Goal: Task Accomplishment & Management: Use online tool/utility

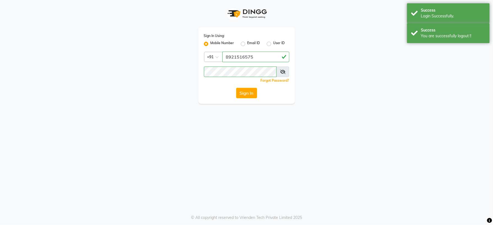
select select "service"
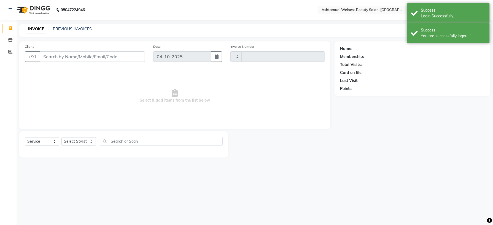
type input "9039"
select select "4529"
click at [11, 41] on icon at bounding box center [10, 40] width 5 height 4
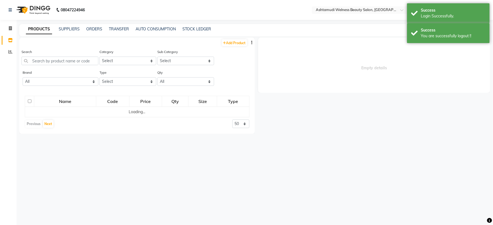
select select
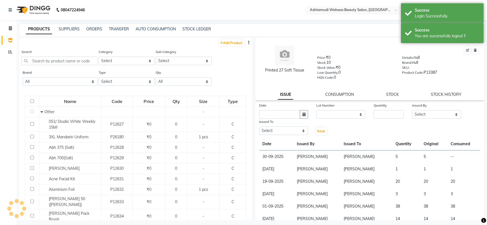
click at [383, 10] on input "text" at bounding box center [349, 11] width 80 height 6
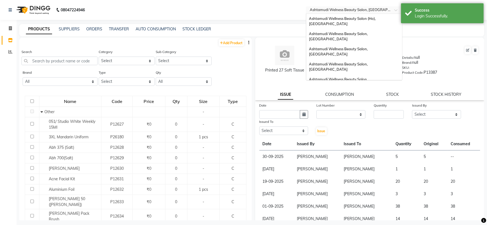
scroll to position [86, 0]
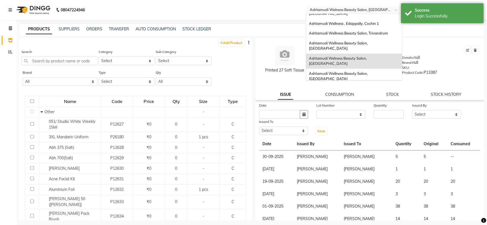
click at [345, 124] on div "Ashtamudi Wellness Beauty Salon, [GEOGRAPHIC_DATA]" at bounding box center [354, 131] width 96 height 15
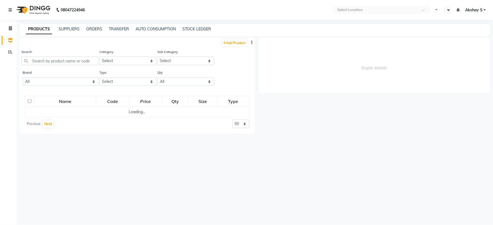
select select "en"
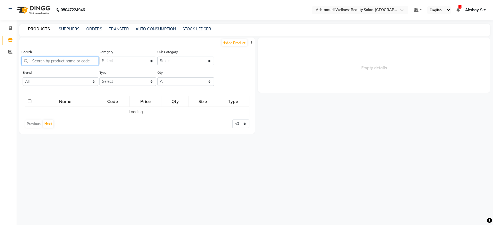
click at [56, 63] on input "text" at bounding box center [59, 60] width 77 height 9
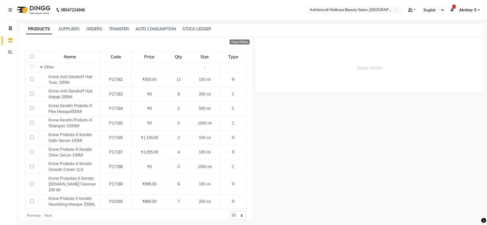
scroll to position [51, 0]
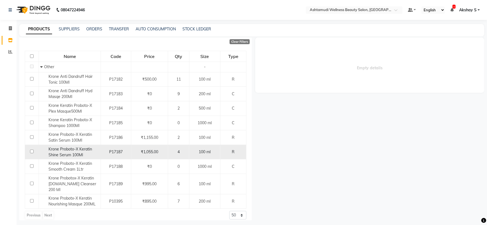
type input "krone"
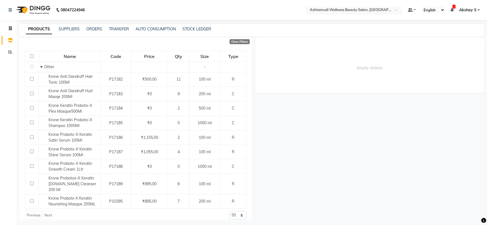
click at [385, 12] on input "text" at bounding box center [349, 11] width 80 height 6
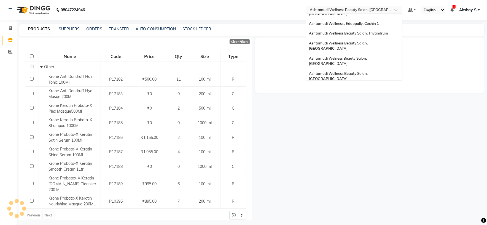
scroll to position [45, 0]
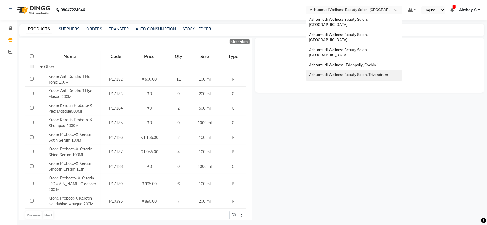
click at [374, 70] on div "Ashtamudi Wellness Beauty Salon, Trivandrum" at bounding box center [354, 75] width 96 height 10
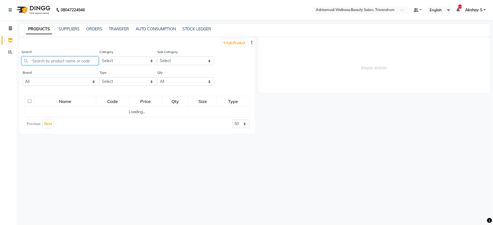
click at [74, 63] on input "text" at bounding box center [59, 60] width 77 height 9
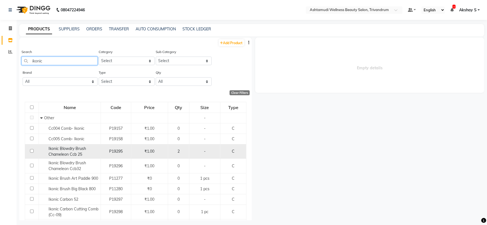
type input "ikonic"
click at [67, 153] on span "Ikonic Blowdry Brush Chameleon Ccb 25" at bounding box center [66, 151] width 37 height 11
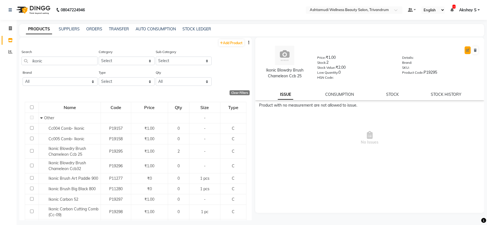
click at [468, 51] on icon at bounding box center [467, 49] width 3 height 3
select select "C"
select select "595501000"
select select "true"
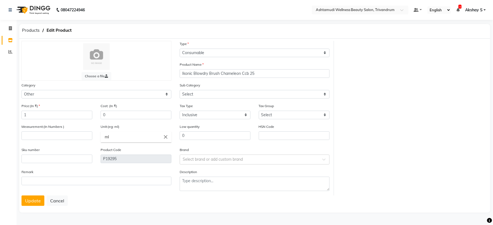
select select "595501002"
click at [31, 134] on input "number" at bounding box center [56, 135] width 71 height 9
type input "1"
click at [165, 137] on icon "close" at bounding box center [166, 137] width 6 height 6
click at [120, 169] on link "pc" at bounding box center [136, 163] width 71 height 14
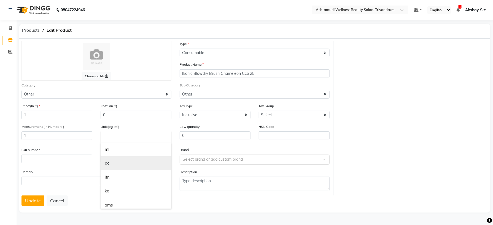
type input "pc"
click at [28, 203] on button "Update" at bounding box center [32, 200] width 23 height 10
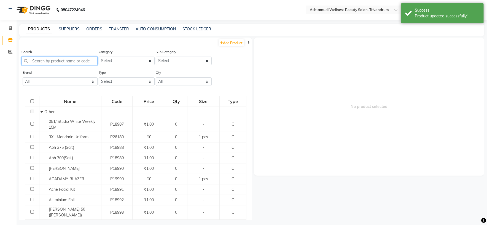
click at [42, 60] on input "text" at bounding box center [59, 60] width 76 height 9
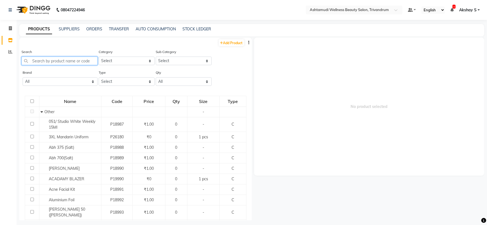
click at [47, 63] on input "text" at bounding box center [59, 60] width 76 height 9
type input "+"
click at [97, 29] on link "ORDERS" at bounding box center [94, 28] width 16 height 5
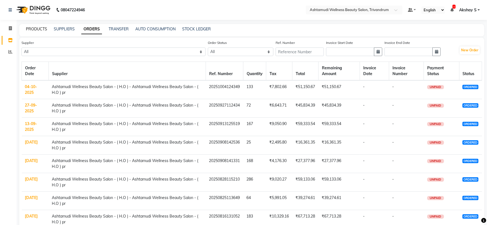
click at [32, 29] on link "PRODUCTS" at bounding box center [36, 28] width 21 height 5
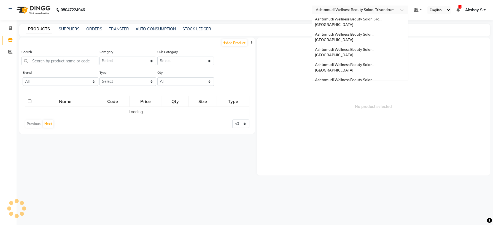
click at [394, 12] on div "Select Location × Ashtamudi Wellness Beauty Salon, Trivandrum" at bounding box center [356, 10] width 86 height 6
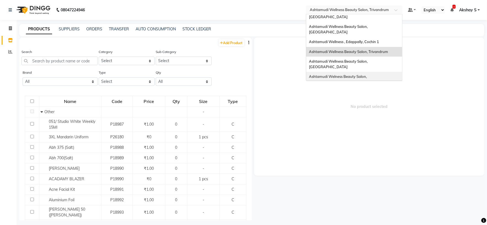
click at [368, 74] on span "Ashtamudi Welness Beauty Salon, Chinnakkada" at bounding box center [338, 79] width 59 height 10
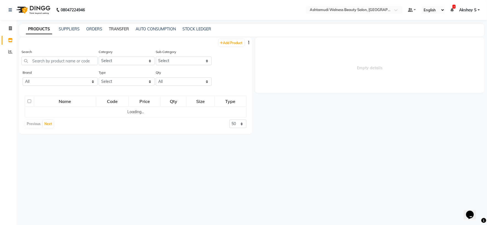
click at [123, 29] on link "TRANSFER" at bounding box center [119, 28] width 20 height 5
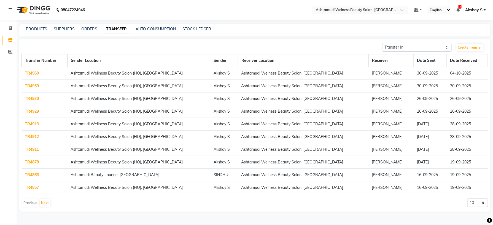
click at [29, 74] on link "TR4960" at bounding box center [32, 73] width 14 height 5
click at [32, 85] on link "TR4959" at bounding box center [32, 85] width 14 height 5
click at [396, 13] on div at bounding box center [360, 11] width 96 height 6
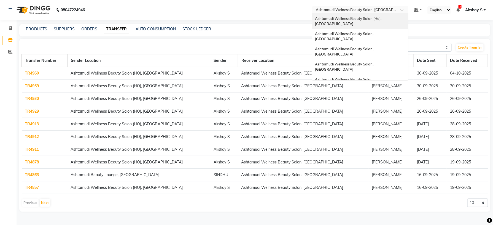
click at [377, 20] on span "Ashtamudi Wellness Beauty Salon (Ho), [GEOGRAPHIC_DATA]" at bounding box center [349, 21] width 68 height 10
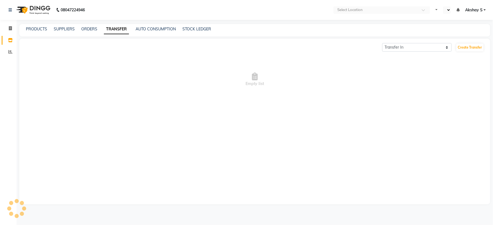
select select "en"
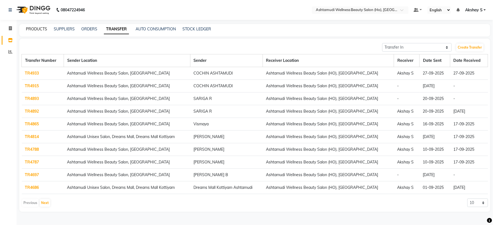
click at [33, 31] on link "PRODUCTS" at bounding box center [36, 28] width 21 height 5
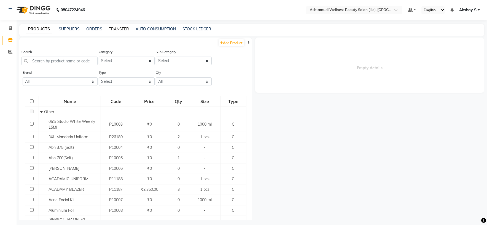
click at [122, 31] on link "TRANSFER" at bounding box center [119, 28] width 20 height 5
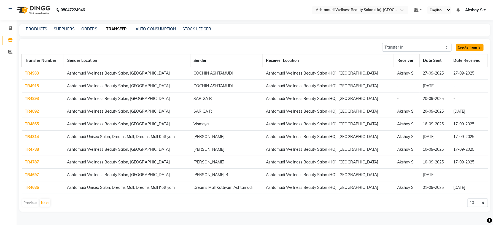
click at [472, 49] on link "Create Transfer" at bounding box center [469, 48] width 27 height 8
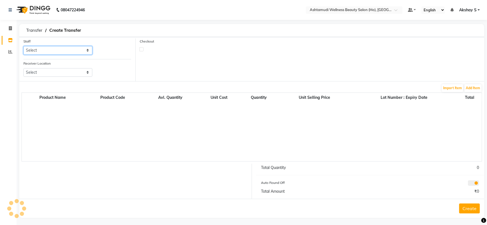
click at [74, 53] on select "Select" at bounding box center [57, 50] width 69 height 9
select select "44763"
click at [23, 46] on select "Select Abhijith ABHINAND Akshay S Ananthu S Dev Anila P Anjana u Asiya ATHIRA A…" at bounding box center [57, 50] width 69 height 9
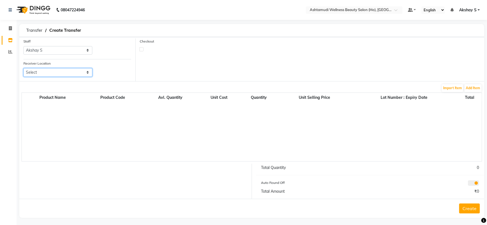
click at [81, 73] on select "Select Ashtamudi Welness Beauty Salon, Chinnakkada Ashtamudi Wellness Beauty Sa…" at bounding box center [57, 72] width 69 height 9
select select "1884"
click at [23, 68] on select "Select Ashtamudi Welness Beauty Salon, Chinnakkada Ashtamudi Wellness Beauty Sa…" at bounding box center [57, 72] width 69 height 9
click at [228, 65] on div "Checkout" at bounding box center [310, 59] width 349 height 43
click at [469, 87] on button "Add Item" at bounding box center [472, 88] width 17 height 8
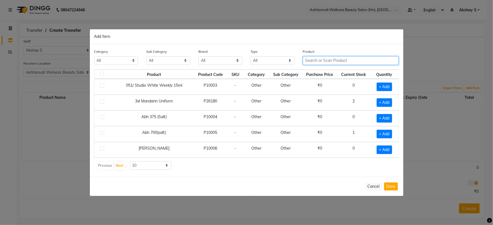
click at [347, 59] on input "text" at bounding box center [351, 60] width 96 height 9
paste input "Matrix Wondercolor 3N 3.0_90Ml"
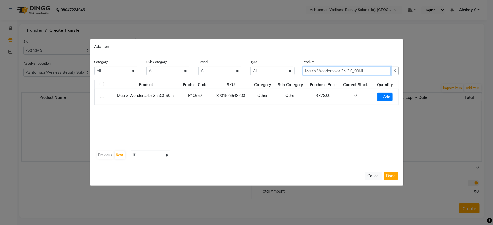
type input "Matrix Wondercolor 3N 3.0_90Ml"
click at [374, 174] on button "Cancel" at bounding box center [373, 176] width 17 height 8
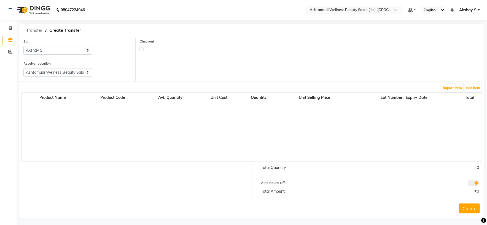
click at [36, 29] on span "Transfer" at bounding box center [34, 30] width 22 height 10
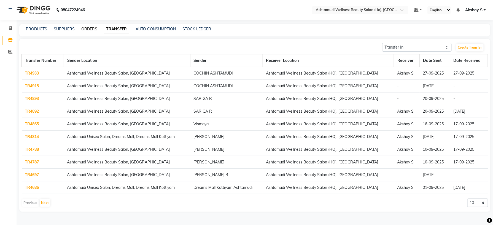
click at [89, 29] on link "ORDERS" at bounding box center [89, 28] width 16 height 5
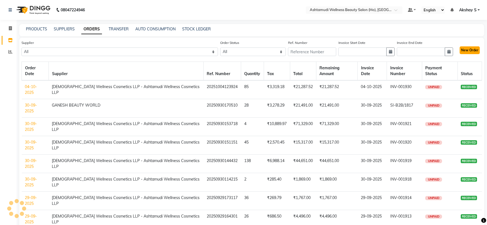
click at [474, 48] on button "New Order" at bounding box center [470, 50] width 20 height 8
select select "true"
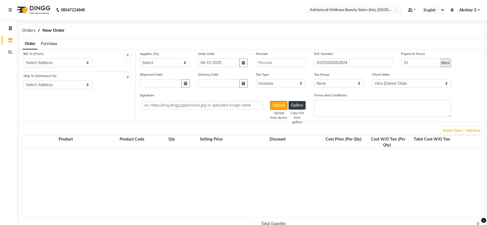
select select "1735"
click at [55, 45] on span "Purchase" at bounding box center [49, 43] width 17 height 5
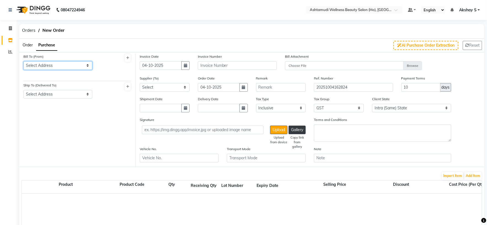
click at [82, 62] on select "Select Address ASHTAMUDI WELLNESS BEAUTY SALON ,[STREET_ADDRESS] -32AAZFA4437C1…" at bounding box center [57, 65] width 69 height 9
select select "467"
click at [23, 61] on select "Select Address ASHTAMUDI WELLNESS BEAUTY SALON ,[STREET_ADDRESS] -32AAZFA4437C1…" at bounding box center [57, 65] width 69 height 9
click at [81, 84] on div "Ship To (Delivered To) Select Address ASHTAMUDI WELLNESS BEAUTY SALON ,VAISHANA…" at bounding box center [57, 90] width 69 height 16
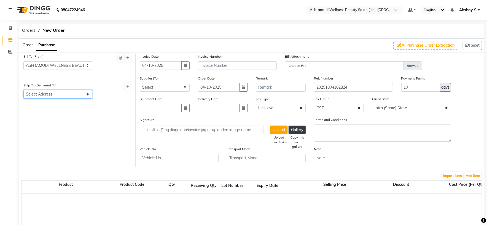
click at [80, 96] on select "Select Address [GEOGRAPHIC_DATA] ,NEAR [GEOGRAPHIC_DATA] ,[GEOGRAPHIC_DATA] -[G…" at bounding box center [57, 94] width 69 height 9
select select "468"
click at [23, 90] on select "Select Address [GEOGRAPHIC_DATA] ,NEAR [GEOGRAPHIC_DATA] ,[GEOGRAPHIC_DATA] -[G…" at bounding box center [57, 94] width 69 height 9
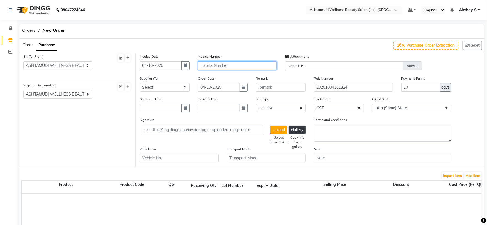
click at [215, 66] on input "text" at bounding box center [237, 65] width 79 height 9
paste input "INV-001934"
type input "INV-001934"
click at [186, 89] on select "Select AROMA BEAUTY GALLERY ASPIRE ENTERPRISES CITY COLLECTION DENTAL POINT GAN…" at bounding box center [165, 87] width 50 height 9
select select "2548"
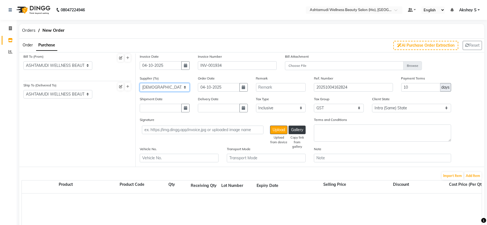
click at [140, 83] on select "Select AROMA BEAUTY GALLERY ASPIRE ENTERPRISES CITY COLLECTION DENTAL POINT GAN…" at bounding box center [165, 87] width 50 height 9
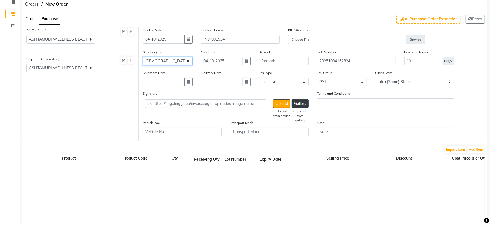
scroll to position [82, 0]
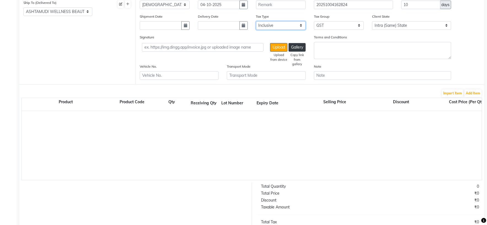
click at [297, 22] on select "Select Inclusive Exclusive" at bounding box center [281, 25] width 50 height 9
select select "false"
click at [256, 21] on select "Select Inclusive Exclusive" at bounding box center [281, 25] width 50 height 9
click at [473, 92] on button "Add Item" at bounding box center [472, 93] width 17 height 8
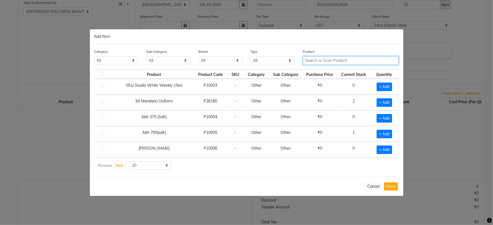
click at [344, 61] on input "text" at bounding box center [351, 60] width 96 height 9
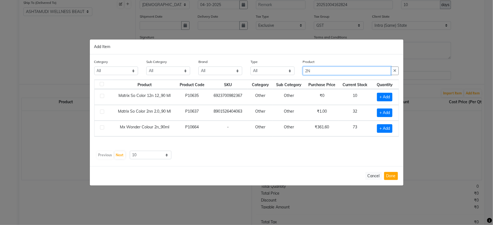
type input "2N"
click at [281, 142] on div "Product Product Code SKU Category Sub Category Purchase Price Current Stock Qua…" at bounding box center [246, 113] width 305 height 69
click at [387, 131] on span "+ Add" at bounding box center [384, 128] width 15 height 9
checkbox input "true"
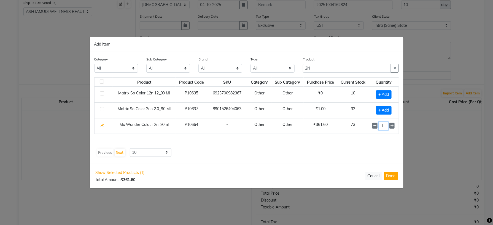
drag, startPoint x: 388, startPoint y: 127, endPoint x: 368, endPoint y: 135, distance: 21.0
click at [369, 131] on td "1" at bounding box center [383, 126] width 29 height 16
type input "35"
click at [311, 159] on div "Category All Hair Skin Makeup Personal Care Appliances [PERSON_NAME] Waxing Dis…" at bounding box center [247, 108] width 314 height 112
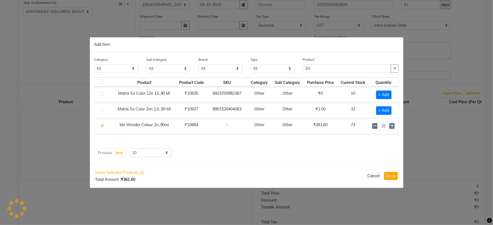
scroll to position [0, 0]
drag, startPoint x: 337, startPoint y: 70, endPoint x: 277, endPoint y: 68, distance: 59.8
click at [277, 68] on div "Category All Hair Skin Makeup Personal Care Appliances [PERSON_NAME] Waxing Dis…" at bounding box center [246, 66] width 313 height 21
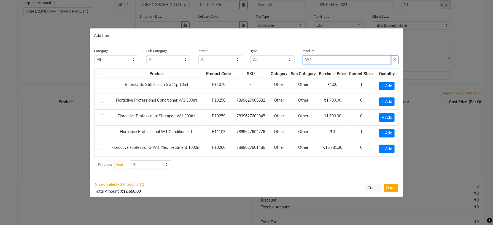
type input "W1"
click at [241, 165] on div "Previous Next 10 50 100" at bounding box center [246, 164] width 300 height 9
click at [382, 150] on span "+ Add" at bounding box center [386, 148] width 15 height 9
checkbox input "true"
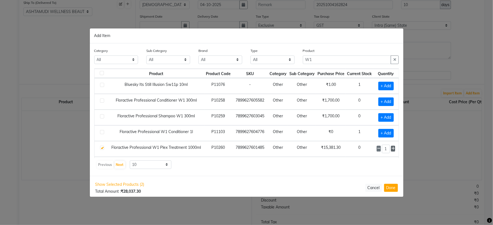
click at [391, 150] on icon at bounding box center [393, 148] width 4 height 4
type input "2"
drag, startPoint x: 321, startPoint y: 63, endPoint x: 292, endPoint y: 65, distance: 29.0
click at [297, 59] on div "Category All Hair Skin Makeup Personal Care Appliances [PERSON_NAME] Waxing Dis…" at bounding box center [246, 58] width 313 height 21
click at [321, 59] on input "W1" at bounding box center [347, 59] width 88 height 9
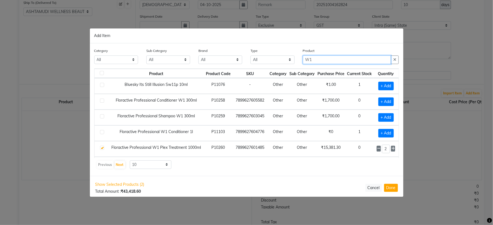
drag, startPoint x: 318, startPoint y: 60, endPoint x: 292, endPoint y: 63, distance: 26.1
click at [296, 60] on div "Category All Hair Skin Makeup Personal Care Appliances [PERSON_NAME] Waxing Dis…" at bounding box center [246, 58] width 313 height 21
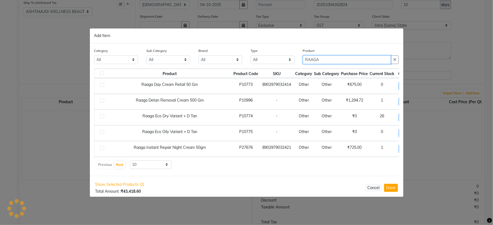
type input "RAAGA"
click at [265, 179] on div "Show Selected Products (2) Total Amount : ₹43,418.60 Cancel Done" at bounding box center [247, 188] width 314 height 24
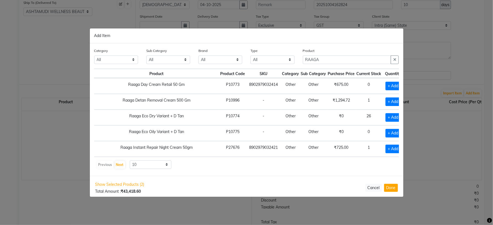
click at [386, 133] on span "+ Add" at bounding box center [393, 133] width 15 height 9
checkbox input "true"
click at [390, 133] on input "1" at bounding box center [393, 133] width 7 height 9
type input "10"
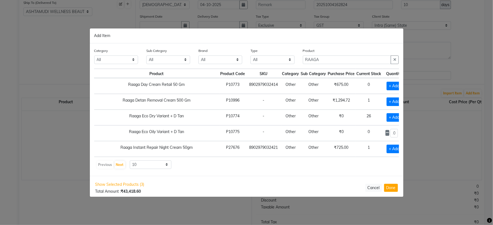
click at [330, 163] on div "Previous Next 10 50 100" at bounding box center [246, 164] width 300 height 9
drag, startPoint x: 326, startPoint y: 57, endPoint x: 289, endPoint y: 59, distance: 37.2
click at [289, 59] on div "Category All Hair Skin Makeup Personal Care Appliances [PERSON_NAME] Waxing Dis…" at bounding box center [246, 58] width 313 height 21
paste input "Biosoft Cotton Milk Pre"
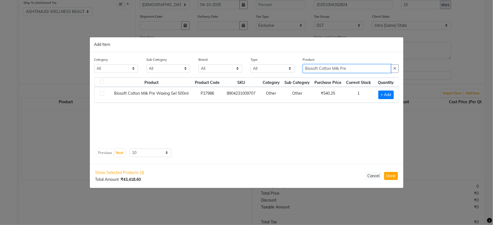
type input "Biosoft Cotton Milk Pre"
drag, startPoint x: 389, startPoint y: 92, endPoint x: 213, endPoint y: 150, distance: 185.3
click at [389, 93] on span "+ Add" at bounding box center [385, 94] width 15 height 9
checkbox input "true"
click at [392, 95] on icon at bounding box center [393, 94] width 4 height 4
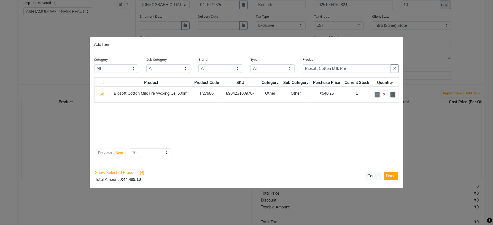
click at [392, 95] on icon at bounding box center [393, 94] width 4 height 4
type input "3"
drag, startPoint x: 351, startPoint y: 69, endPoint x: 291, endPoint y: 68, distance: 59.8
click at [291, 68] on div "Category All Hair Skin Makeup Personal Care Appliances [PERSON_NAME] Waxing Dis…" at bounding box center [246, 66] width 313 height 21
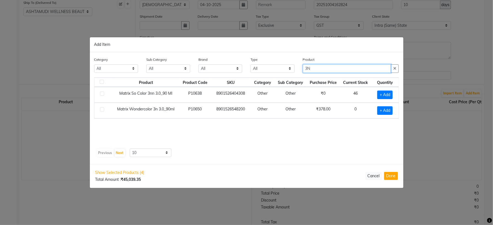
type input "3N"
click at [226, 155] on div "Previous Next 10 50 100" at bounding box center [246, 152] width 300 height 9
click at [385, 107] on span "+ Add" at bounding box center [384, 110] width 15 height 9
checkbox input "true"
drag, startPoint x: 384, startPoint y: 110, endPoint x: 377, endPoint y: 113, distance: 7.1
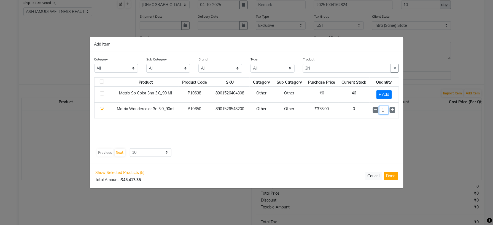
click at [377, 113] on div "1" at bounding box center [384, 110] width 23 height 9
type input "21"
click at [395, 177] on button "Done" at bounding box center [391, 176] width 14 height 8
select select "1735"
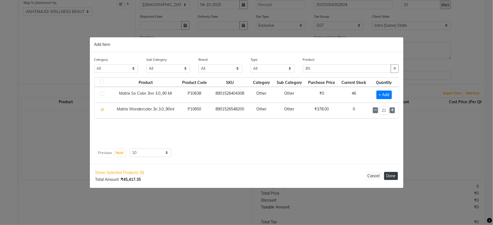
select select "1735"
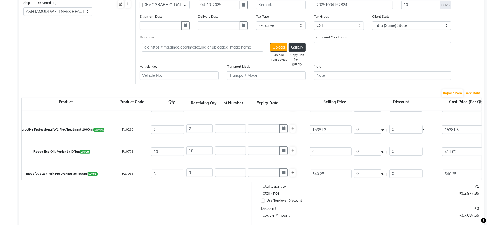
scroll to position [0, 0]
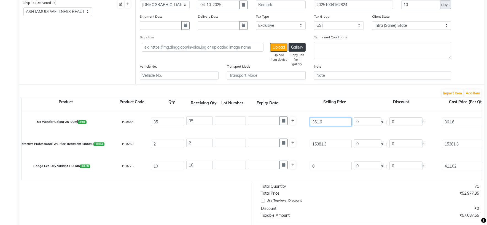
drag, startPoint x: 337, startPoint y: 120, endPoint x: 311, endPoint y: 119, distance: 26.2
click at [311, 119] on input "361.6" at bounding box center [331, 121] width 42 height 9
type input "0"
drag, startPoint x: 348, startPoint y: 150, endPoint x: 301, endPoint y: 146, distance: 47.2
click at [302, 146] on div "Floractive Professional W1 Plex Treatment 1000ml 1000 ML P10260 2 2 15381.3 0 %…" at bounding box center [482, 144] width 928 height 22
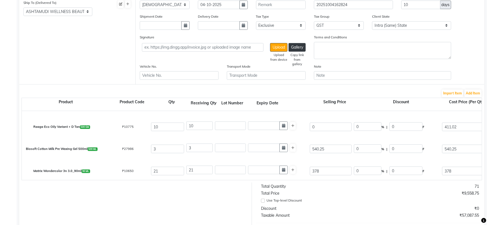
scroll to position [41, 0]
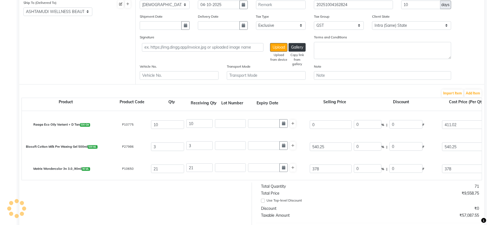
type input "0"
drag, startPoint x: 328, startPoint y: 146, endPoint x: 297, endPoint y: 147, distance: 31.7
click at [298, 146] on div "Biosoft Cotton Milk Pre Waxing Gel 500ml 500 ML P27986 3 3 540.25 0 % | 0 F 540…" at bounding box center [482, 147] width 928 height 22
type input "0"
drag, startPoint x: 313, startPoint y: 171, endPoint x: 289, endPoint y: 171, distance: 24.3
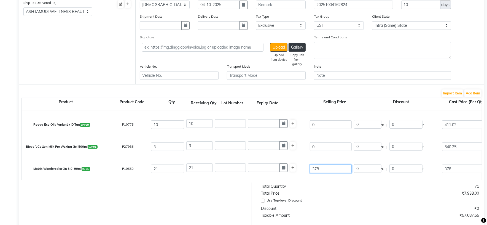
click at [289, 171] on div "Matrix Wondercolor 3n 3.0_90ml 90 ML P10650 21 21 378 0 % | 0 F 378 378 7938 No…" at bounding box center [482, 169] width 928 height 22
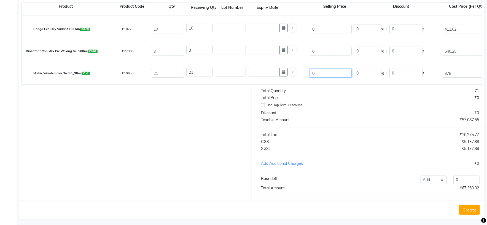
scroll to position [189, 0]
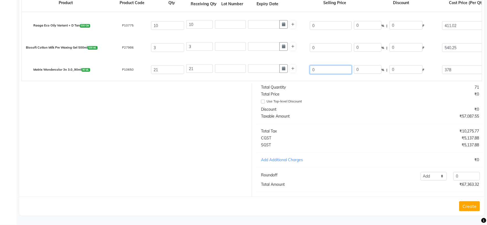
type input "0"
click at [437, 174] on select "Add Reduce" at bounding box center [433, 176] width 26 height 9
select select "reduce"
click at [420, 172] on select "Add Reduce" at bounding box center [433, 176] width 26 height 9
drag, startPoint x: 455, startPoint y: 176, endPoint x: 408, endPoint y: 179, distance: 47.2
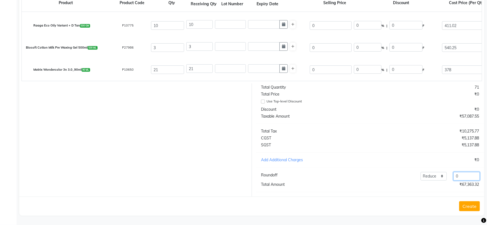
click at [422, 179] on div "Add Reduce 0" at bounding box center [417, 176] width 132 height 9
click at [466, 176] on input "57" at bounding box center [466, 176] width 26 height 9
type input "57.32"
click at [467, 208] on button "Create" at bounding box center [469, 206] width 21 height 10
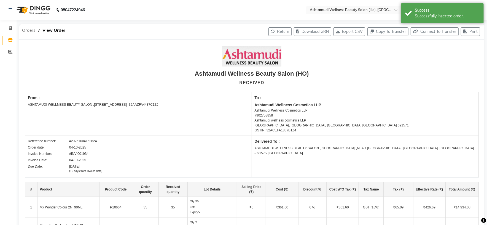
click at [24, 30] on span "Orders" at bounding box center [28, 30] width 19 height 10
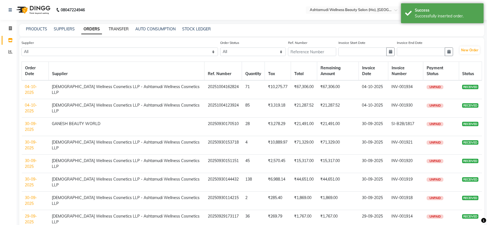
click at [121, 30] on link "TRANSFER" at bounding box center [119, 28] width 20 height 5
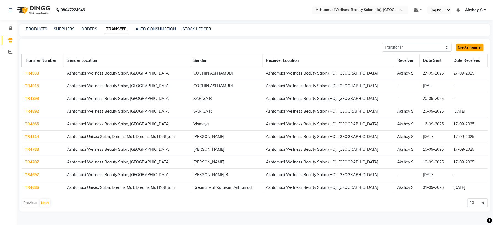
click at [472, 47] on link "Create Transfer" at bounding box center [469, 48] width 27 height 8
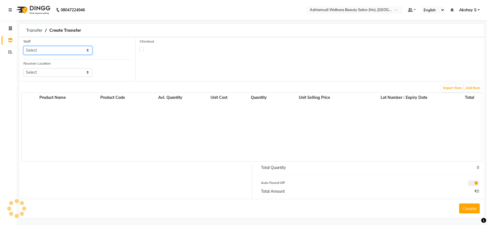
click at [77, 49] on select "Select" at bounding box center [57, 50] width 69 height 9
select select "44763"
click at [23, 46] on select "Select Abhijith ABHINAND Akshay S Ananthu S Dev Anila P Anjana u Asiya ATHIRA A…" at bounding box center [57, 50] width 69 height 9
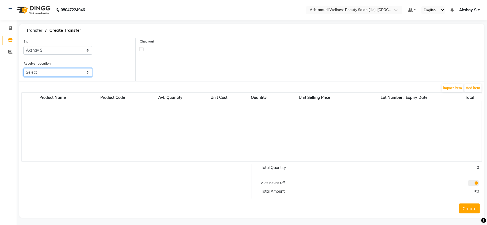
click at [84, 75] on select "Select Ashtamudi Welness Beauty Salon, Chinnakkada Ashtamudi Wellness Beauty Sa…" at bounding box center [57, 72] width 69 height 9
click at [91, 74] on select "Select Ashtamudi Welness Beauty Salon, Chinnakkada Ashtamudi Wellness Beauty Sa…" at bounding box center [57, 72] width 69 height 9
select select "1884"
click at [23, 68] on select "Select Ashtamudi Welness Beauty Salon, Chinnakkada Ashtamudi Wellness Beauty Sa…" at bounding box center [57, 72] width 69 height 9
click at [473, 90] on button "Add Item" at bounding box center [472, 88] width 17 height 8
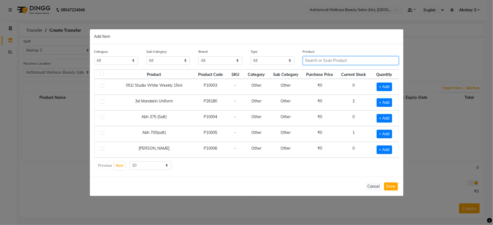
click at [323, 62] on input "text" at bounding box center [351, 60] width 96 height 9
paste input "Matrix Wondercolor 3N 3.0_90Ml"
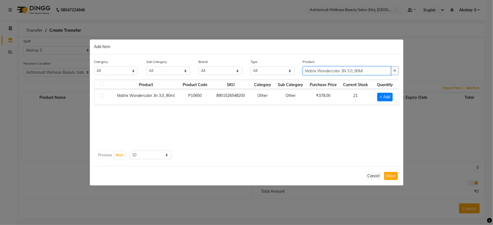
type input "Matrix Wondercolor 3N 3.0_90Ml"
click at [387, 97] on span "+ Add" at bounding box center [384, 97] width 15 height 9
checkbox input "true"
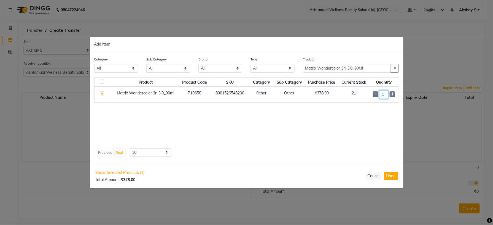
click at [387, 97] on input "1" at bounding box center [383, 94] width 9 height 9
type input "10"
click at [338, 132] on div "Product Product Code SKU Category Sub Category Purchase Price Current Stock Qua…" at bounding box center [246, 111] width 305 height 69
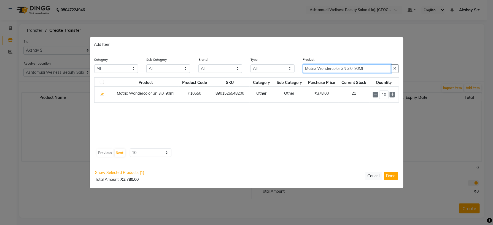
click at [333, 69] on input "Matrix Wondercolor 3N 3.0_90Ml" at bounding box center [347, 68] width 88 height 9
paste input "Floractive Professional W1 Plex Treatment 1000m"
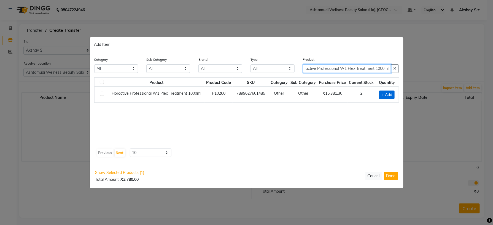
type input "Floractive Professional W1 Plex Treatment 1000ml"
click at [392, 95] on span "+ Add" at bounding box center [386, 94] width 15 height 9
checkbox input "true"
click at [340, 70] on input "Floractive Professional W1 Plex Treatment 1000ml" at bounding box center [347, 68] width 88 height 9
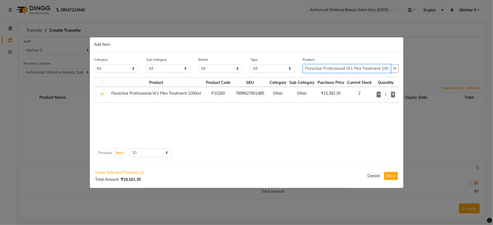
click at [340, 70] on input "Floractive Professional W1 Plex Treatment 1000ml" at bounding box center [347, 68] width 88 height 9
paste input "Shower Cap"
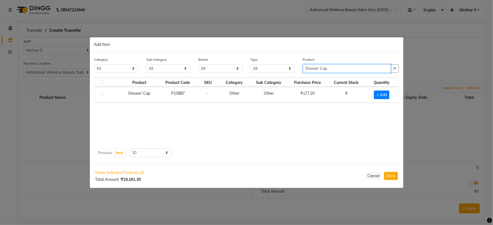
type input "Shower Cap"
click at [383, 96] on span "+ Add" at bounding box center [381, 94] width 15 height 9
checkbox input "true"
click at [388, 94] on icon at bounding box center [389, 94] width 4 height 4
type input "2"
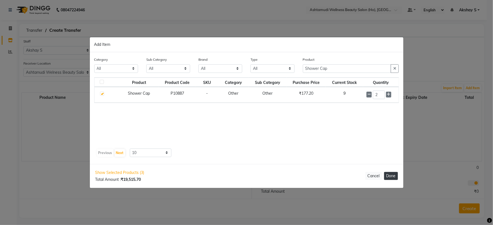
click at [393, 175] on button "Done" at bounding box center [391, 176] width 14 height 8
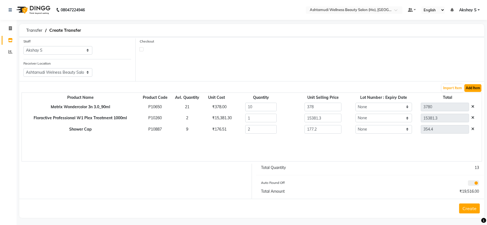
click at [471, 86] on button "Add Item" at bounding box center [472, 88] width 17 height 8
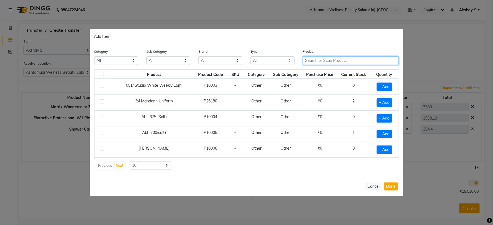
click at [326, 64] on input "text" at bounding box center [351, 60] width 96 height 9
paste input "WELSPUN BATH TOWEL @ 299"
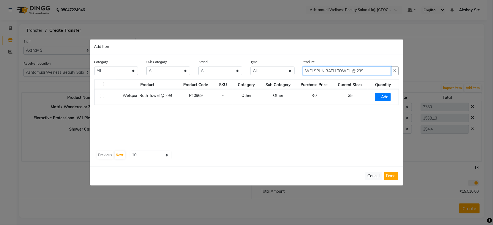
type input "WELSPUN BATH TOWEL @ 299"
click at [390, 95] on span "+ Add" at bounding box center [382, 97] width 15 height 9
checkbox input "true"
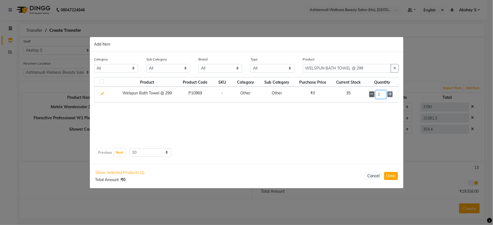
click at [374, 95] on div "1" at bounding box center [382, 94] width 26 height 9
type input "35"
click at [393, 176] on button "Done" at bounding box center [391, 176] width 14 height 8
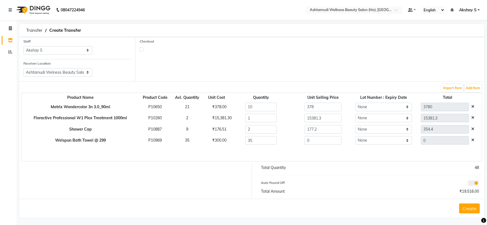
click at [216, 140] on div "₹300.00" at bounding box center [216, 140] width 16 height 6
copy div "300.00"
drag, startPoint x: 326, startPoint y: 141, endPoint x: 281, endPoint y: 149, distance: 46.3
click at [281, 149] on div "Product Name Product Code Avl. Quantity Unit Cost Quantity Unit Selling Price L…" at bounding box center [251, 126] width 460 height 69
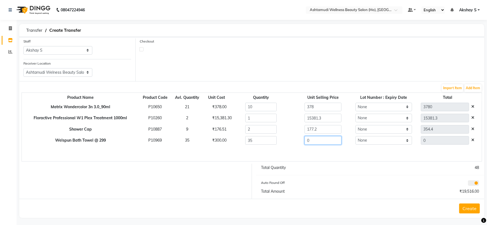
paste input "300.0"
type input "300.00"
type input "10500"
click at [273, 156] on div "Product Name Product Code Avl. Quantity Unit Cost Quantity Unit Selling Price L…" at bounding box center [251, 126] width 460 height 69
click at [471, 210] on button "Create" at bounding box center [469, 208] width 21 height 10
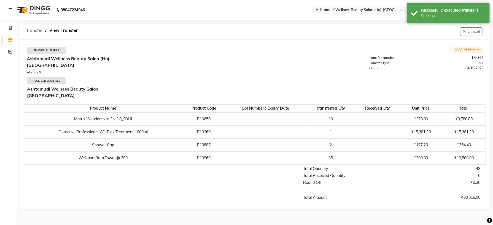
click at [30, 27] on span "Transfer" at bounding box center [34, 30] width 22 height 10
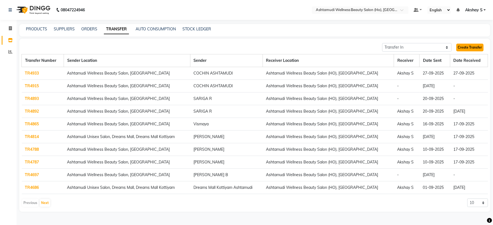
click at [480, 47] on link "Create Transfer" at bounding box center [469, 48] width 27 height 8
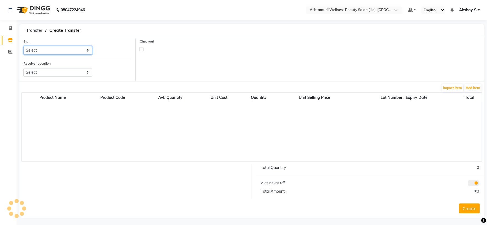
click at [91, 48] on select "Select Abhijith ABHINAND Akshay S Ananthu S Dev Anila P Anjana u Asiya ATHIRA A…" at bounding box center [57, 50] width 69 height 9
select select "44763"
click at [23, 46] on select "Select Abhijith ABHINAND Akshay S Ananthu S Dev Anila P Anjana u Asiya ATHIRA A…" at bounding box center [57, 50] width 69 height 9
click at [81, 74] on select "Select Ashtamudi Welness Beauty Salon, Chinnakkada Ashtamudi Wellness Beauty Sa…" at bounding box center [57, 72] width 69 height 9
select select "1884"
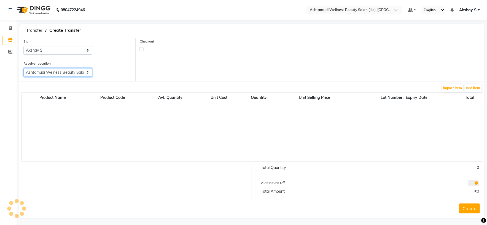
click at [23, 68] on select "Select Ashtamudi Welness Beauty Salon, Chinnakkada Ashtamudi Wellness Beauty Sa…" at bounding box center [57, 72] width 69 height 9
click at [473, 90] on button "Add Item" at bounding box center [472, 88] width 17 height 8
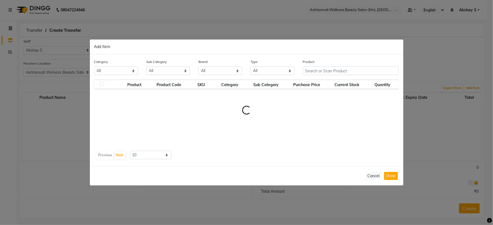
click at [316, 64] on div "Product" at bounding box center [351, 67] width 96 height 16
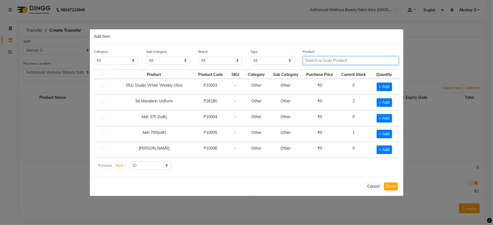
click at [315, 63] on input "text" at bounding box center [351, 60] width 96 height 9
paste input "KRONE Probotox-X Keratin Sul.Free Cleanser 200 ML"
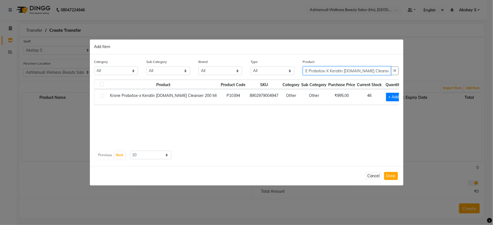
type input "KRONE Probotox-X Keratin Sul.Free Cleanser 200 ML"
click at [334, 123] on div "Product Product Code SKU Category Sub Category Purchase Price Current Stock Qua…" at bounding box center [246, 113] width 305 height 69
click at [387, 99] on span "+ Add" at bounding box center [393, 97] width 15 height 9
checkbox input "true"
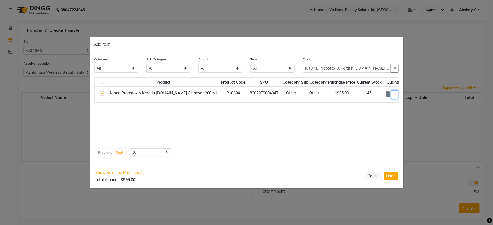
click at [391, 95] on input "1" at bounding box center [394, 94] width 7 height 9
type input "24"
click at [376, 127] on div "Product Product Code SKU Category Sub Category Purchase Price Current Stock Qua…" at bounding box center [246, 111] width 305 height 69
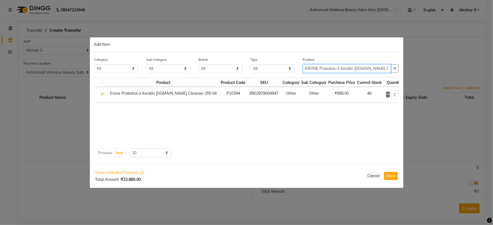
click at [350, 66] on input "KRONE Probotox-X Keratin Sul.Free Cleanser 200 ML" at bounding box center [347, 68] width 88 height 9
paste input "x-X Keratin Nourishing Masque 200"
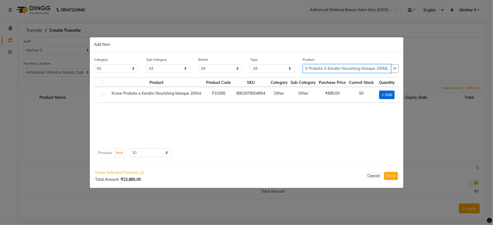
type input "KRONE Probotx-X Keratin Nourishing Masque 200ML"
click at [393, 93] on span "+ Add" at bounding box center [386, 94] width 15 height 9
checkbox input "true"
drag, startPoint x: 385, startPoint y: 91, endPoint x: 380, endPoint y: 95, distance: 6.8
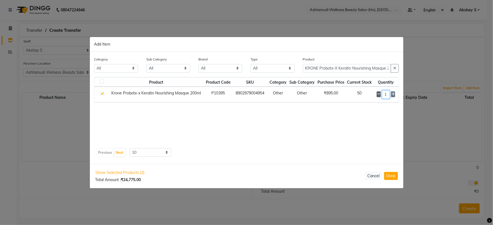
click at [381, 95] on div "1" at bounding box center [386, 94] width 19 height 9
type input "24"
click at [388, 179] on button "Done" at bounding box center [391, 176] width 14 height 8
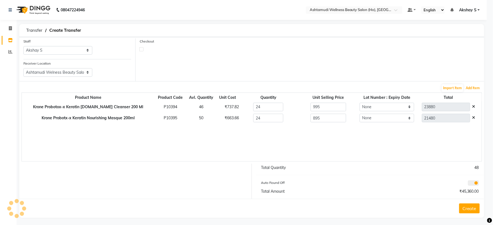
scroll to position [0, 0]
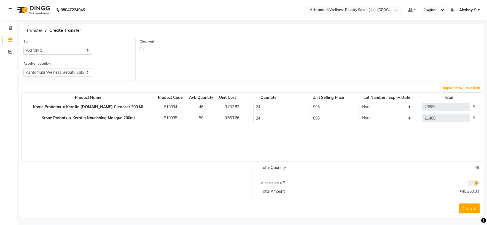
click at [221, 109] on div "₹737.82" at bounding box center [228, 107] width 14 height 6
copy div "737.82"
drag, startPoint x: 324, startPoint y: 109, endPoint x: 273, endPoint y: 112, distance: 50.2
click at [275, 111] on tr "Krone Probotox-x Keratin Sul.free Cleanser 200 Ml P10394 46 ₹737.82 24 995 None…" at bounding box center [252, 106] width 460 height 11
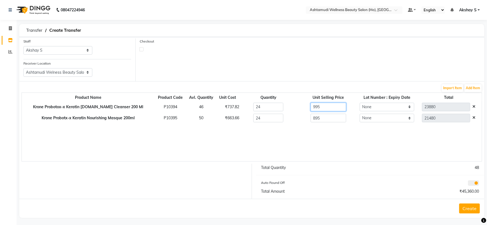
paste input "737.82"
type input "737.82"
type input "17707.68"
click at [221, 120] on div "₹663.66" at bounding box center [228, 118] width 14 height 6
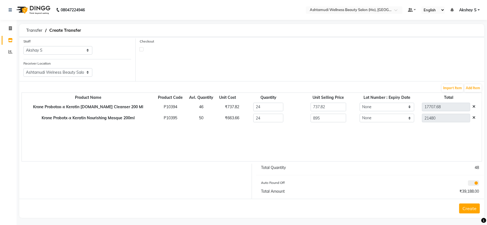
copy div "663.66"
drag, startPoint x: 324, startPoint y: 120, endPoint x: 298, endPoint y: 120, distance: 25.4
click at [306, 120] on div "895" at bounding box center [328, 118] width 44 height 9
paste input "663.66"
type input "663.66"
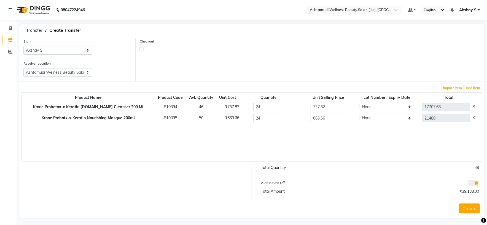
type input "15927.84"
click at [266, 136] on div "Product Name Product Code Avl. Quantity Unit Cost Quantity Unit Selling Price L…" at bounding box center [251, 126] width 460 height 69
click at [476, 208] on button "Create" at bounding box center [469, 208] width 21 height 10
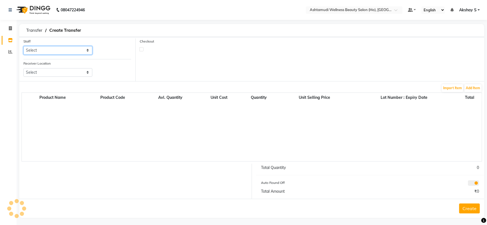
click at [77, 50] on select "Select Abhijith ABHINAND Akshay S Ananthu S Dev Anila P Anjana u Asiya ATHIRA A…" at bounding box center [57, 50] width 69 height 9
select select "44763"
click at [23, 46] on select "Select Abhijith ABHINAND Akshay S Ananthu S Dev Anila P Anjana u Asiya ATHIRA A…" at bounding box center [57, 50] width 69 height 9
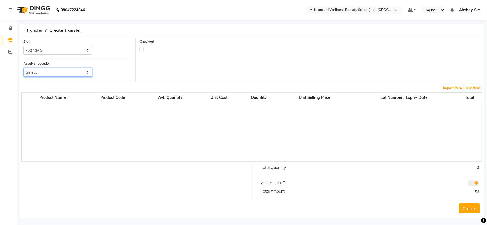
drag, startPoint x: 75, startPoint y: 75, endPoint x: 72, endPoint y: 75, distance: 3.3
click at [75, 74] on select "Select Ashtamudi Welness Beauty Salon, Chinnakkada Ashtamudi Wellness Beauty Sa…" at bounding box center [57, 72] width 69 height 9
select select "1930"
click at [23, 68] on select "Select Ashtamudi Welness Beauty Salon, Chinnakkada Ashtamudi Wellness Beauty Sa…" at bounding box center [57, 72] width 69 height 9
click at [477, 86] on button "Add Item" at bounding box center [472, 88] width 17 height 8
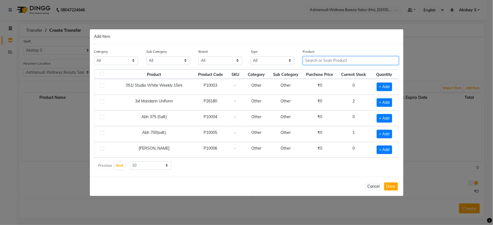
click at [315, 61] on input "text" at bounding box center [351, 60] width 96 height 9
paste input "KRONE Probotox-X Keratin Sul.Free Cleanser 200 ML"
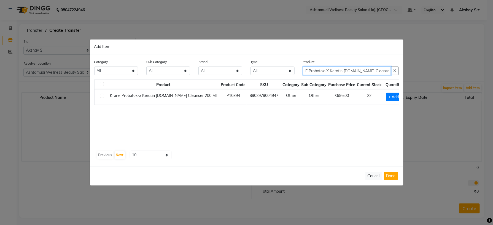
type input "KRONE Probotox-X Keratin Sul.Free Cleanser 200 ML"
click at [300, 152] on div "Previous Next 10 50 100" at bounding box center [246, 154] width 300 height 9
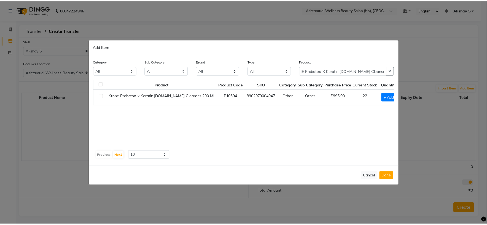
scroll to position [0, 0]
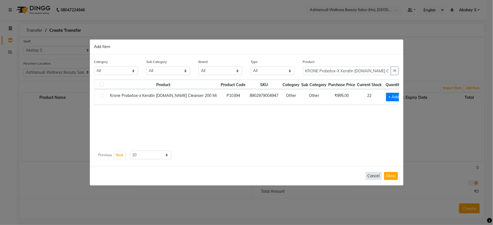
click at [373, 179] on button "Cancel" at bounding box center [373, 176] width 17 height 8
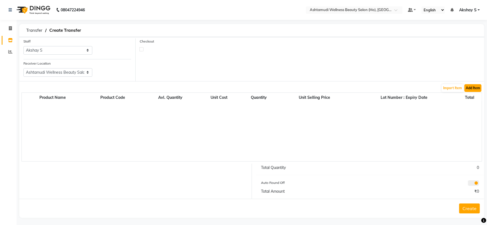
click at [472, 89] on button "Add Item" at bounding box center [472, 88] width 17 height 8
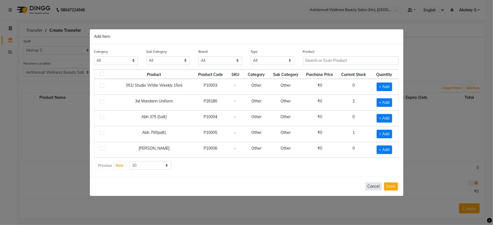
click at [367, 185] on button "Cancel" at bounding box center [373, 186] width 17 height 8
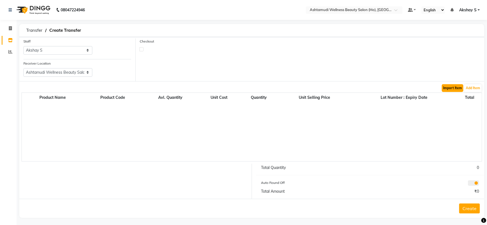
click at [442, 88] on button "Import Item" at bounding box center [452, 88] width 21 height 8
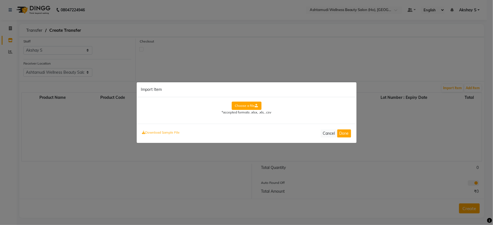
click at [239, 104] on label "Choose a file" at bounding box center [247, 105] width 30 height 8
click at [0, 0] on input "Choose a file" at bounding box center [0, 0] width 0 height 0
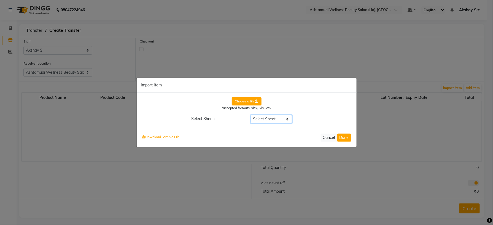
click at [286, 120] on select "Select Sheet DELIVERY NOTE" at bounding box center [271, 119] width 41 height 9
select select "DELIVERY NOTE"
click at [251, 115] on select "Select Sheet DELIVERY NOTE" at bounding box center [271, 119] width 41 height 9
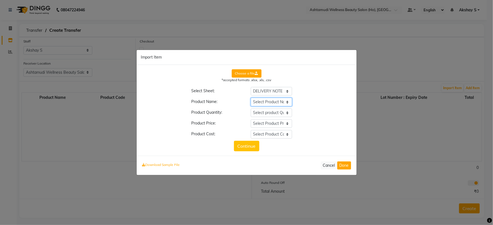
click at [287, 102] on select "Select Product Name Description of Goods __EMPTY __EMPTY_1 __EMPTY_2 __EMPTY_3 …" at bounding box center [271, 102] width 41 height 9
select select "Description of Goods"
click at [251, 98] on select "Select Product Name Description of Goods __EMPTY __EMPTY_1 __EMPTY_2 __EMPTY_3 …" at bounding box center [271, 102] width 41 height 9
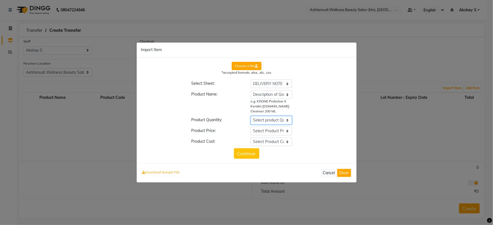
click at [285, 121] on select "Select product Quantity Description of Goods __EMPTY __EMPTY_1 __EMPTY_2 __EMPT…" at bounding box center [271, 120] width 41 height 9
select select "Quantity"
click at [251, 116] on select "Select product Quantity Description of Goods __EMPTY __EMPTY_1 __EMPTY_2 __EMPT…" at bounding box center [271, 120] width 41 height 9
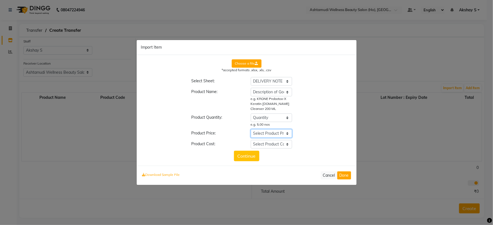
click at [285, 134] on select "Select Product Price Description of Goods __EMPTY __EMPTY_1 __EMPTY_2 __EMPTY_3…" at bounding box center [271, 133] width 41 height 9
select select "Rate"
click at [251, 129] on select "Select Product Price Description of Goods __EMPTY __EMPTY_1 __EMPTY_2 __EMPTY_3…" at bounding box center [271, 133] width 41 height 9
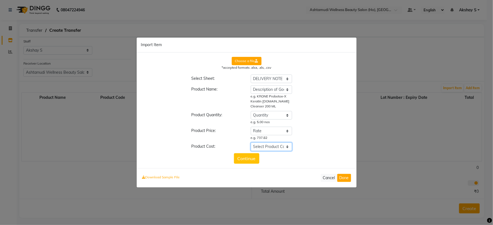
click at [283, 146] on select "Select Product Cost Description of Goods __EMPTY __EMPTY_1 __EMPTY_2 __EMPTY_3 …" at bounding box center [271, 146] width 41 height 9
select select "Amount"
click at [251, 142] on select "Select Product Cost Description of Goods __EMPTY __EMPTY_1 __EMPTY_2 __EMPTY_3 …" at bounding box center [271, 146] width 41 height 9
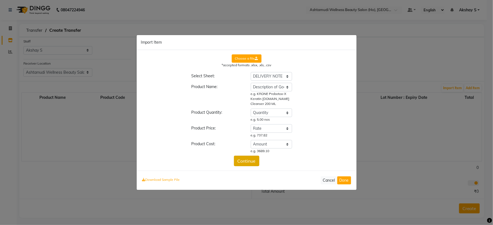
click at [250, 163] on button "Continue" at bounding box center [246, 160] width 25 height 10
click at [248, 161] on button "Continue" at bounding box center [246, 160] width 25 height 10
click at [344, 181] on button "Done" at bounding box center [344, 180] width 14 height 8
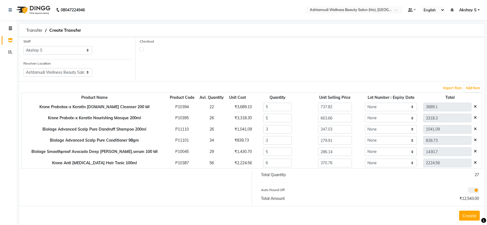
scroll to position [10, 0]
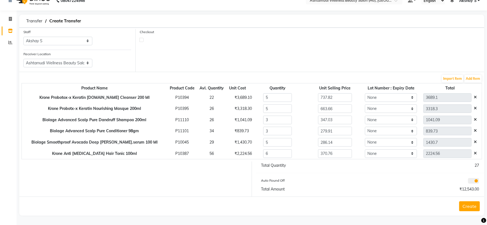
click at [471, 208] on button "Create" at bounding box center [469, 206] width 21 height 10
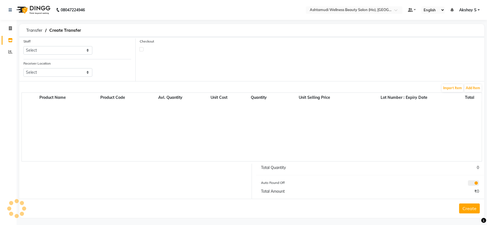
scroll to position [3, 0]
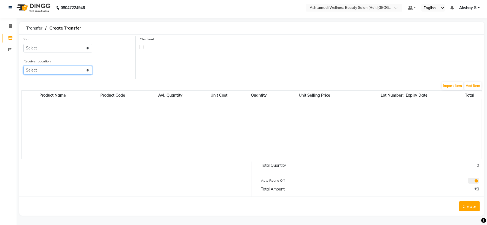
click at [88, 67] on select "Select Ashtamudi Welness Beauty Salon, Chinnakkada Ashtamudi Wellness Beauty Sa…" at bounding box center [57, 70] width 69 height 9
select select "1930"
click at [23, 66] on select "Select Ashtamudi Welness Beauty Salon, Chinnakkada Ashtamudi Wellness Beauty Sa…" at bounding box center [57, 70] width 69 height 9
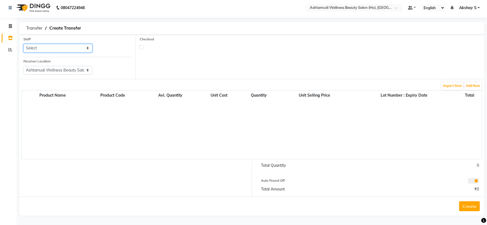
click at [87, 49] on select "Select Abhijith ABHINAND Akshay S Ananthu S Dev Anila P Anjana u Asiya ATHIRA A…" at bounding box center [57, 48] width 69 height 9
select select "44763"
click at [23, 44] on select "Select Abhijith ABHINAND Akshay S Ananthu S Dev Anila P Anjana u Asiya ATHIRA A…" at bounding box center [57, 48] width 69 height 9
click at [453, 87] on button "Import Item" at bounding box center [452, 86] width 21 height 8
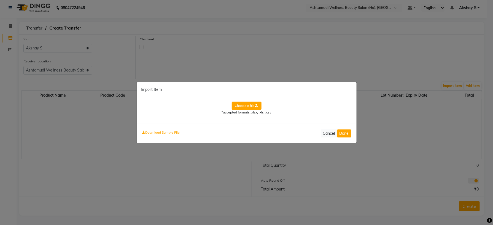
click at [250, 105] on label "Choose a file" at bounding box center [247, 105] width 30 height 8
click at [0, 0] on input "Choose a file" at bounding box center [0, 0] width 0 height 0
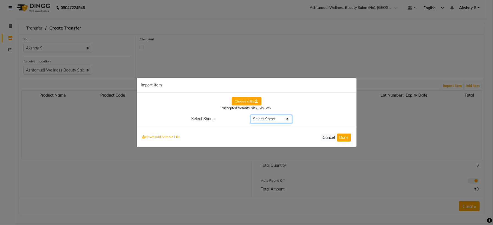
click at [289, 121] on select "Select Sheet DELIVERY NOTE" at bounding box center [271, 119] width 41 height 9
select select "DELIVERY NOTE"
click at [251, 115] on select "Select Sheet DELIVERY NOTE" at bounding box center [271, 119] width 41 height 9
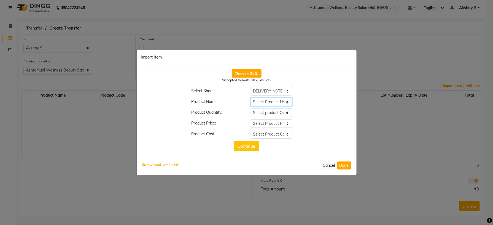
click at [285, 102] on select "Select Product Name Description of Goods __EMPTY __EMPTY_1 __EMPTY_2 __EMPTY_3 …" at bounding box center [271, 102] width 41 height 9
select select "Description of Goods"
click at [251, 98] on select "Select Product Name Description of Goods __EMPTY __EMPTY_1 __EMPTY_2 __EMPTY_3 …" at bounding box center [271, 102] width 41 height 9
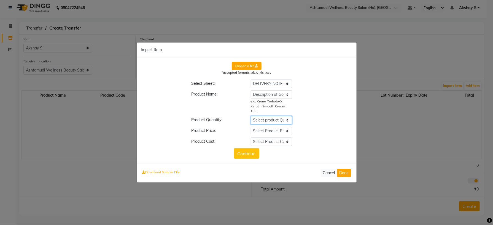
click at [286, 119] on select "Select product Quantity Description of Goods __EMPTY __EMPTY_1 __EMPTY_2 __EMPT…" at bounding box center [271, 120] width 41 height 9
select select "Quantity"
click at [251, 116] on select "Select product Quantity Description of Goods __EMPTY __EMPTY_1 __EMPTY_2 __EMPT…" at bounding box center [271, 120] width 41 height 9
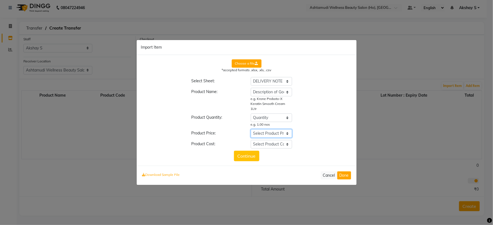
click at [285, 134] on select "Select Product Price Description of Goods __EMPTY __EMPTY_1 __EMPTY_2 __EMPTY_3…" at bounding box center [271, 133] width 41 height 9
select select "Rate"
click at [251, 129] on select "Select Product Price Description of Goods __EMPTY __EMPTY_1 __EMPTY_2 __EMPTY_3…" at bounding box center [271, 133] width 41 height 9
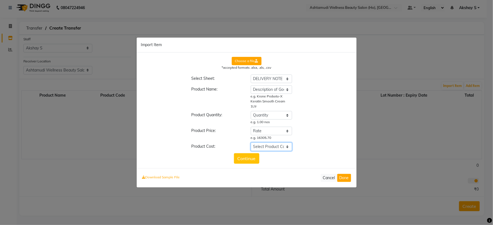
click at [285, 145] on select "Select Product Cost Description of Goods __EMPTY __EMPTY_1 __EMPTY_2 __EMPTY_3 …" at bounding box center [271, 146] width 41 height 9
select select "Amount"
click at [251, 142] on select "Select Product Cost Description of Goods __EMPTY __EMPTY_1 __EMPTY_2 __EMPTY_3 …" at bounding box center [271, 146] width 41 height 9
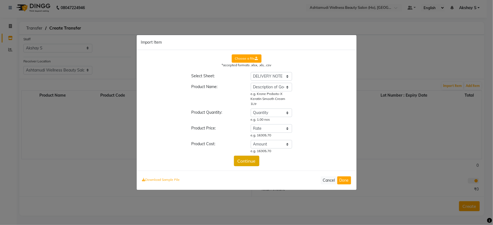
click at [255, 158] on button "Continue" at bounding box center [246, 160] width 25 height 10
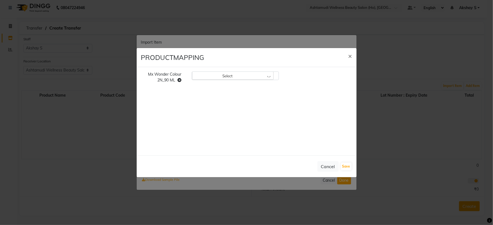
click at [270, 77] on div "Select" at bounding box center [233, 75] width 82 height 8
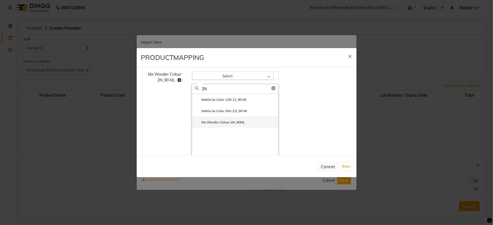
type input "2N"
click at [246, 121] on li "Mx Wonder Colour 2N_90ML" at bounding box center [235, 121] width 86 height 11
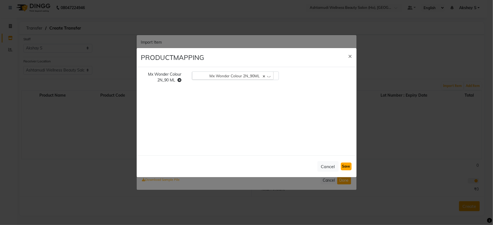
click at [348, 166] on button "Save" at bounding box center [346, 166] width 11 height 8
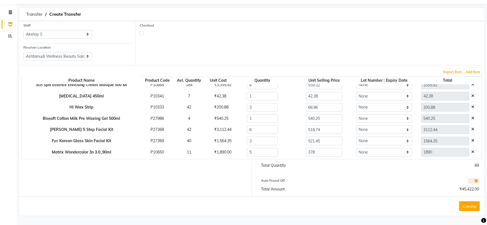
scroll to position [172, 0]
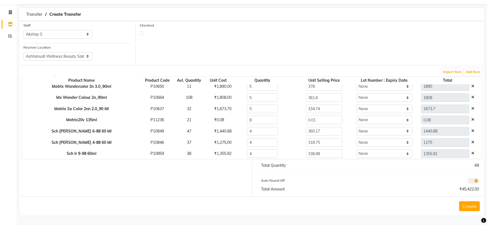
click at [472, 207] on button "Create" at bounding box center [469, 206] width 21 height 10
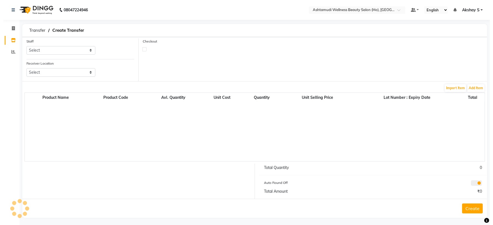
scroll to position [3, 0]
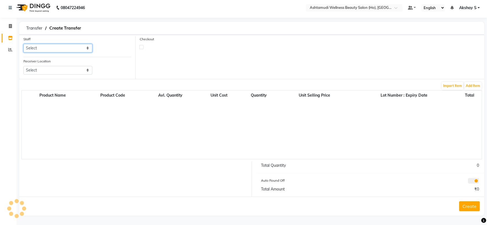
click at [77, 49] on select "Select Abhijith ABHINAND Akshay S Ananthu S Dev Anila P Anjana u Asiya ATHIRA A…" at bounding box center [57, 48] width 69 height 9
select select "44763"
click at [23, 44] on select "Select Abhijith ABHINAND Akshay S Ananthu S Dev Anila P Anjana u Asiya ATHIRA A…" at bounding box center [57, 48] width 69 height 9
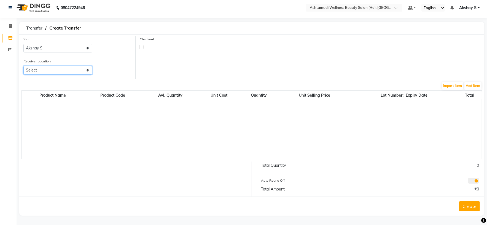
click at [77, 70] on select "Select Ashtamudi Welness Beauty Salon, Chinnakkada Ashtamudi Wellness Beauty Sa…" at bounding box center [57, 70] width 69 height 9
select select "1931"
click at [23, 66] on select "Select Ashtamudi Welness Beauty Salon, Chinnakkada Ashtamudi Wellness Beauty Sa…" at bounding box center [57, 70] width 69 height 9
click at [449, 85] on button "Import Item" at bounding box center [452, 86] width 21 height 8
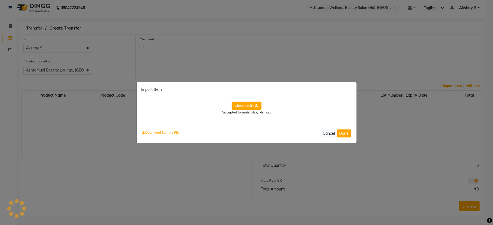
click at [242, 110] on div "*accepted formats .xlsx, .xls, .csv" at bounding box center [247, 112] width 110 height 5
click at [244, 107] on label "Choose a file" at bounding box center [247, 105] width 30 height 8
click at [0, 0] on input "Choose a file" at bounding box center [0, 0] width 0 height 0
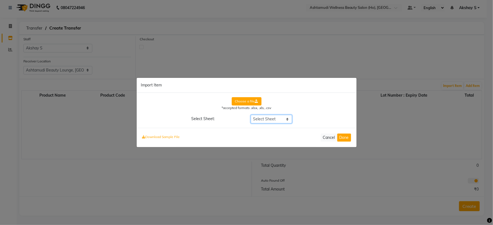
click at [281, 119] on select "Select Sheet DELIVERY NOTE GST InvoiceWithItemAnalysis" at bounding box center [271, 119] width 41 height 9
select select "DELIVERY NOTE"
click at [251, 115] on select "Select Sheet DELIVERY NOTE GST InvoiceWithItemAnalysis" at bounding box center [271, 119] width 41 height 9
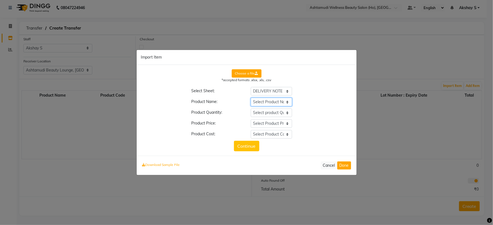
click at [283, 105] on select "Select Product Name __EMPTY __EMPTY_1 __EMPTY_2 DELIVERY NOTE __EMPTY_3 __EMPTY…" at bounding box center [271, 102] width 41 height 9
click at [333, 96] on div "Choose a file *accepted formats .xlsx, .xls, .csv Select Sheet: Select Sheet DE…" at bounding box center [246, 110] width 211 height 82
click at [285, 101] on select "Select Product Name __EMPTY __EMPTY_1 __EMPTY_2 DELIVERY NOTE __EMPTY_3 __EMPTY…" at bounding box center [271, 102] width 41 height 9
click at [251, 98] on select "Select Product Name __EMPTY __EMPTY_1 __EMPTY_2 DELIVERY NOTE __EMPTY_3 __EMPTY…" at bounding box center [271, 102] width 41 height 9
click at [287, 115] on select "Select product Quantity __EMPTY __EMPTY_1 __EMPTY_2 DELIVERY NOTE __EMPTY_3 __E…" at bounding box center [271, 112] width 41 height 9
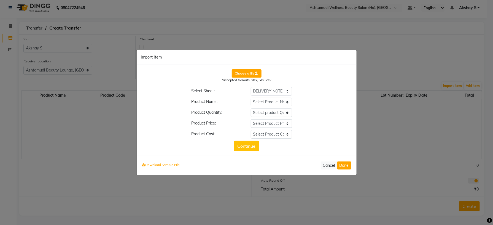
drag, startPoint x: 391, startPoint y: 115, endPoint x: 394, endPoint y: 118, distance: 4.7
click at [392, 115] on ngb-modal-window "Import Item Choose a file *accepted formats .xlsx, .xls, .csv Select Sheet: Sel…" at bounding box center [246, 112] width 493 height 225
click at [347, 166] on button "Done" at bounding box center [344, 165] width 14 height 8
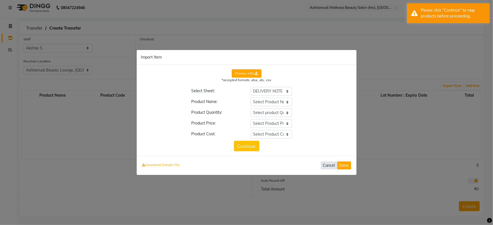
click at [329, 165] on button "Cancel" at bounding box center [329, 165] width 17 height 8
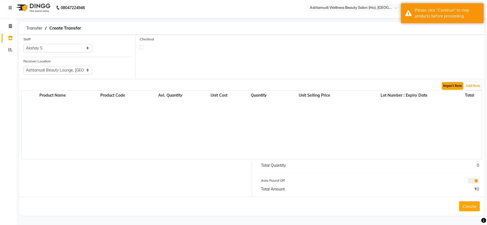
click at [455, 84] on button "Import Item" at bounding box center [452, 86] width 21 height 8
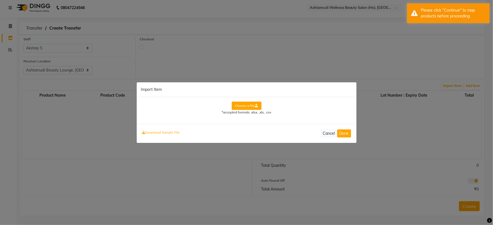
click at [253, 106] on label "Choose a file" at bounding box center [247, 105] width 30 height 8
click at [0, 0] on input "Choose a file" at bounding box center [0, 0] width 0 height 0
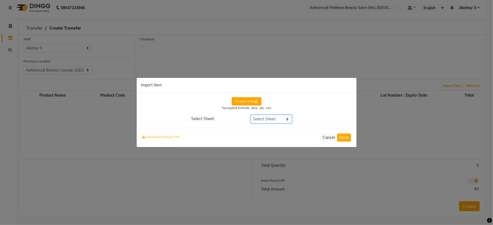
click at [283, 122] on select "Select Sheet DELIVERY NOTE" at bounding box center [271, 119] width 41 height 9
select select "DELIVERY NOTE"
click at [251, 115] on select "Select Sheet DELIVERY NOTE" at bounding box center [271, 119] width 41 height 9
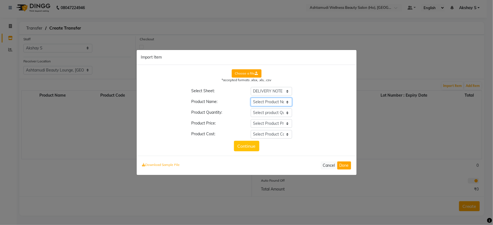
click at [284, 101] on select "Select Product Name Description of Goods __EMPTY __EMPTY_1 __EMPTY_2 __EMPTY_3 …" at bounding box center [271, 102] width 41 height 9
select select "Description of Goods"
click at [251, 98] on select "Select Product Name Description of Goods __EMPTY __EMPTY_1 __EMPTY_2 __EMPTY_3 …" at bounding box center [271, 102] width 41 height 9
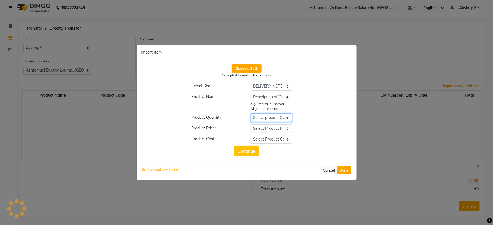
click at [287, 119] on select "Select product Quantity Description of Goods __EMPTY __EMPTY_1 __EMPTY_2 __EMPT…" at bounding box center [271, 117] width 41 height 9
select select "Quantity"
click at [251, 113] on select "Select product Quantity Description of Goods __EMPTY __EMPTY_1 __EMPTY_2 __EMPT…" at bounding box center [271, 117] width 41 height 9
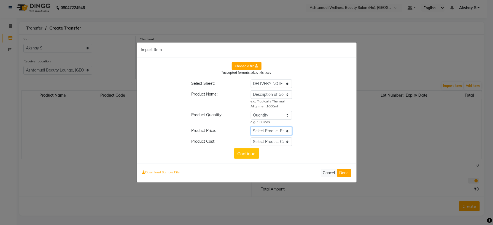
click at [287, 133] on select "Select Product Price Description of Goods __EMPTY __EMPTY_1 __EMPTY_2 __EMPTY_3…" at bounding box center [271, 130] width 41 height 9
select select "Rate"
click at [251, 126] on select "Select Product Price Description of Goods __EMPTY __EMPTY_1 __EMPTY_2 __EMPTY_3…" at bounding box center [271, 130] width 41 height 9
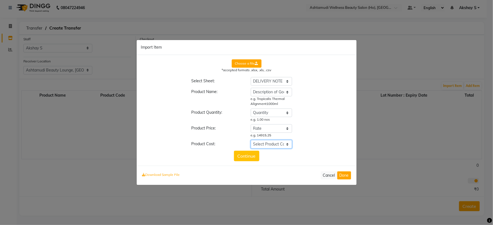
click at [286, 144] on select "Select Product Cost Description of Goods __EMPTY __EMPTY_1 __EMPTY_2 __EMPTY_3 …" at bounding box center [271, 144] width 41 height 9
select select "Amount"
click at [251, 140] on select "Select Product Cost Description of Goods __EMPTY __EMPTY_1 __EMPTY_2 __EMPTY_3 …" at bounding box center [271, 144] width 41 height 9
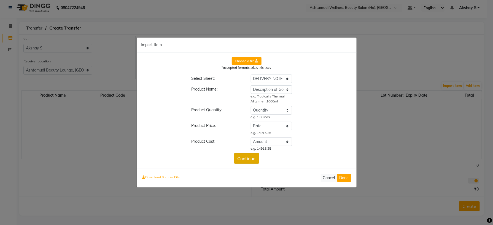
click at [251, 157] on button "Continue" at bounding box center [246, 158] width 25 height 10
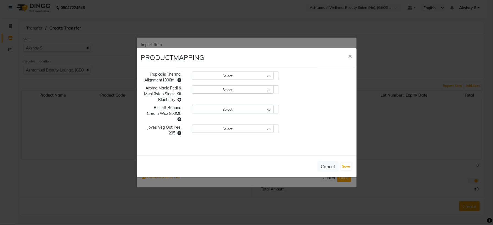
click at [268, 76] on div "Select" at bounding box center [233, 75] width 82 height 8
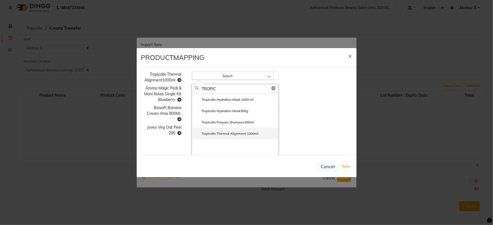
type input "TROPIC"
click at [250, 135] on label "Tropicalis Thermal Alignment 1000ml" at bounding box center [227, 133] width 64 height 5
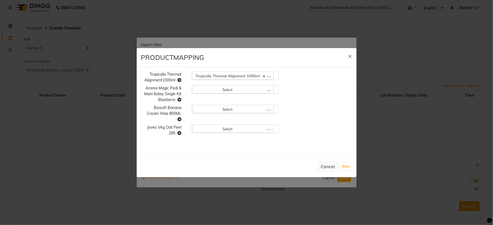
click at [271, 90] on div "Select" at bounding box center [233, 89] width 82 height 8
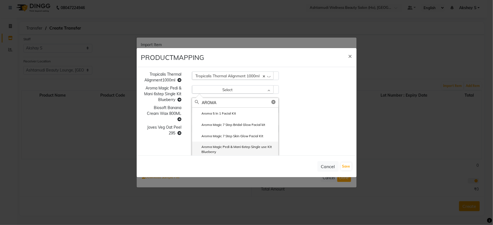
type input "AROMA"
click at [248, 145] on label "Aroma Magic Pedi & Mani 6step Single use Kit Blueberry" at bounding box center [235, 149] width 81 height 10
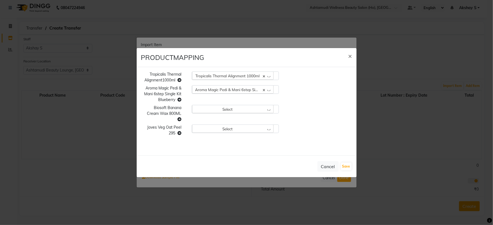
click at [255, 109] on div "Select" at bounding box center [233, 109] width 82 height 8
type input "BANA"
click at [244, 136] on li "Biosoft Banana Cream wax 800 ml" at bounding box center [235, 132] width 86 height 11
click at [269, 124] on div "Select" at bounding box center [233, 128] width 82 height 8
type input "JOV"
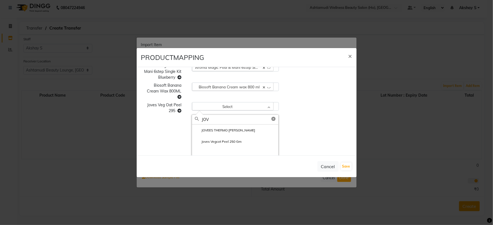
scroll to position [41, 0]
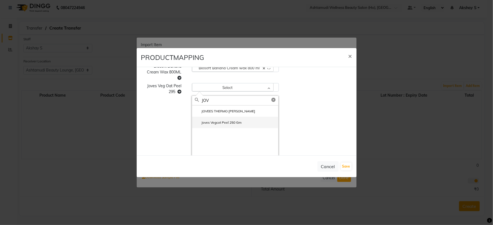
click at [235, 123] on label "Joves Vegcot Peel 250 Gm" at bounding box center [218, 122] width 47 height 5
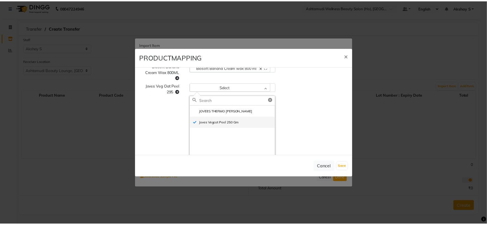
scroll to position [0, 0]
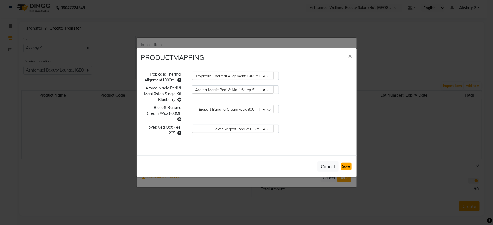
click at [344, 166] on button "Save" at bounding box center [346, 166] width 11 height 8
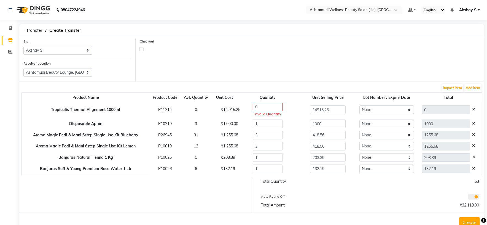
click at [472, 110] on icon at bounding box center [473, 109] width 3 height 4
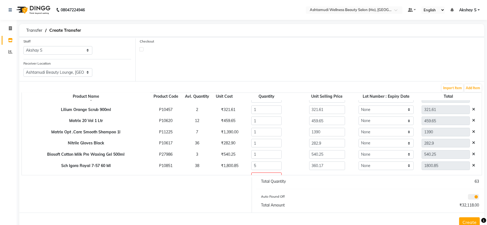
scroll to position [207, 0]
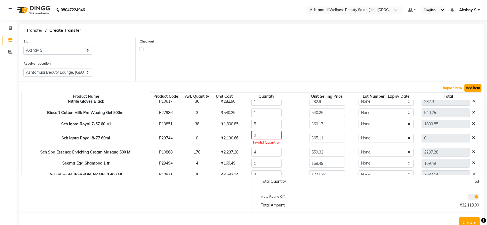
click at [475, 88] on button "Add Item" at bounding box center [472, 88] width 17 height 8
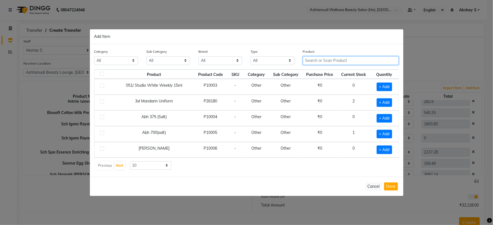
click at [323, 58] on input "text" at bounding box center [351, 60] width 96 height 9
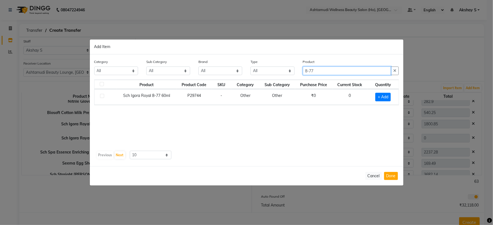
type input "8-77"
click at [374, 175] on button "Cancel" at bounding box center [373, 176] width 17 height 8
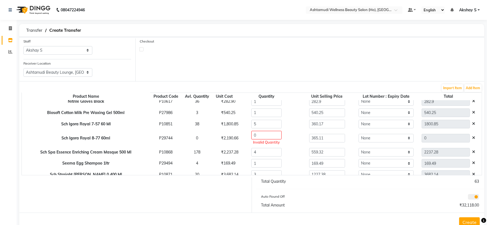
click at [472, 138] on icon at bounding box center [473, 138] width 3 height 4
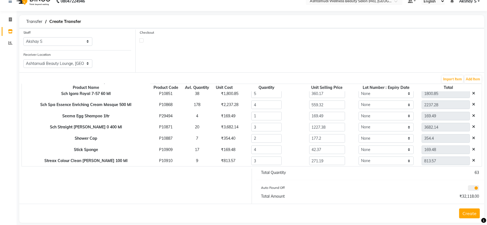
scroll to position [17, 0]
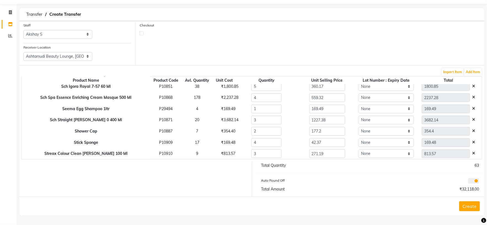
click at [470, 207] on button "Create" at bounding box center [469, 206] width 21 height 10
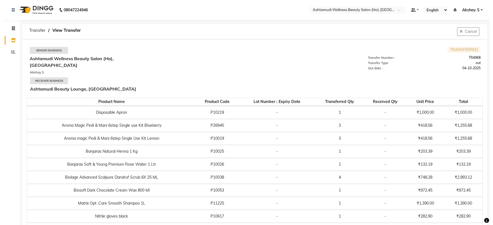
scroll to position [3, 0]
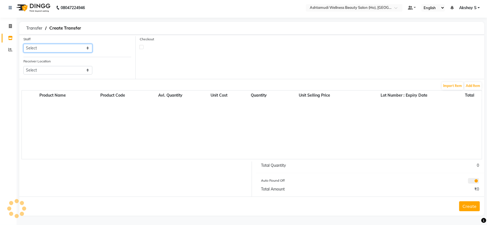
click at [84, 49] on select "Select Abhijith ABHINAND Akshay S Ananthu S Dev Anila P Anjana u Asiya ATHIRA A…" at bounding box center [57, 48] width 69 height 9
select select "44763"
click at [23, 44] on select "Select Abhijith ABHINAND Akshay S Ananthu S Dev Anila P Anjana u Asiya ATHIRA A…" at bounding box center [57, 48] width 69 height 9
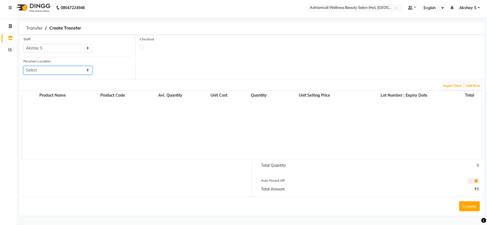
click at [90, 71] on select "Select Ashtamudi Welness Beauty Salon, Chinnakkada Ashtamudi Wellness Beauty Sa…" at bounding box center [57, 70] width 69 height 9
select select "1931"
click at [23, 66] on select "Select Ashtamudi Welness Beauty Salon, Chinnakkada Ashtamudi Wellness Beauty Sa…" at bounding box center [57, 70] width 69 height 9
click at [478, 87] on button "Add Item" at bounding box center [472, 86] width 17 height 8
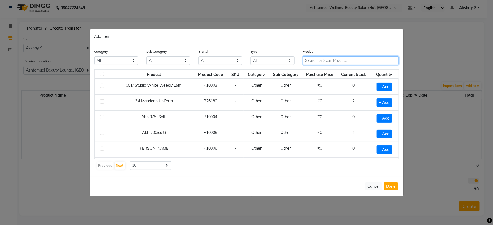
click at [316, 60] on input "text" at bounding box center [351, 60] width 96 height 9
paste input "Krone Proboto-X Keratin Satin Serum 100Ml"
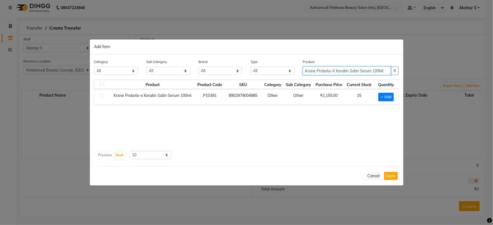
type input "Krone Proboto-X Keratin Satin Serum 100Ml"
click at [287, 155] on div "Previous Next 10 50 100" at bounding box center [246, 154] width 300 height 9
click at [382, 98] on span "+ Add" at bounding box center [385, 97] width 15 height 9
checkbox input "true"
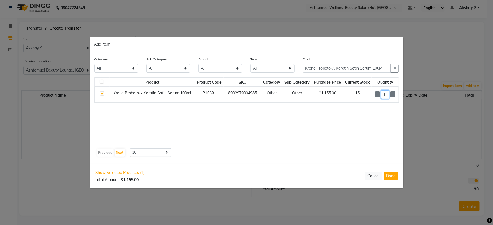
drag, startPoint x: 388, startPoint y: 92, endPoint x: 377, endPoint y: 100, distance: 13.2
click at [377, 100] on td "1" at bounding box center [385, 95] width 27 height 16
type input "5"
click at [324, 121] on div "Product Product Code SKU Category Sub Category Purchase Price Current Stock Qua…" at bounding box center [246, 111] width 305 height 69
click at [342, 71] on input "Krone Proboto-X Keratin Satin Serum 100Ml" at bounding box center [347, 68] width 88 height 9
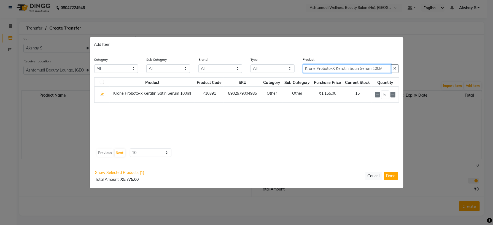
click at [342, 71] on input "Krone Proboto-X Keratin Satin Serum 100Ml" at bounding box center [347, 68] width 88 height 9
paste input "RONE Probotox-X Keratin Sul.Free Cleanser 200 ML"
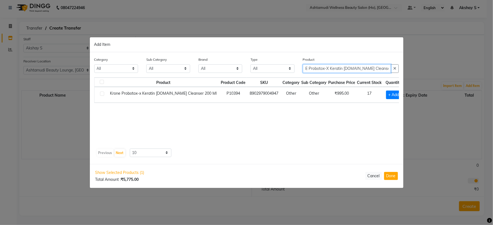
type input "KRONE Probotox-X Keratin Sul.Free Cleanser 200 ML"
click at [302, 140] on div "Product Product Code SKU Category Sub Category Purchase Price Current Stock Qua…" at bounding box center [246, 111] width 305 height 69
click at [392, 96] on span "+ Add" at bounding box center [393, 94] width 15 height 9
checkbox input "true"
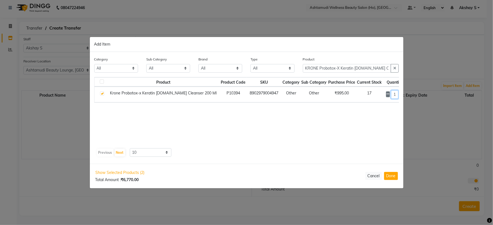
drag, startPoint x: 388, startPoint y: 93, endPoint x: 373, endPoint y: 102, distance: 17.5
click at [383, 101] on td "1" at bounding box center [395, 95] width 24 height 16
type input "7"
click at [314, 141] on div "Product Product Code SKU Category Sub Category Purchase Price Current Stock Qua…" at bounding box center [246, 111] width 305 height 69
click at [329, 69] on input "KRONE Probotox-X Keratin Sul.Free Cleanser 200 ML" at bounding box center [347, 68] width 88 height 9
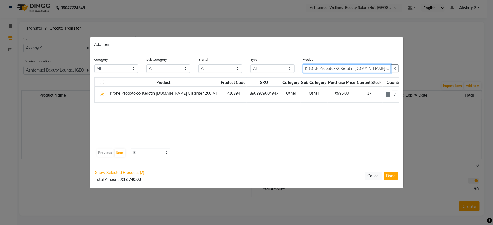
click at [329, 69] on input "KRONE Probotox-X Keratin Sul.Free Cleanser 200 ML" at bounding box center [347, 68] width 88 height 9
paste input "x-X Keratin Nourishing Masque 200"
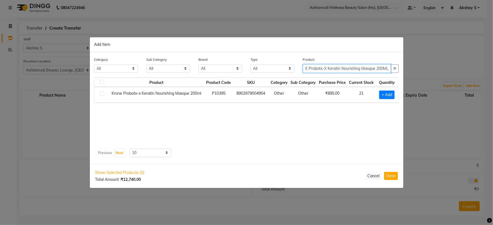
type input "KRONE Probotx-X Keratin Nourishing Masque 200ML"
click at [302, 127] on div "Product Product Code SKU Category Sub Category Purchase Price Current Stock Qua…" at bounding box center [246, 111] width 305 height 69
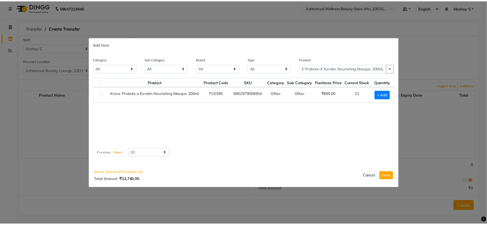
scroll to position [0, 0]
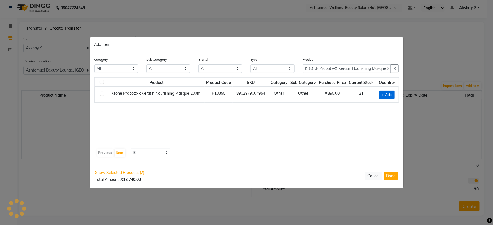
click at [386, 96] on span "+ Add" at bounding box center [386, 94] width 15 height 9
checkbox input "true"
drag, startPoint x: 385, startPoint y: 94, endPoint x: 391, endPoint y: 95, distance: 6.4
click at [391, 95] on div "1" at bounding box center [386, 94] width 19 height 9
type input "7"
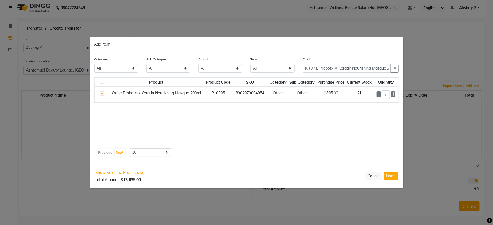
drag, startPoint x: 324, startPoint y: 147, endPoint x: 341, endPoint y: 146, distance: 17.7
click at [324, 147] on div "Product Product Code SKU Category Sub Category Purchase Price Current Stock Qua…" at bounding box center [246, 117] width 305 height 80
click at [339, 71] on input "KRONE Probotx-X Keratin Nourishing Masque 200ML" at bounding box center [347, 68] width 88 height 9
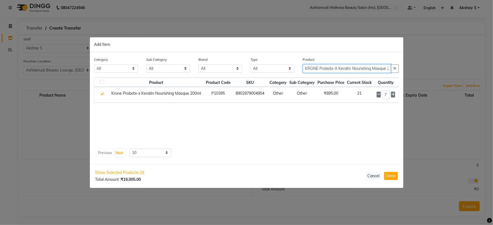
paste input "Matrix Opt Care Smooth Serum 100 Ml"
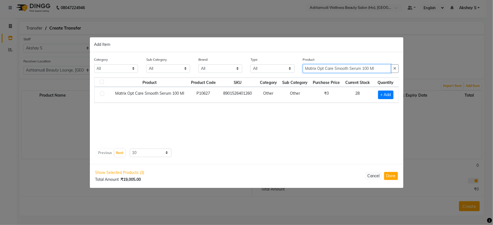
type input "Matrix Opt Care Smooth Serum 100 Ml"
click at [380, 97] on span "+ Add" at bounding box center [385, 94] width 15 height 9
checkbox input "true"
drag, startPoint x: 385, startPoint y: 93, endPoint x: 379, endPoint y: 96, distance: 6.7
click at [379, 96] on div "1" at bounding box center [384, 94] width 21 height 9
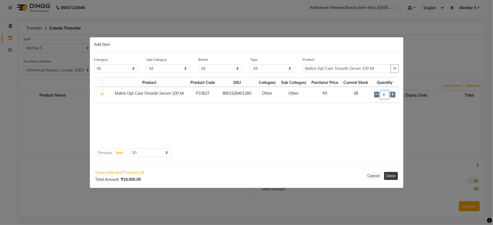
type input "6"
drag, startPoint x: 394, startPoint y: 176, endPoint x: 388, endPoint y: 178, distance: 6.5
click at [393, 176] on button "Done" at bounding box center [391, 176] width 14 height 8
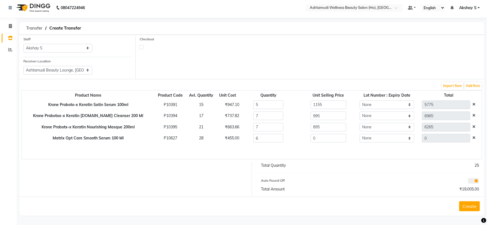
click at [221, 141] on div "₹455.00" at bounding box center [228, 138] width 14 height 6
click at [221, 140] on div "₹455.00" at bounding box center [228, 138] width 14 height 6
copy div "455.00"
drag, startPoint x: 320, startPoint y: 138, endPoint x: 277, endPoint y: 142, distance: 42.6
click at [278, 142] on tr "Matrix Opt Care Smooth Serum 100 Ml P10627 28 ₹455.00 6 0 None 0" at bounding box center [252, 138] width 460 height 11
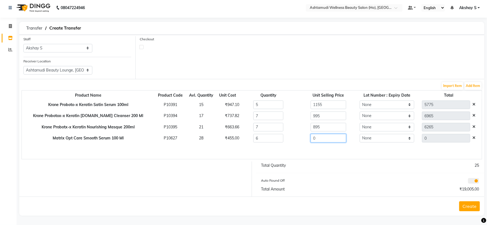
paste input "455.0"
type input "455.00"
type input "2730"
click at [277, 142] on div "6" at bounding box center [269, 138] width 66 height 9
click at [221, 127] on div "₹663.66" at bounding box center [228, 127] width 14 height 6
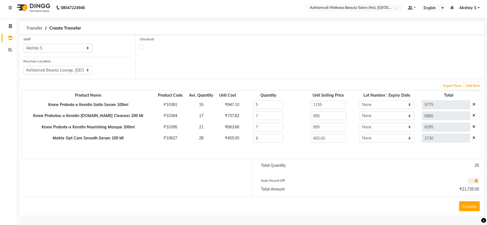
click at [221, 127] on div "₹663.66" at bounding box center [228, 127] width 14 height 6
copy div "663.66"
drag, startPoint x: 308, startPoint y: 129, endPoint x: 272, endPoint y: 129, distance: 36.4
click at [276, 129] on tr "Krone Probotx-x Keratin Nourishing Masque 200ml P10395 21 ₹663.66 7 895 None 62…" at bounding box center [252, 126] width 460 height 11
paste input "663.66"
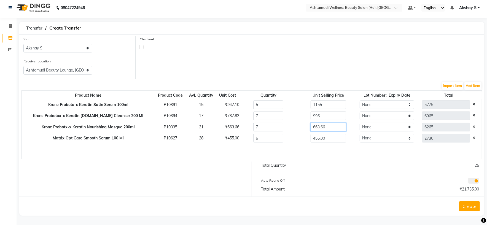
type input "663.66"
type input "4645.62"
click at [221, 115] on div "₹737.82" at bounding box center [228, 116] width 14 height 6
copy div "737.82"
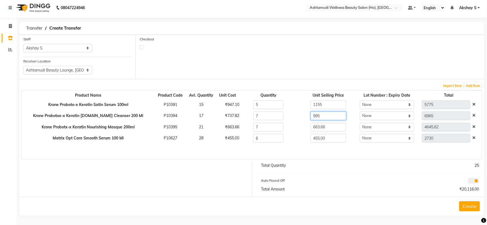
drag, startPoint x: 314, startPoint y: 116, endPoint x: 281, endPoint y: 116, distance: 32.8
click at [281, 116] on tr "Krone Probotox-x Keratin Sul.free Cleanser 200 Ml P10394 17 ₹737.82 7 995 None …" at bounding box center [252, 115] width 460 height 11
paste input "737.82"
type input "737.82"
type input "5164.74"
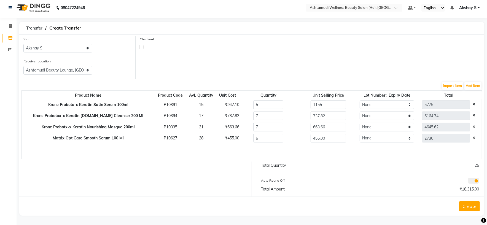
click at [221, 105] on div "₹947.10" at bounding box center [228, 105] width 14 height 6
copy div "947.10"
drag, startPoint x: 317, startPoint y: 105, endPoint x: 279, endPoint y: 107, distance: 38.1
click at [279, 107] on tr "Krone Proboto-x Keratin Satin Serum 100ml P10391 15 ₹947.10 5 1155 None 5775" at bounding box center [252, 104] width 460 height 11
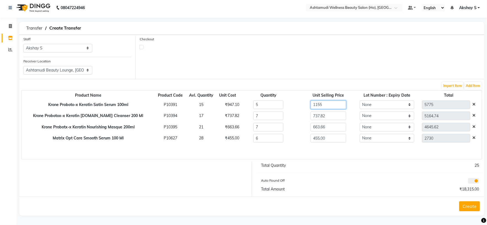
paste input "947.10"
type input "947.10"
type input "4735.5"
click at [278, 109] on td "5" at bounding box center [268, 104] width 60 height 11
click at [472, 210] on button "Create" at bounding box center [469, 206] width 21 height 10
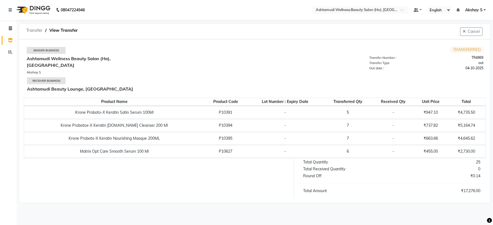
click at [34, 30] on span "Transfer" at bounding box center [34, 30] width 22 height 10
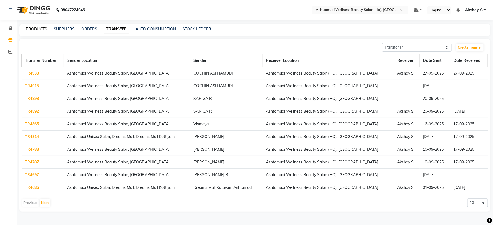
click at [40, 29] on link "PRODUCTS" at bounding box center [36, 28] width 21 height 5
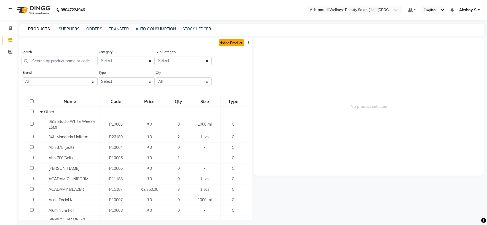
click at [228, 44] on link "Add Product" at bounding box center [231, 42] width 25 height 7
select select "true"
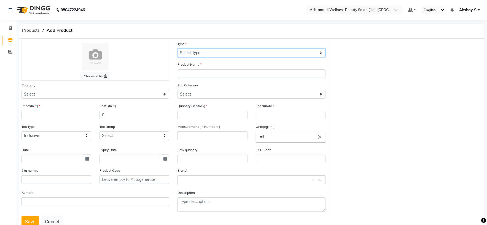
click at [284, 50] on select "Select Type Both Retail Consumable" at bounding box center [252, 52] width 148 height 9
select select "C"
click at [178, 48] on select "Select Type Both Retail Consumable" at bounding box center [252, 52] width 148 height 9
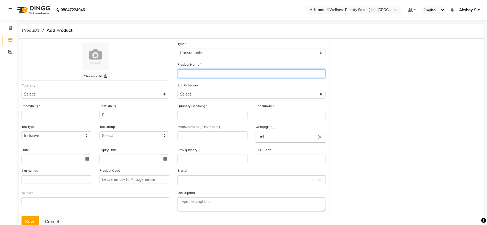
click at [201, 77] on input "text" at bounding box center [252, 73] width 148 height 9
paste input "Shills White Gel Polish037 15ml"
type input "Shills White Gel Polish037 15ml"
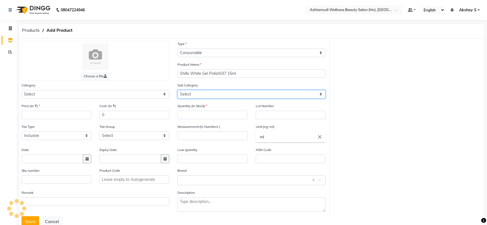
click at [203, 95] on select "Select" at bounding box center [251, 94] width 148 height 9
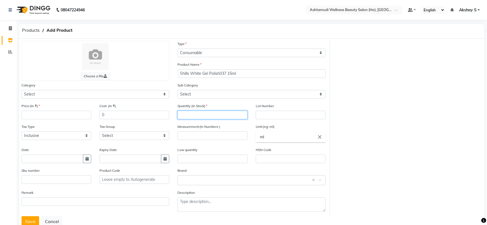
click at [202, 116] on input "number" at bounding box center [212, 114] width 70 height 9
type input "5"
click at [202, 138] on input "number" at bounding box center [212, 135] width 70 height 9
type input "15"
click at [381, 81] on div "Choose a file Type Select Type Both Retail Consumable Product Name Shills White…" at bounding box center [251, 128] width 469 height 175
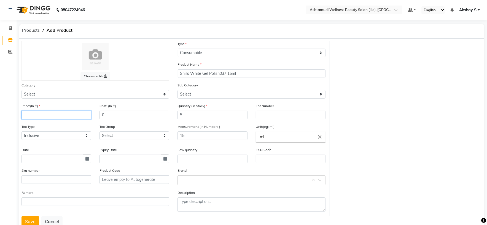
click at [35, 113] on input "number" at bounding box center [56, 114] width 70 height 9
type input "473"
drag, startPoint x: 54, startPoint y: 112, endPoint x: 0, endPoint y: 121, distance: 54.5
click at [0, 121] on app-home "08047224946 Select Location × Ashtamudi Wellness Beauty Salon (Ho), Kottiyam De…" at bounding box center [243, 121] width 487 height 242
drag, startPoint x: 110, startPoint y: 116, endPoint x: 60, endPoint y: 118, distance: 49.6
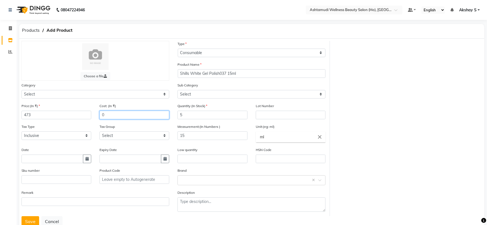
click at [61, 118] on div "Price:(In ₹) 473 Cost: (In ₹) 0" at bounding box center [95, 113] width 156 height 21
paste input "473"
type input "473"
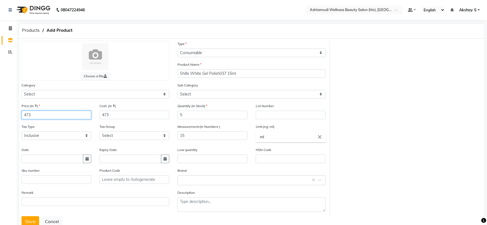
drag, startPoint x: 29, startPoint y: 116, endPoint x: 26, endPoint y: 115, distance: 2.8
click at [26, 115] on input "473" at bounding box center [56, 114] width 70 height 9
drag, startPoint x: 37, startPoint y: 113, endPoint x: 16, endPoint y: 114, distance: 21.8
click at [16, 114] on app-home "08047224946 Select Location × Ashtamudi Wellness Beauty Salon (Ho), Kottiyam De…" at bounding box center [243, 121] width 487 height 242
type input "0"
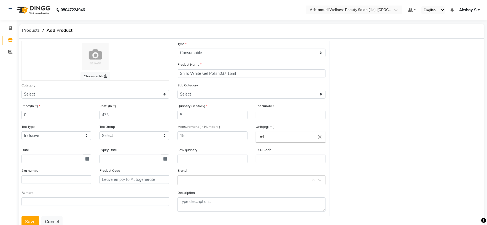
click at [347, 139] on div "Choose a file Type Select Type Both Retail Consumable Product Name Shills White…" at bounding box center [251, 128] width 469 height 175
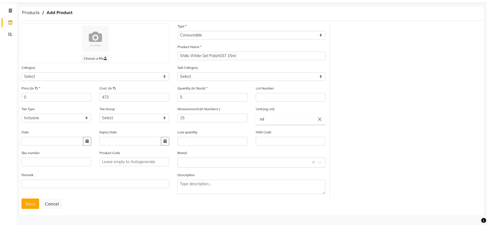
drag, startPoint x: 29, startPoint y: 203, endPoint x: 34, endPoint y: 206, distance: 5.3
click at [28, 204] on button "Save" at bounding box center [30, 203] width 18 height 10
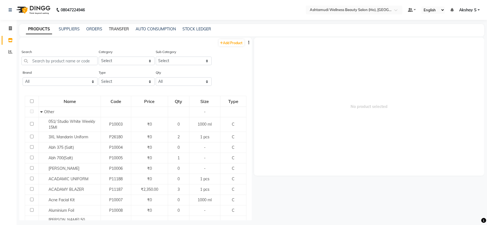
click at [118, 27] on link "TRANSFER" at bounding box center [119, 28] width 20 height 5
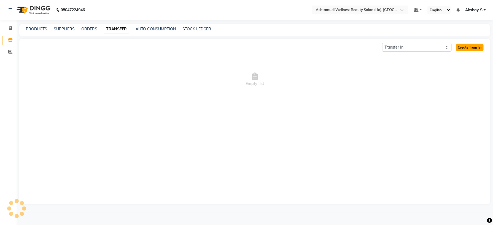
click at [473, 50] on link "Create Transfer" at bounding box center [469, 48] width 27 height 8
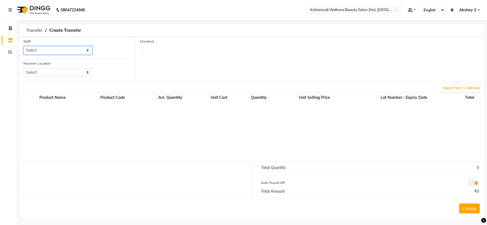
click at [88, 50] on select "Select Abhijith ABHINAND Akshay S Ananthu S Dev Anila P Anjana u Asiya ATHIRA A…" at bounding box center [57, 50] width 69 height 9
select select "44763"
click at [23, 46] on select "Select Abhijith ABHINAND Akshay S Ananthu S Dev Anila P Anjana u Asiya ATHIRA A…" at bounding box center [57, 50] width 69 height 9
click at [87, 74] on select "Select Ashtamudi Welness Beauty Salon, Chinnakkada Ashtamudi Wellness Beauty Sa…" at bounding box center [57, 72] width 69 height 9
select select "1932"
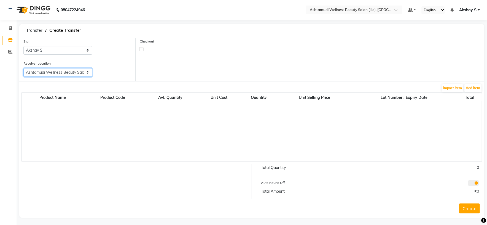
click at [23, 68] on select "Select Ashtamudi Welness Beauty Salon, Chinnakkada Ashtamudi Wellness Beauty Sa…" at bounding box center [57, 72] width 69 height 9
click at [475, 90] on button "Add Item" at bounding box center [472, 88] width 17 height 8
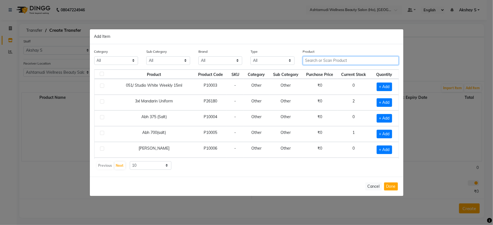
click at [325, 63] on input "text" at bounding box center [351, 60] width 96 height 9
drag, startPoint x: 331, startPoint y: 28, endPoint x: 336, endPoint y: 40, distance: 12.3
click at [331, 29] on div "Add Item Category All Hair Skin Makeup Personal Care Appliances [PERSON_NAME] W…" at bounding box center [247, 112] width 314 height 167
click at [370, 184] on button "Cancel" at bounding box center [373, 186] width 17 height 8
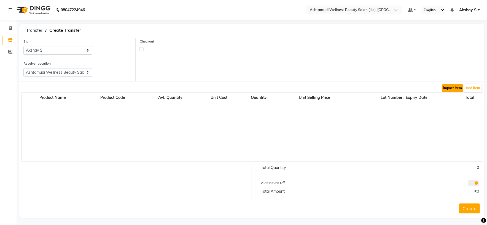
click at [454, 86] on button "Import Item" at bounding box center [452, 88] width 21 height 8
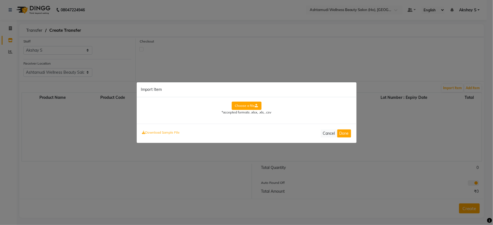
click at [245, 99] on div "Choose a file *accepted formats .xlsx, .xls, .csv" at bounding box center [247, 110] width 220 height 26
click at [246, 106] on label "Choose a file" at bounding box center [247, 105] width 30 height 8
click at [0, 0] on input "Choose a file" at bounding box center [0, 0] width 0 height 0
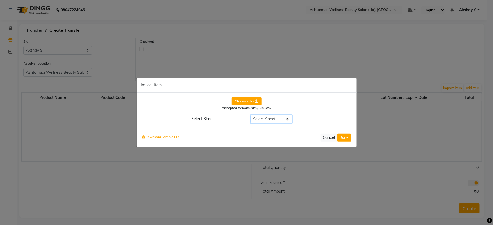
click at [285, 121] on select "Select Sheet DELIVERY NOTE" at bounding box center [271, 119] width 41 height 9
select select "DELIVERY NOTE"
click at [251, 115] on select "Select Sheet DELIVERY NOTE" at bounding box center [271, 119] width 41 height 9
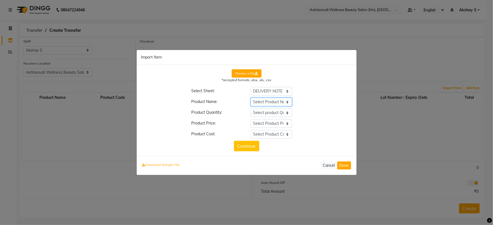
click at [284, 103] on select "Select Product Name Description of Goods __EMPTY __EMPTY_1 __EMPTY_2 __EMPTY_3 …" at bounding box center [271, 102] width 41 height 9
select select "Description of Goods"
click at [251, 98] on select "Select Product Name Description of Goods __EMPTY __EMPTY_1 __EMPTY_2 __EMPTY_3 …" at bounding box center [271, 102] width 41 height 9
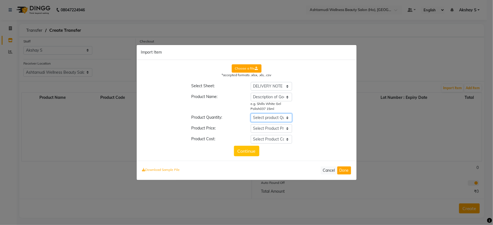
click at [287, 116] on select "Select product Quantity Description of Goods __EMPTY __EMPTY_1 __EMPTY_2 __EMPT…" at bounding box center [271, 117] width 41 height 9
select select "Quantity"
click at [251, 113] on select "Select product Quantity Description of Goods __EMPTY __EMPTY_1 __EMPTY_2 __EMPT…" at bounding box center [271, 117] width 41 height 9
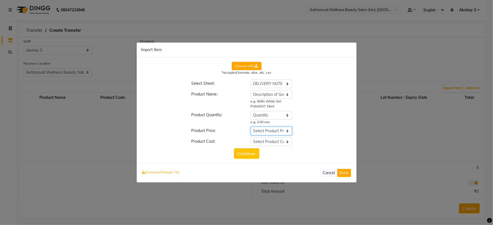
click at [289, 131] on select "Select Product Price Description of Goods __EMPTY __EMPTY_1 __EMPTY_2 __EMPTY_3…" at bounding box center [271, 130] width 41 height 9
select select "Rate"
click at [251, 126] on select "Select Product Price Description of Goods __EMPTY __EMPTY_1 __EMPTY_2 __EMPTY_3…" at bounding box center [271, 130] width 41 height 9
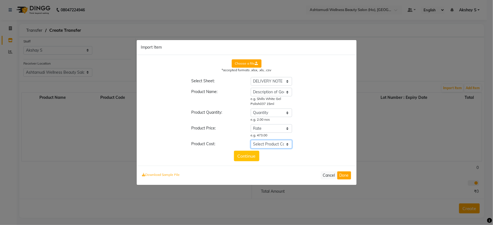
click at [289, 144] on select "Select Product Cost Description of Goods __EMPTY __EMPTY_1 __EMPTY_2 __EMPTY_3 …" at bounding box center [271, 144] width 41 height 9
select select "Amount"
click at [251, 140] on select "Select Product Cost Description of Goods __EMPTY __EMPTY_1 __EMPTY_2 __EMPTY_3 …" at bounding box center [271, 144] width 41 height 9
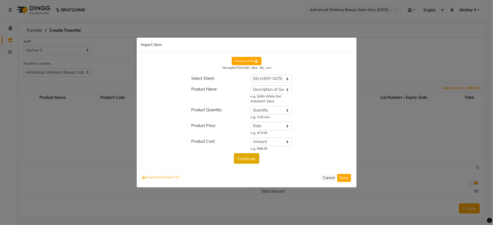
click at [235, 158] on button "Continue" at bounding box center [246, 158] width 25 height 10
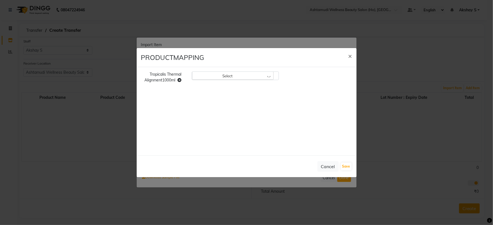
click at [264, 76] on div "Select" at bounding box center [233, 75] width 82 height 8
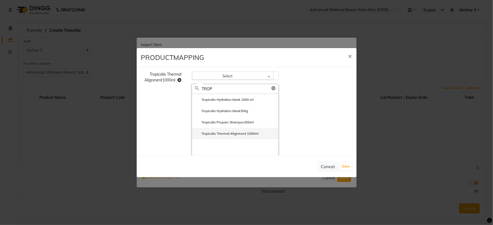
type input "TROP"
click at [243, 132] on label "Tropicalis Thermal Alignment 1000ml" at bounding box center [227, 133] width 64 height 5
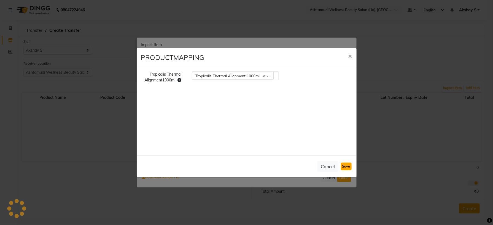
drag, startPoint x: 349, startPoint y: 165, endPoint x: 346, endPoint y: 168, distance: 4.7
click at [349, 165] on button "Save" at bounding box center [346, 166] width 11 height 8
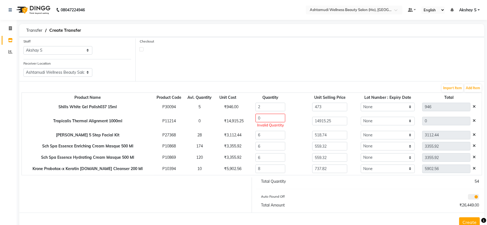
click at [473, 121] on icon at bounding box center [474, 120] width 3 height 4
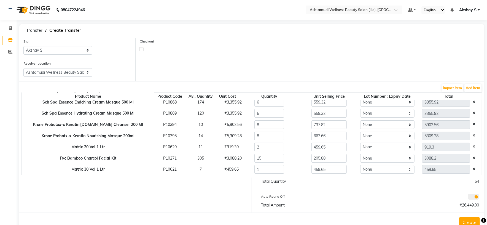
scroll to position [17, 0]
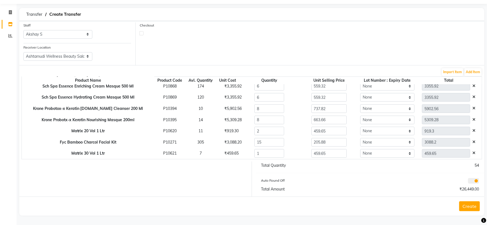
click at [474, 205] on button "Create" at bounding box center [469, 206] width 21 height 10
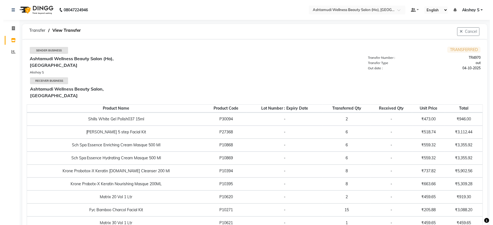
scroll to position [3, 0]
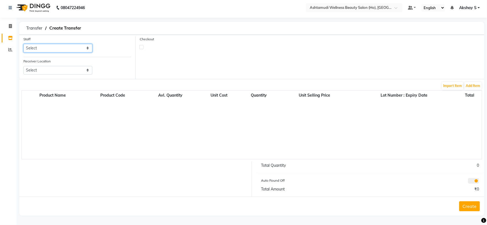
drag, startPoint x: 85, startPoint y: 45, endPoint x: 80, endPoint y: 50, distance: 6.6
click at [85, 45] on select "Select Abhijith ABHINAND Akshay S Ananthu S Dev Anila P Anjana u Asiya ATHIRA A…" at bounding box center [57, 48] width 69 height 9
select select "44763"
click at [23, 44] on select "Select Abhijith ABHINAND Akshay S Ananthu S Dev Anila P Anjana u Asiya ATHIRA A…" at bounding box center [57, 48] width 69 height 9
click at [82, 71] on select "Select Ashtamudi Welness Beauty Salon, Chinnakkada Ashtamudi Wellness Beauty Sa…" at bounding box center [57, 70] width 69 height 9
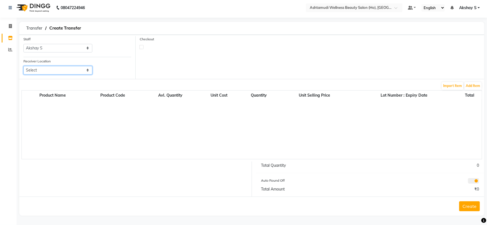
select select "1933"
click at [23, 66] on select "Select Ashtamudi Welness Beauty Salon, Chinnakkada Ashtamudi Wellness Beauty Sa…" at bounding box center [57, 70] width 69 height 9
click at [452, 85] on button "Import Item" at bounding box center [452, 86] width 21 height 8
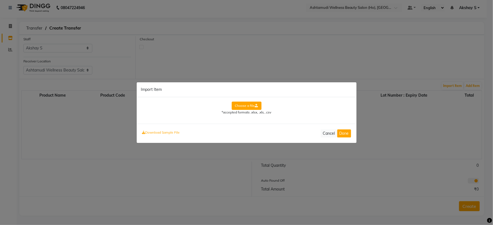
click at [256, 104] on icon at bounding box center [256, 105] width 3 height 3
click at [0, 0] on input "Choose a file" at bounding box center [0, 0] width 0 height 0
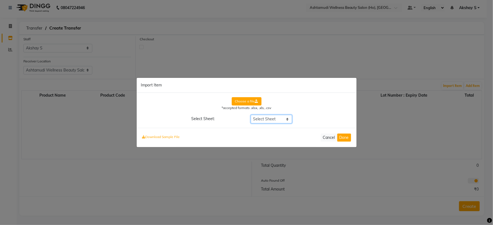
click at [282, 117] on select "Select Sheet DELIVERY NOTE" at bounding box center [271, 119] width 41 height 9
select select "DELIVERY NOTE"
click at [251, 115] on select "Select Sheet DELIVERY NOTE" at bounding box center [271, 119] width 41 height 9
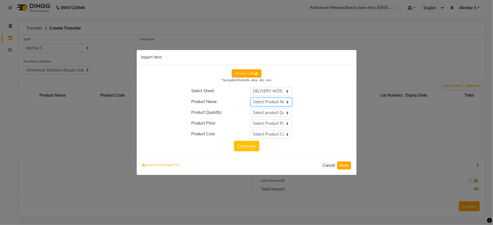
click at [281, 102] on select "Select Product Name Description of Goods __EMPTY __EMPTY_1 __EMPTY_2 __EMPTY_3 …" at bounding box center [271, 102] width 41 height 9
select select "Description of Goods"
click at [251, 98] on select "Select Product Name Description of Goods __EMPTY __EMPTY_1 __EMPTY_2 __EMPTY_3 …" at bounding box center [271, 102] width 41 height 9
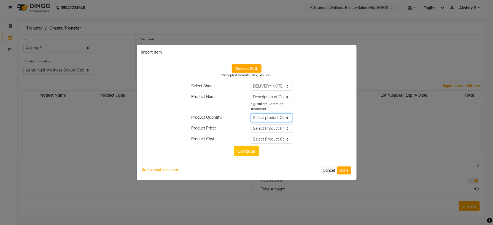
click at [284, 118] on select "Select product Quantity Description of Goods __EMPTY __EMPTY_1 __EMPTY_2 __EMPT…" at bounding box center [271, 117] width 41 height 9
select select "Quantity"
click at [251, 113] on select "Select product Quantity Description of Goods __EMPTY __EMPTY_1 __EMPTY_2 __EMPT…" at bounding box center [271, 117] width 41 height 9
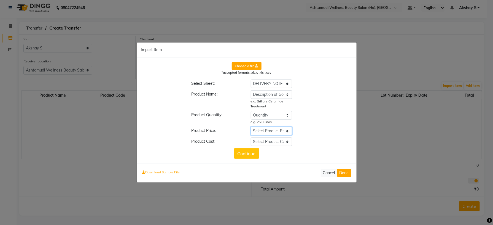
click at [285, 131] on select "Select Product Price Description of Goods __EMPTY __EMPTY_1 __EMPTY_2 __EMPTY_3…" at bounding box center [271, 130] width 41 height 9
select select "Rate"
click at [251, 126] on select "Select Product Price Description of Goods __EMPTY __EMPTY_1 __EMPTY_2 __EMPTY_3…" at bounding box center [271, 130] width 41 height 9
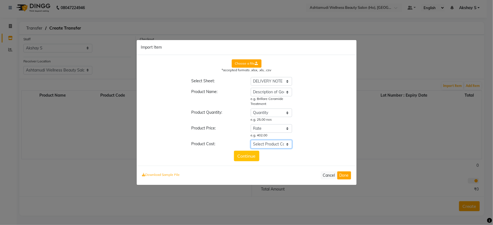
click at [288, 144] on select "Select Product Cost Description of Goods __EMPTY __EMPTY_1 __EMPTY_2 __EMPTY_3 …" at bounding box center [271, 144] width 41 height 9
select select "Amount"
click at [251, 140] on select "Select Product Cost Description of Goods __EMPTY __EMPTY_1 __EMPTY_2 __EMPTY_3 …" at bounding box center [271, 144] width 41 height 9
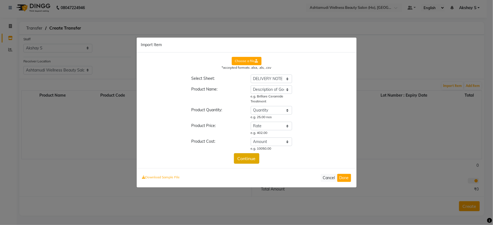
click at [243, 160] on button "Continue" at bounding box center [246, 158] width 25 height 10
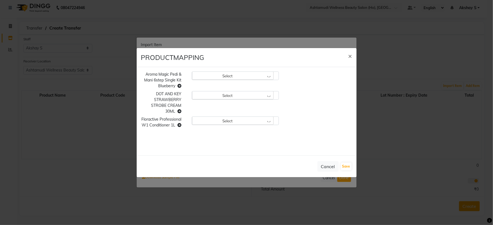
click at [263, 75] on div "Select" at bounding box center [233, 75] width 82 height 8
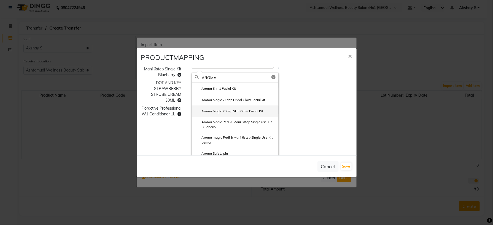
scroll to position [21, 0]
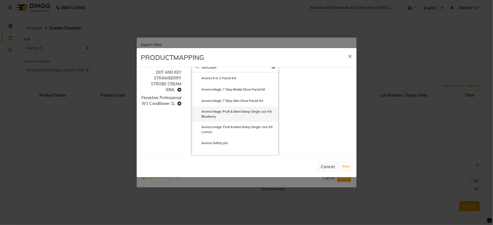
type input "AROMA"
click at [231, 114] on label "Aroma Magic Pedi & Mani 6step Single use Kit Blueberry" at bounding box center [235, 114] width 81 height 10
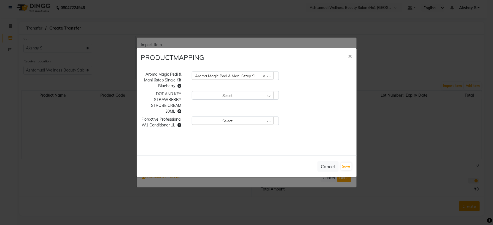
click at [269, 96] on div "Select" at bounding box center [233, 95] width 82 height 8
type input "DOT"
click at [250, 122] on li "Dot & Key Strawberry Dew Strobe Cream 30ml" at bounding box center [235, 118] width 86 height 11
click at [269, 120] on div "Select" at bounding box center [233, 120] width 82 height 8
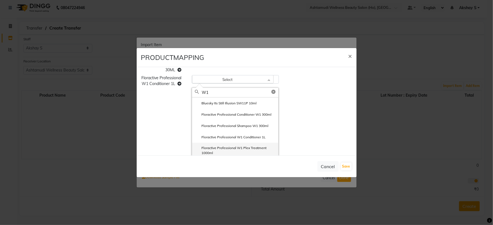
scroll to position [66, 0]
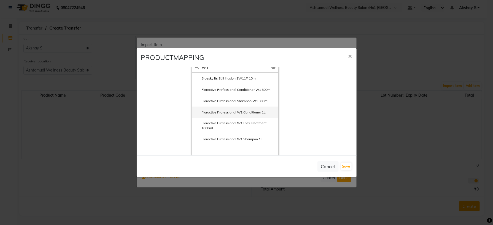
type input "W1"
click at [252, 114] on label "Floractive Professional W1 Conditioner 1L" at bounding box center [230, 112] width 71 height 5
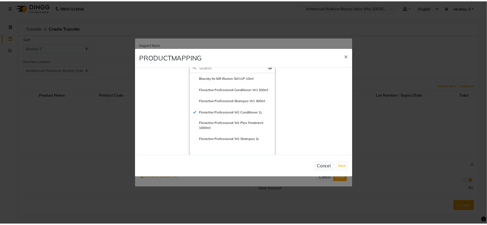
scroll to position [0, 0]
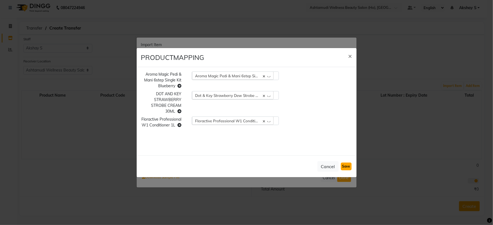
click at [346, 165] on button "Save" at bounding box center [346, 166] width 11 height 8
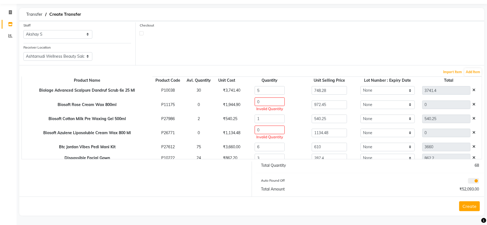
scroll to position [15, 0]
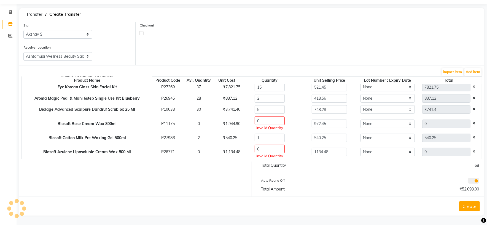
click at [473, 122] on icon at bounding box center [474, 123] width 3 height 4
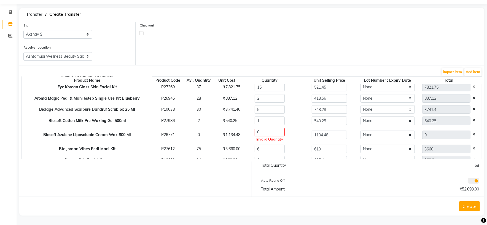
click at [473, 133] on icon at bounding box center [474, 134] width 3 height 4
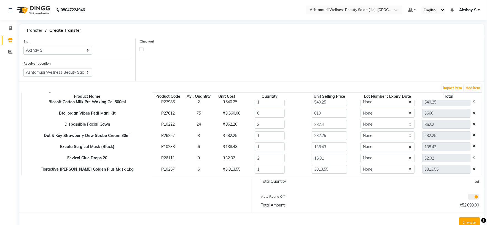
scroll to position [105, 0]
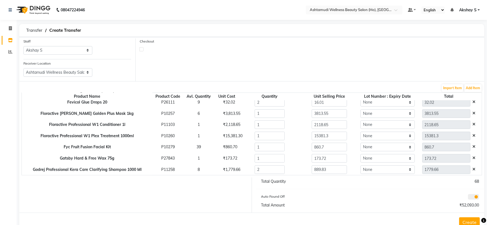
click at [473, 220] on button "Create" at bounding box center [469, 222] width 21 height 10
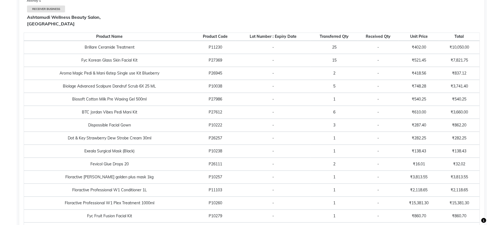
scroll to position [14, 0]
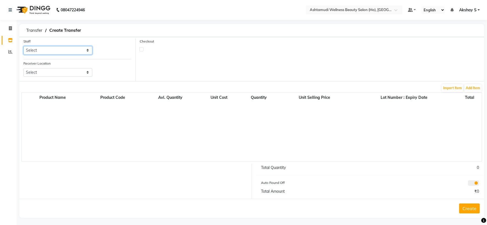
click at [88, 51] on select "Select Abhijith ABHINAND Akshay S Ananthu S Dev Anila P Anjana u Asiya ATHIRA A…" at bounding box center [57, 50] width 69 height 9
click at [87, 51] on select "Select Abhijith ABHINAND Akshay S Ananthu S Dev Anila P Anjana u Asiya ATHIRA A…" at bounding box center [57, 50] width 69 height 9
select select "44763"
click at [23, 46] on select "Select Abhijith ABHINAND Akshay S Ananthu S Dev Anila P Anjana u Asiya ATHIRA A…" at bounding box center [57, 50] width 69 height 9
click at [78, 75] on select "Select Ashtamudi Welness Beauty Salon, Chinnakkada Ashtamudi Wellness Beauty Sa…" at bounding box center [57, 72] width 69 height 9
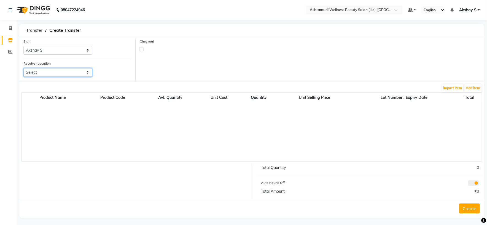
select select "1933"
click at [23, 68] on select "Select Ashtamudi Welness Beauty Salon, Chinnakkada Ashtamudi Wellness Beauty Sa…" at bounding box center [57, 72] width 69 height 9
click at [478, 90] on button "Add Item" at bounding box center [472, 88] width 17 height 8
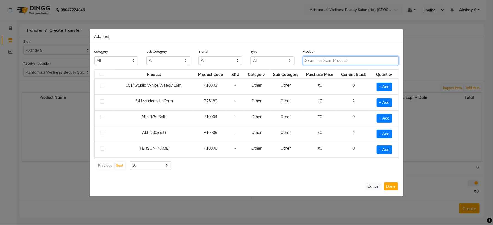
click at [327, 64] on input "text" at bounding box center [351, 60] width 96 height 9
paste input "KRONE Probotx-X Keratin Nourishing Masque 200ML"
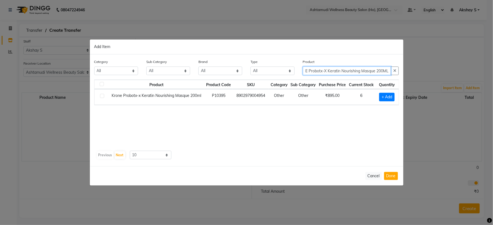
type input "KRONE Probotx-X Keratin Nourishing Masque 200ML"
click at [344, 145] on div "Product Product Code SKU Category Sub Category Purchase Price Current Stock Qua…" at bounding box center [246, 113] width 305 height 69
click at [382, 98] on span "+ Add" at bounding box center [386, 97] width 15 height 9
checkbox input "true"
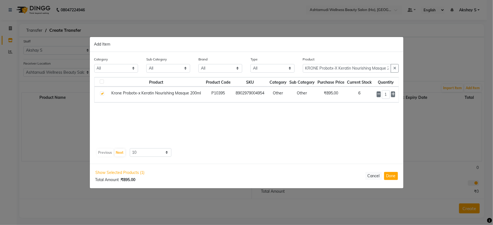
click at [396, 94] on td "1" at bounding box center [385, 95] width 25 height 16
click at [391, 94] on icon at bounding box center [393, 94] width 4 height 4
click at [370, 70] on input "KRONE Probotx-X Keratin Nourishing Masque 200ML" at bounding box center [347, 68] width 88 height 9
click at [393, 95] on icon at bounding box center [393, 94] width 4 height 4
type input "3"
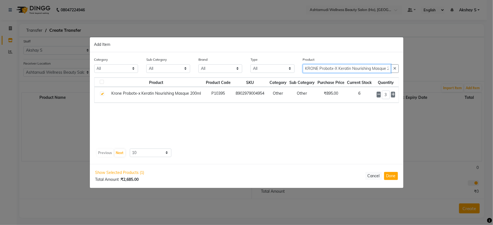
click at [357, 70] on input "KRONE Probotx-X Keratin Nourishing Masque 200ML" at bounding box center [347, 68] width 88 height 9
paste input "ox-X Keratin Sul.Free Cleanser 200"
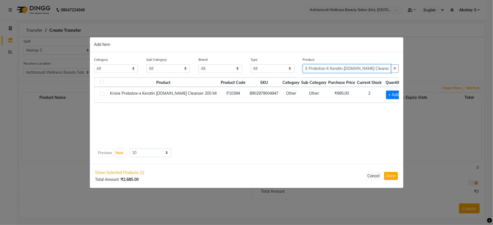
type input "KRONE Probotox-X Keratin Sul.Free Cleanser 200 ML"
click at [323, 136] on div "Product Product Code SKU Category Sub Category Purchase Price Current Stock Qua…" at bounding box center [246, 111] width 305 height 69
click at [391, 95] on span "+ Add" at bounding box center [393, 94] width 15 height 9
checkbox input "true"
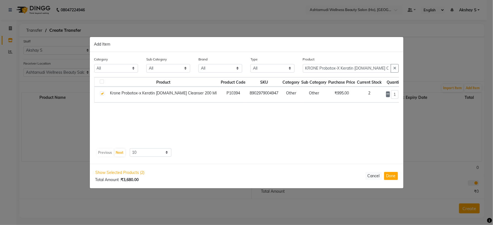
click at [400, 94] on icon at bounding box center [402, 94] width 4 height 4
type input "4"
click at [393, 174] on button "Done" at bounding box center [391, 176] width 14 height 8
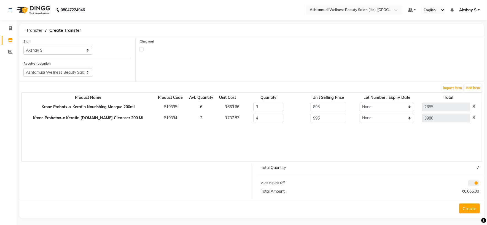
click at [221, 107] on div "₹663.66" at bounding box center [228, 107] width 14 height 6
copy div "663.66"
drag, startPoint x: 317, startPoint y: 111, endPoint x: 263, endPoint y: 110, distance: 54.3
click at [265, 109] on tr "Krone Probotx-x Keratin Nourishing Masque 200ml P10395 6 ₹663.66 3 895 None 2685" at bounding box center [252, 106] width 460 height 11
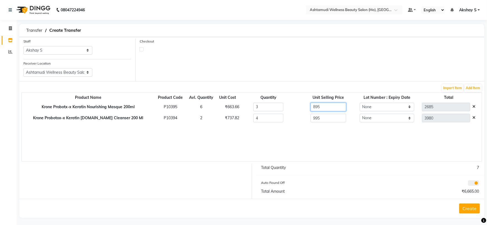
paste input "663.66"
type input "663.66"
type input "1990.98"
click at [221, 117] on div "₹737.82" at bounding box center [228, 118] width 14 height 6
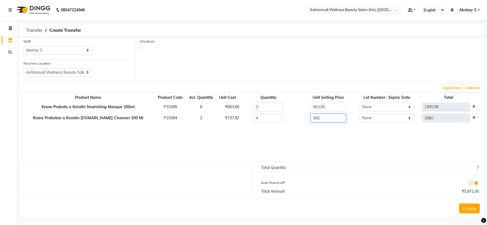
drag, startPoint x: 312, startPoint y: 120, endPoint x: 262, endPoint y: 124, distance: 50.8
click at [262, 124] on div "Product Name Product Code Avl. Quantity Unit Cost Quantity Unit Selling Price L…" at bounding box center [251, 126] width 460 height 69
paste input "663.66"
type input "663.66"
type input "2654.64"
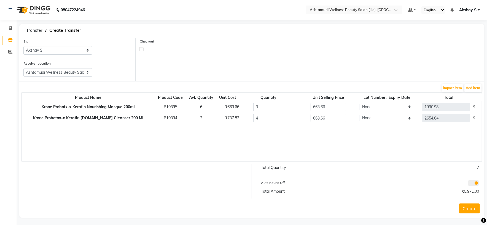
click at [263, 141] on div "Product Name Product Code Avl. Quantity Unit Cost Quantity Unit Selling Price L…" at bounding box center [251, 126] width 460 height 69
click at [291, 147] on div "Product Name Product Code Avl. Quantity Unit Cost Quantity Unit Selling Price L…" at bounding box center [251, 126] width 460 height 69
click at [467, 207] on button "Create" at bounding box center [469, 208] width 21 height 10
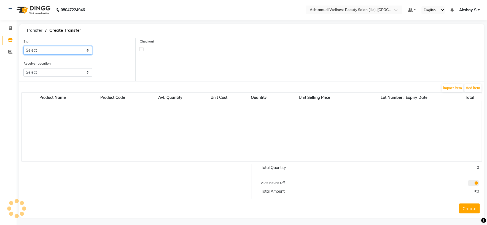
click at [78, 51] on select "Select" at bounding box center [57, 50] width 69 height 9
select select "44763"
click at [23, 46] on select "Select Abhijith ABHINAND Akshay S Ananthu S Dev Anila P Anjana u Asiya ATHIRA A…" at bounding box center [57, 50] width 69 height 9
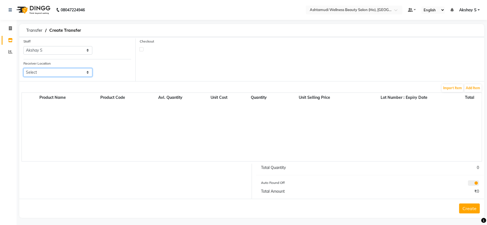
click at [77, 74] on select "Select Ashtamudi Welness Beauty Salon, Chinnakkada Ashtamudi Wellness Beauty Sa…" at bounding box center [57, 72] width 69 height 9
select select "1933"
click at [23, 68] on select "Select Ashtamudi Welness Beauty Salon, Chinnakkada Ashtamudi Wellness Beauty Sa…" at bounding box center [57, 72] width 69 height 9
click at [476, 89] on button "Add Item" at bounding box center [472, 88] width 17 height 8
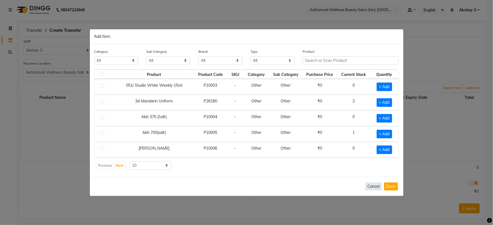
drag, startPoint x: 375, startPoint y: 186, endPoint x: 382, endPoint y: 183, distance: 7.4
click at [374, 186] on button "Cancel" at bounding box center [373, 186] width 17 height 8
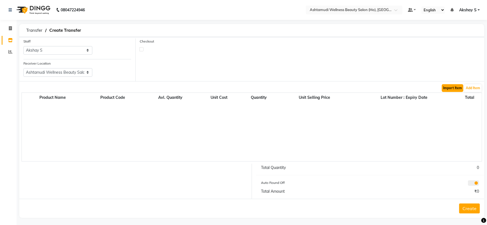
click at [451, 90] on button "Import Item" at bounding box center [452, 88] width 21 height 8
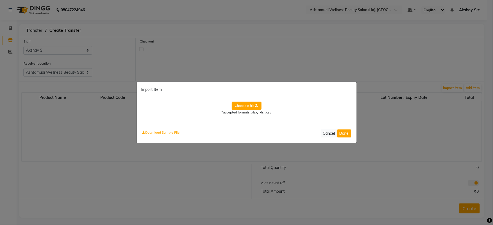
click at [244, 107] on label "Choose a file" at bounding box center [247, 105] width 30 height 8
click at [0, 0] on input "Choose a file" at bounding box center [0, 0] width 0 height 0
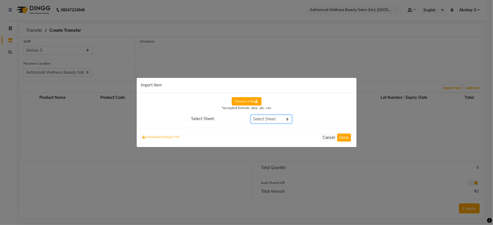
click at [287, 117] on select "Select Sheet DELIVERY NOTE" at bounding box center [271, 119] width 41 height 9
select select "DELIVERY NOTE"
click at [251, 115] on select "Select Sheet DELIVERY NOTE" at bounding box center [271, 119] width 41 height 9
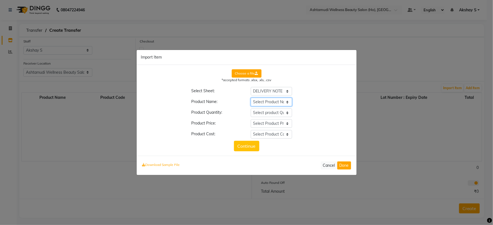
click at [287, 102] on select "Select Product Name Description of Goods __EMPTY __EMPTY_1 __EMPTY_2 __EMPTY_3 …" at bounding box center [271, 102] width 41 height 9
select select "Description of Goods"
click at [251, 98] on select "Select Product Name Description of Goods __EMPTY __EMPTY_1 __EMPTY_2 __EMPTY_3 …" at bounding box center [271, 102] width 41 height 9
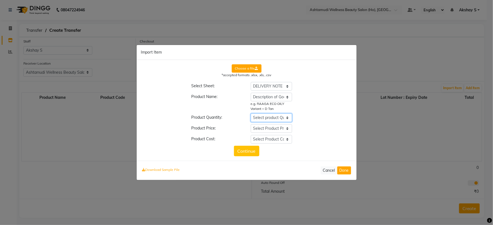
click at [287, 117] on select "Select product Quantity Description of Goods __EMPTY __EMPTY_1 __EMPTY_2 __EMPT…" at bounding box center [271, 117] width 41 height 9
select select "Quantity"
click at [251, 113] on select "Select product Quantity Description of Goods __EMPTY __EMPTY_1 __EMPTY_2 __EMPT…" at bounding box center [271, 117] width 41 height 9
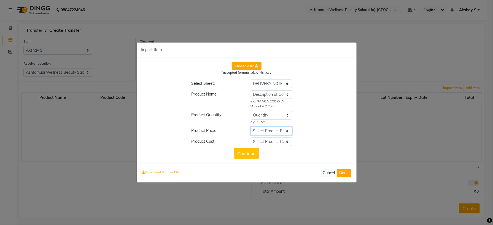
click at [287, 131] on select "Select Product Price Description of Goods __EMPTY __EMPTY_1 __EMPTY_2 __EMPTY_3…" at bounding box center [271, 130] width 41 height 9
select select "Rate"
click at [251, 126] on select "Select Product Price Description of Goods __EMPTY __EMPTY_1 __EMPTY_2 __EMPTY_3…" at bounding box center [271, 130] width 41 height 9
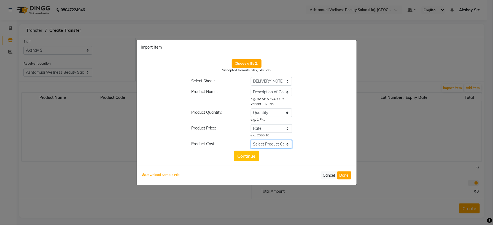
click at [282, 145] on select "Select Product Cost Description of Goods __EMPTY __EMPTY_1 __EMPTY_2 __EMPTY_3 …" at bounding box center [271, 144] width 41 height 9
select select "Amount"
click at [251, 140] on select "Select Product Cost Description of Goods __EMPTY __EMPTY_1 __EMPTY_2 __EMPTY_3 …" at bounding box center [271, 144] width 41 height 9
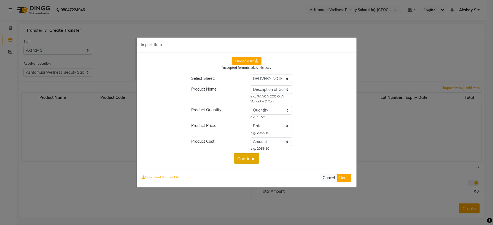
click at [245, 158] on button "Continue" at bounding box center [246, 158] width 25 height 10
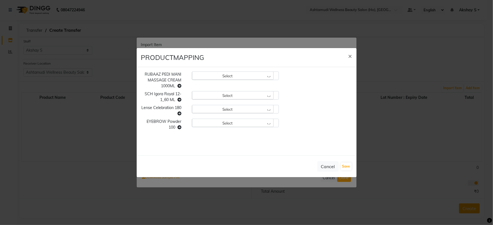
click at [275, 72] on div "Select" at bounding box center [235, 75] width 87 height 9
click at [269, 74] on div "Select" at bounding box center [233, 75] width 82 height 8
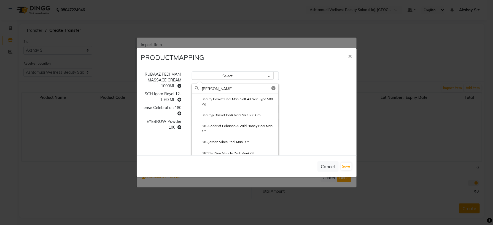
drag, startPoint x: 227, startPoint y: 87, endPoint x: 198, endPoint y: 88, distance: 28.4
click at [198, 88] on div "PEDI MANI" at bounding box center [235, 89] width 86 height 10
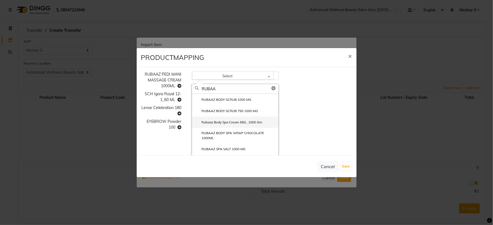
scroll to position [21, 0]
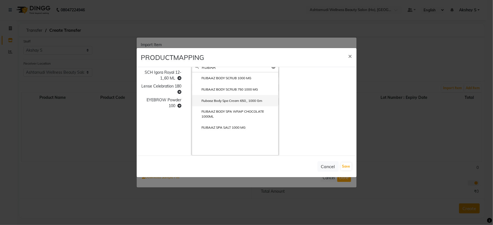
type input "RUBAA"
click at [243, 101] on label "Rubaaz Body Spa Cream 650_ 1000 Gm" at bounding box center [229, 100] width 68 height 5
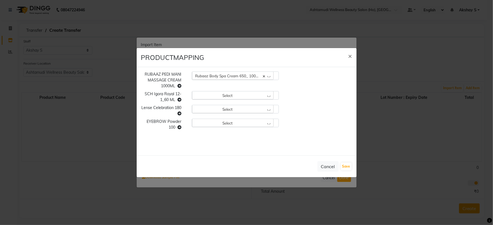
click at [269, 95] on div "Select" at bounding box center [233, 95] width 82 height 8
type input "12-1"
click at [243, 131] on li "Sch Igora Royal 12-1 60 Ml" at bounding box center [235, 130] width 86 height 11
click at [269, 109] on div "Select" at bounding box center [233, 109] width 82 height 8
type input "LENSE"
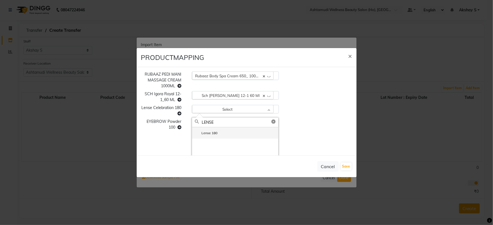
click at [228, 136] on li "Lense 180" at bounding box center [235, 132] width 86 height 11
click at [267, 125] on div "Select" at bounding box center [233, 122] width 82 height 8
drag, startPoint x: 220, startPoint y: 135, endPoint x: 198, endPoint y: 136, distance: 22.1
click at [198, 136] on div "EYEBR" at bounding box center [235, 136] width 86 height 10
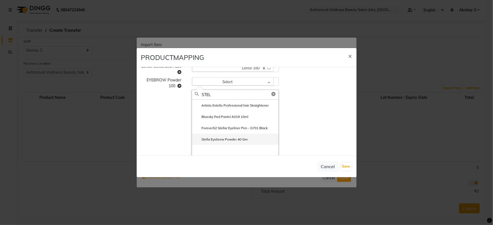
type input "STEL"
click at [244, 138] on label "Stella Eyebrow Powder 40 Gm" at bounding box center [221, 139] width 53 height 5
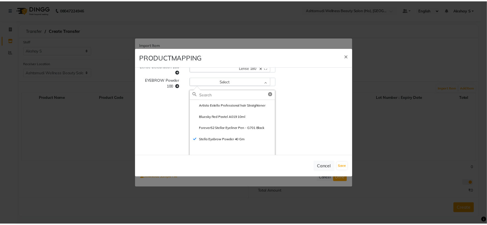
scroll to position [0, 0]
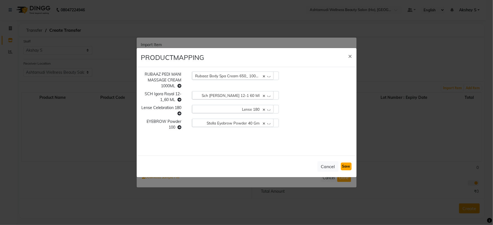
click at [345, 168] on button "Save" at bounding box center [346, 166] width 11 height 8
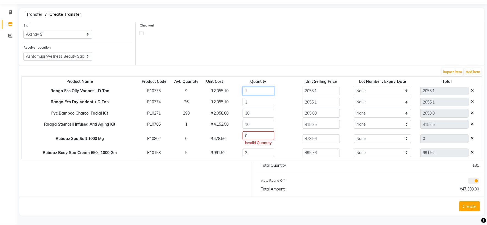
drag, startPoint x: 246, startPoint y: 90, endPoint x: 222, endPoint y: 91, distance: 23.7
click at [224, 91] on div "1" at bounding box center [258, 91] width 68 height 9
type input "5"
type input "10275.5"
type input "5"
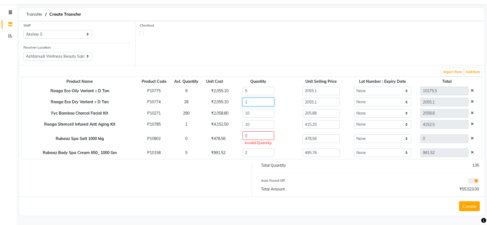
drag, startPoint x: 244, startPoint y: 102, endPoint x: 225, endPoint y: 102, distance: 19.8
click at [225, 102] on div "1" at bounding box center [258, 102] width 68 height 9
type input "5"
type input "10275.5"
type input "5"
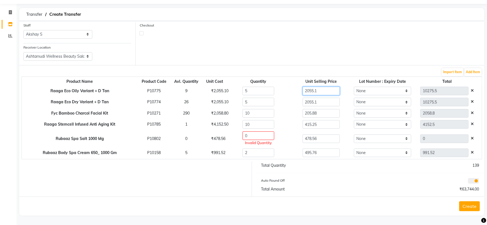
drag, startPoint x: 320, startPoint y: 91, endPoint x: 263, endPoint y: 104, distance: 58.2
click at [278, 90] on tr "Raaga Eco Oily Variant + D Tan P10775 9 ₹2,055.10 5 2055.1 None 10275.5" at bounding box center [252, 90] width 460 height 11
paste input "411.02"
type input "411.02"
type input "2055.1"
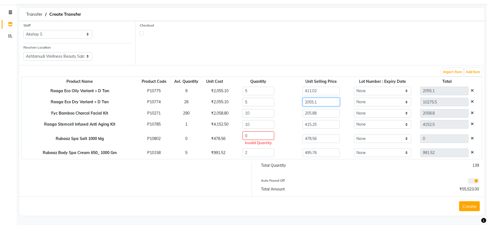
drag, startPoint x: 317, startPoint y: 101, endPoint x: 284, endPoint y: 104, distance: 33.3
click at [287, 104] on div "2055.1" at bounding box center [321, 102] width 68 height 9
paste input "411.02"
type input "411.02"
type input "2055.1"
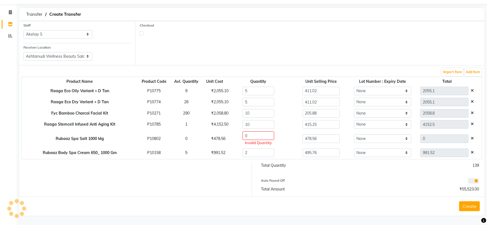
click at [337, 185] on div "Total Quantity 139 Auto Round Off Total Amount ₹55,523.00" at bounding box center [370, 178] width 237 height 35
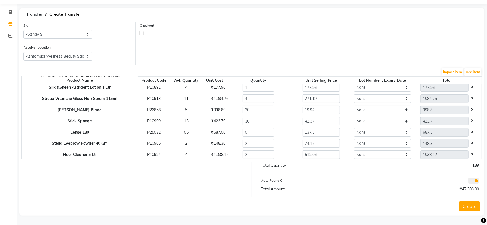
scroll to position [212, 0]
click at [470, 209] on button "Create" at bounding box center [469, 206] width 21 height 10
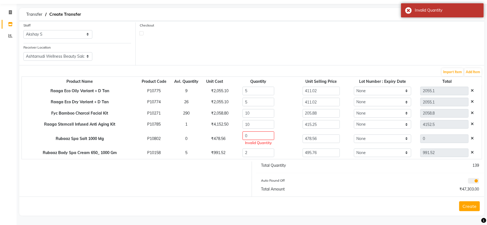
scroll to position [41, 0]
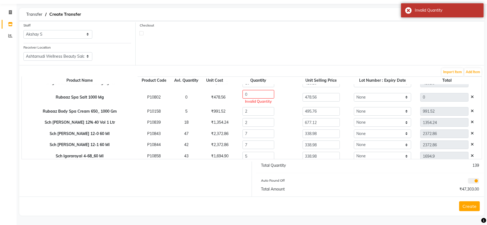
click at [471, 96] on icon at bounding box center [472, 97] width 3 height 4
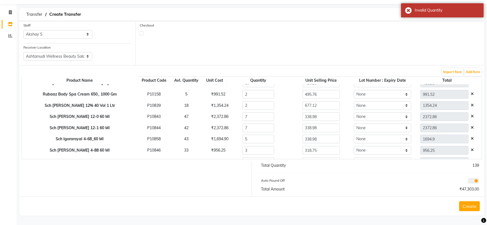
click at [402, 182] on div at bounding box center [426, 181] width 113 height 8
click at [468, 206] on button "Create" at bounding box center [469, 206] width 21 height 10
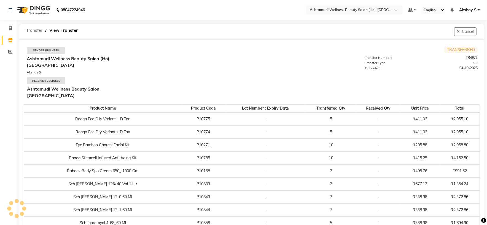
click at [29, 26] on span "Transfer" at bounding box center [34, 30] width 22 height 10
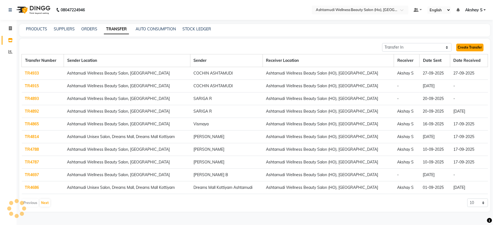
click at [466, 47] on link "Create Transfer" at bounding box center [469, 48] width 27 height 8
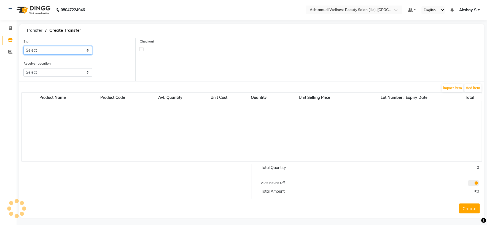
click at [81, 50] on select "Select Abhijith ABHINAND Akshay S Ananthu S Dev Anila P Anjana u Asiya ATHIRA A…" at bounding box center [57, 50] width 69 height 9
select select "44763"
click at [23, 46] on select "Select Abhijith ABHINAND Akshay S Ananthu S Dev Anila P Anjana u Asiya ATHIRA A…" at bounding box center [57, 50] width 69 height 9
click at [83, 75] on select "Select Ashtamudi Welness Beauty Salon, Chinnakkada Ashtamudi Wellness Beauty Sa…" at bounding box center [57, 72] width 69 height 9
select select "1933"
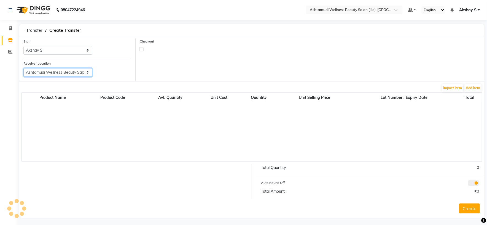
click at [23, 68] on select "Select Ashtamudi Welness Beauty Salon, Chinnakkada Ashtamudi Wellness Beauty Sa…" at bounding box center [57, 72] width 69 height 9
click at [454, 90] on button "Import Item" at bounding box center [452, 88] width 21 height 8
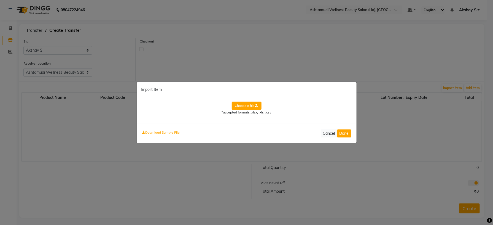
click at [250, 109] on label "Choose a file" at bounding box center [247, 105] width 30 height 8
click at [0, 0] on input "Choose a file" at bounding box center [0, 0] width 0 height 0
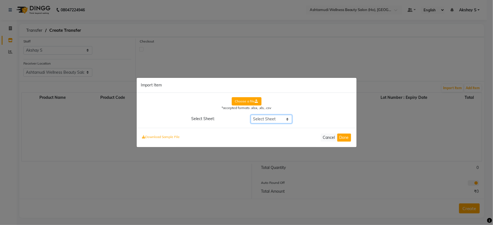
click at [289, 119] on select "Select Sheet DELIVERY NOTE" at bounding box center [271, 119] width 41 height 9
select select "DELIVERY NOTE"
click at [251, 115] on select "Select Sheet DELIVERY NOTE" at bounding box center [271, 119] width 41 height 9
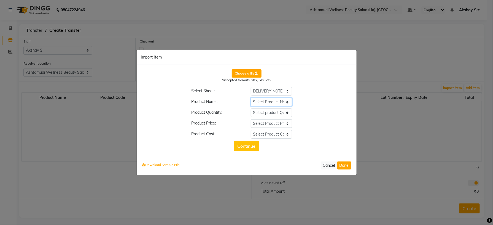
click at [289, 104] on select "Select Product Name Description of Goods __EMPTY __EMPTY_1 __EMPTY_2 __EMPTY_3 …" at bounding box center [271, 102] width 41 height 9
select select "Description of Goods"
click at [251, 98] on select "Select Product Name Description of Goods __EMPTY __EMPTY_1 __EMPTY_2 __EMPTY_3 …" at bounding box center [271, 102] width 41 height 9
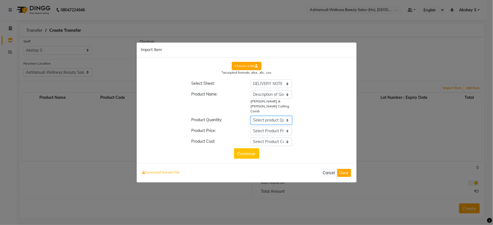
click at [286, 118] on select "Select product Quantity Description of Goods __EMPTY __EMPTY_1 __EMPTY_2 __EMPT…" at bounding box center [271, 120] width 41 height 9
select select "Quantity"
click at [251, 116] on select "Select product Quantity Description of Goods __EMPTY __EMPTY_1 __EMPTY_2 __EMPT…" at bounding box center [271, 120] width 41 height 9
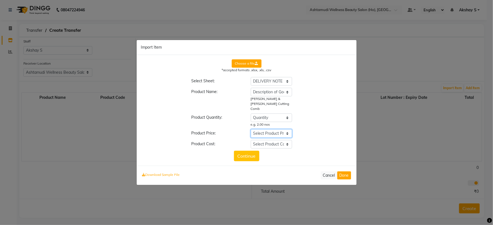
click at [287, 131] on select "Select Product Price Description of Goods __EMPTY __EMPTY_1 __EMPTY_2 __EMPTY_3…" at bounding box center [271, 133] width 41 height 9
select select "Rate"
click at [251, 129] on select "Select Product Price Description of Goods __EMPTY __EMPTY_1 __EMPTY_2 __EMPTY_3…" at bounding box center [271, 133] width 41 height 9
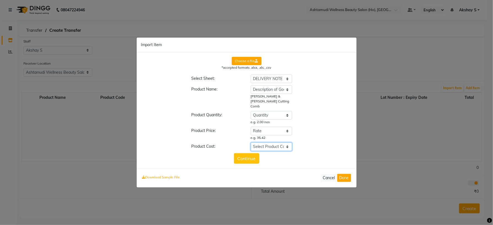
click at [280, 145] on select "Select Product Cost Description of Goods __EMPTY __EMPTY_1 __EMPTY_2 __EMPTY_3 …" at bounding box center [271, 146] width 41 height 9
select select "Amount"
click at [251, 142] on select "Select Product Cost Description of Goods __EMPTY __EMPTY_1 __EMPTY_2 __EMPTY_3 …" at bounding box center [271, 146] width 41 height 9
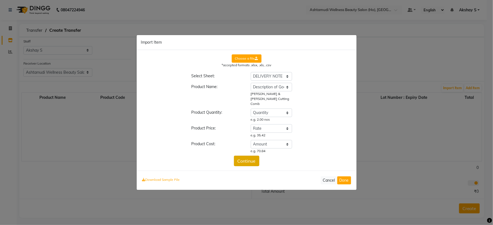
click at [248, 158] on button "Continue" at bounding box center [246, 160] width 25 height 10
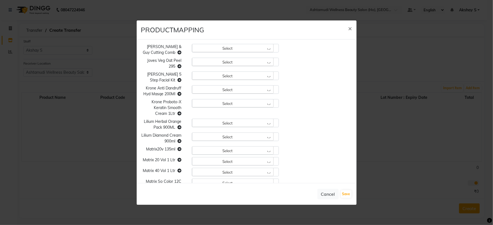
click at [264, 47] on div "Select" at bounding box center [233, 48] width 82 height 8
click at [218, 60] on input "TONY" at bounding box center [239, 60] width 74 height 9
type input "TTONI"
click at [323, 102] on div "Toni & Guy Cutting Comb Select TTONI No Data Available Joves Veg Oat Peel 295 S…" at bounding box center [246, 165] width 219 height 242
click at [266, 46] on div "Select" at bounding box center [233, 48] width 82 height 8
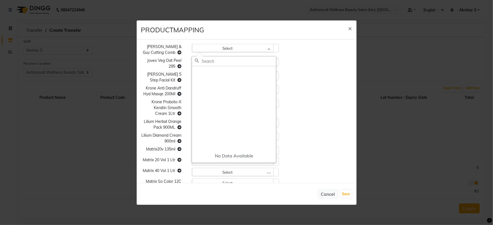
click at [288, 55] on div "Toni & Guy Cutting Comb Select No Data Available Joves Veg Oat Peel 295 Select …" at bounding box center [246, 165] width 219 height 242
click at [261, 48] on div "Select" at bounding box center [233, 48] width 82 height 8
type input "TONI"
click at [270, 62] on icon at bounding box center [271, 60] width 4 height 4
click at [266, 47] on div "Select" at bounding box center [233, 48] width 82 height 8
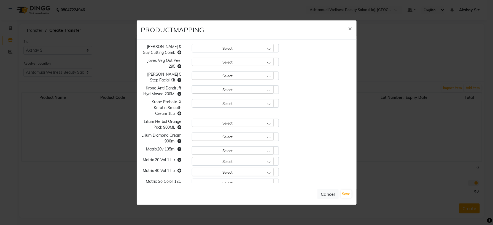
click at [265, 61] on div "Select" at bounding box center [233, 62] width 82 height 8
click at [334, 193] on button "Cancel" at bounding box center [327, 193] width 21 height 10
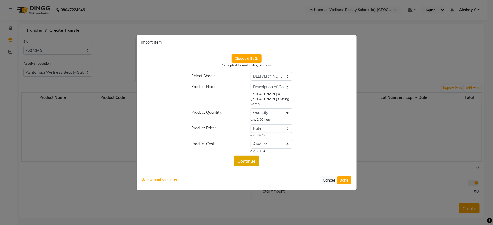
click at [247, 157] on button "Continue" at bounding box center [246, 160] width 25 height 10
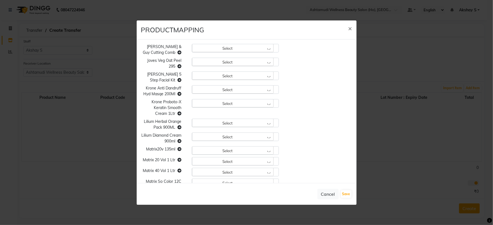
click at [258, 47] on div "Select" at bounding box center [233, 48] width 82 height 8
click at [235, 152] on h5 "No Data Available" at bounding box center [234, 156] width 84 height 14
click at [351, 28] on span "×" at bounding box center [350, 28] width 4 height 8
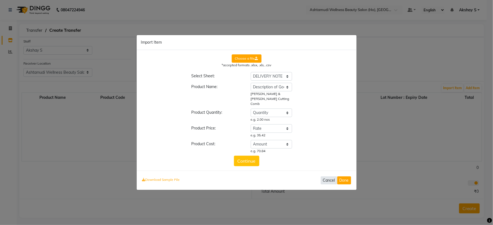
click at [325, 177] on button "Cancel" at bounding box center [329, 180] width 17 height 8
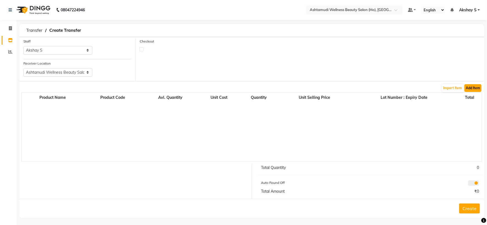
click at [473, 89] on button "Add Item" at bounding box center [472, 88] width 17 height 8
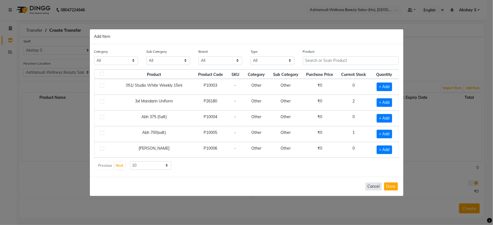
click at [372, 187] on button "Cancel" at bounding box center [373, 186] width 17 height 8
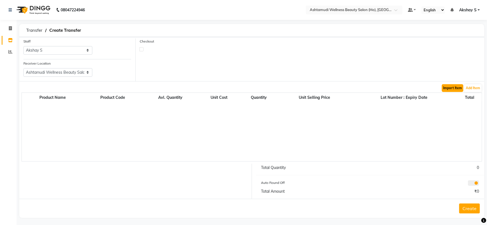
click at [455, 89] on button "Import Item" at bounding box center [452, 88] width 21 height 8
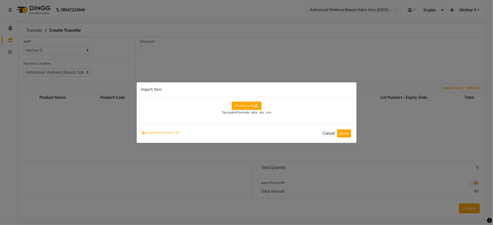
click at [252, 101] on label "Choose a file" at bounding box center [247, 105] width 30 height 8
click at [0, 0] on input "Choose a file" at bounding box center [0, 0] width 0 height 0
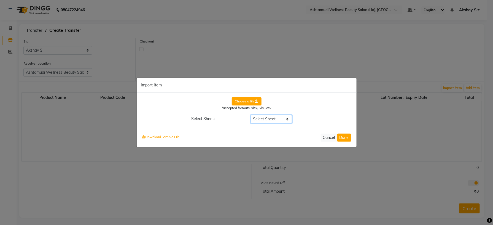
click at [287, 117] on select "Select Sheet DELIVERY NOTE" at bounding box center [271, 119] width 41 height 9
click at [251, 115] on select "Select Sheet DELIVERY NOTE" at bounding box center [271, 119] width 41 height 9
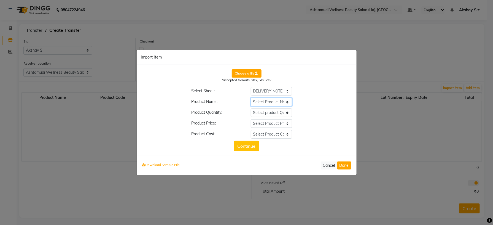
click at [284, 102] on select "Select Product Name Description of Goods __EMPTY __EMPTY_1 __EMPTY_2 __EMPTY_3 …" at bounding box center [271, 102] width 41 height 9
click at [251, 98] on select "Select Product Name Description of Goods __EMPTY __EMPTY_1 __EMPTY_2 __EMPTY_3 …" at bounding box center [271, 102] width 41 height 9
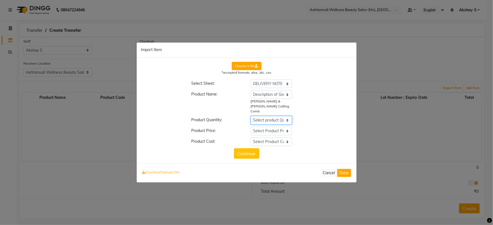
click at [287, 118] on select "Select product Quantity Description of Goods __EMPTY __EMPTY_1 __EMPTY_2 __EMPT…" at bounding box center [271, 120] width 41 height 9
click at [251, 116] on select "Select product Quantity Description of Goods __EMPTY __EMPTY_1 __EMPTY_2 __EMPT…" at bounding box center [271, 120] width 41 height 9
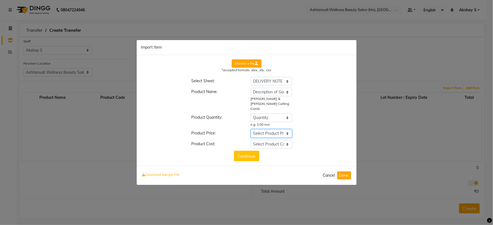
click at [284, 131] on select "Select Product Price Description of Goods __EMPTY __EMPTY_1 __EMPTY_2 __EMPTY_3…" at bounding box center [271, 133] width 41 height 9
click at [251, 129] on select "Select Product Price Description of Goods __EMPTY __EMPTY_1 __EMPTY_2 __EMPTY_3…" at bounding box center [271, 133] width 41 height 9
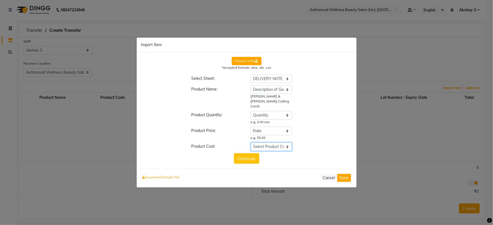
click at [286, 142] on select "Select Product Cost Description of Goods __EMPTY __EMPTY_1 __EMPTY_2 __EMPTY_3 …" at bounding box center [271, 146] width 41 height 9
click at [251, 142] on select "Select Product Cost Description of Goods __EMPTY __EMPTY_1 __EMPTY_2 __EMPTY_3 …" at bounding box center [271, 146] width 41 height 9
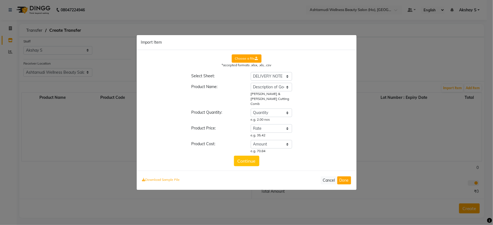
click at [307, 157] on div "Choose a file *accepted formats .xlsx, .xls, .csv Select Sheet: Select Sheet DE…" at bounding box center [246, 110] width 211 height 112
click at [245, 158] on button "Continue" at bounding box center [246, 160] width 25 height 10
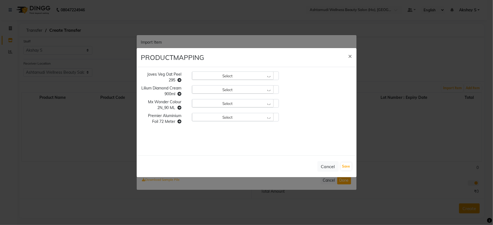
click at [273, 73] on div "Select" at bounding box center [233, 75] width 82 height 8
click at [236, 109] on label "Joves Vegcot Peel 250 Gm" at bounding box center [218, 110] width 47 height 5
click at [313, 111] on div "Joves Veg Oat Peel 295 Joves Vegcot Peel 250 Gm JOVEES THERMO HERB Joves Vegcot…" at bounding box center [246, 98] width 219 height 55
click at [268, 90] on div "Select" at bounding box center [233, 89] width 82 height 8
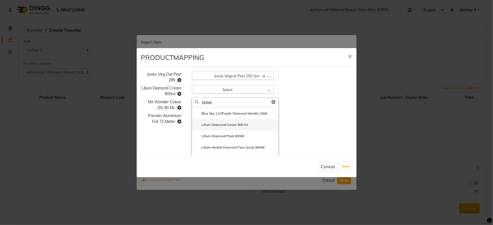
click at [254, 124] on li "Lilium Diamond Cream 900 ml" at bounding box center [235, 124] width 86 height 11
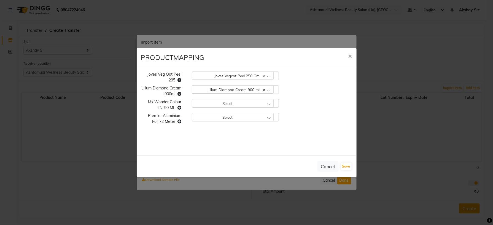
click at [267, 103] on div "Select" at bounding box center [233, 103] width 82 height 8
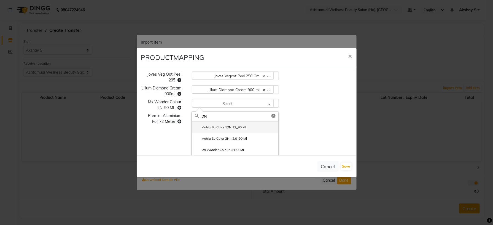
scroll to position [41, 0]
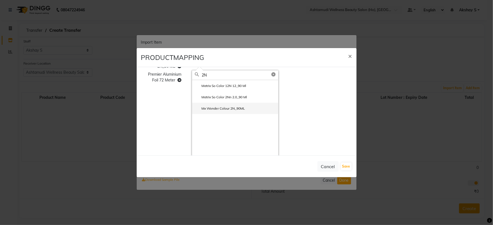
click at [242, 111] on li "Mx Wonder Colour 2N_90ML" at bounding box center [235, 108] width 86 height 11
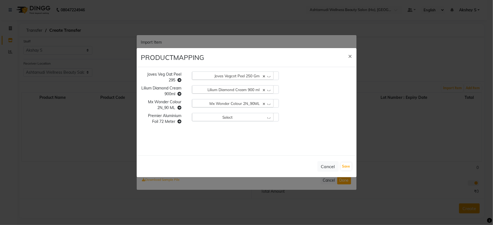
click at [265, 118] on div "Select" at bounding box center [233, 117] width 82 height 8
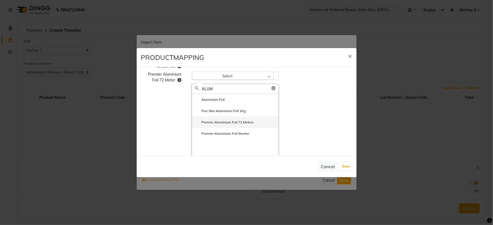
click at [246, 123] on label "Premier Aluminium Foil 72 Meters" at bounding box center [224, 122] width 59 height 5
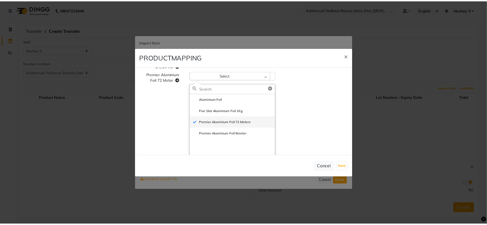
scroll to position [0, 0]
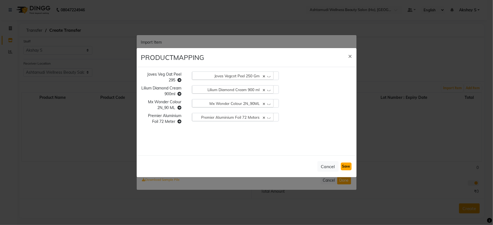
click at [346, 166] on button "Save" at bounding box center [346, 166] width 11 height 8
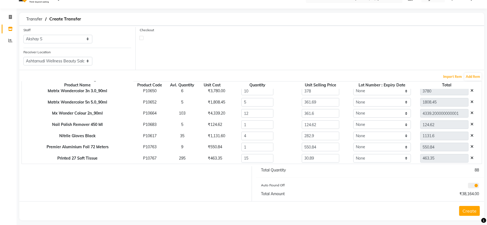
scroll to position [17, 0]
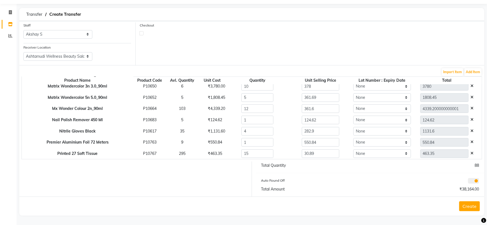
click at [469, 209] on button "Create" at bounding box center [469, 206] width 21 height 10
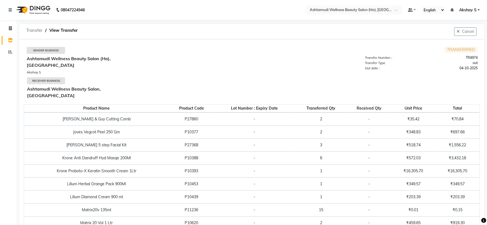
click at [38, 31] on span "Transfer" at bounding box center [34, 30] width 22 height 10
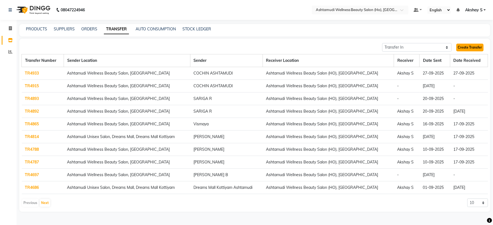
click at [472, 48] on link "Create Transfer" at bounding box center [469, 48] width 27 height 8
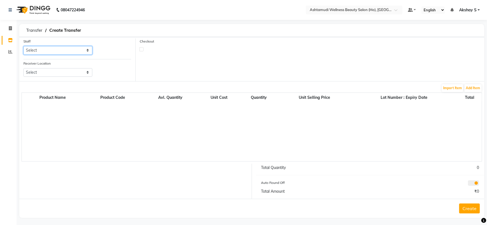
click at [87, 50] on select "Select Abhijith ABHINAND Akshay S Ananthu S Dev Anila P Anjana u Asiya ATHIRA A…" at bounding box center [57, 50] width 69 height 9
click at [23, 46] on select "Select Abhijith ABHINAND Akshay S Ananthu S Dev Anila P Anjana u Asiya ATHIRA A…" at bounding box center [57, 50] width 69 height 9
click at [90, 74] on select "Select Ashtamudi Welness Beauty Salon, Chinnakkada Ashtamudi Wellness Beauty Sa…" at bounding box center [57, 72] width 69 height 9
click at [23, 68] on select "Select Ashtamudi Welness Beauty Salon, Chinnakkada Ashtamudi Wellness Beauty Sa…" at bounding box center [57, 72] width 69 height 9
click at [211, 66] on div "Checkout" at bounding box center [310, 59] width 349 height 43
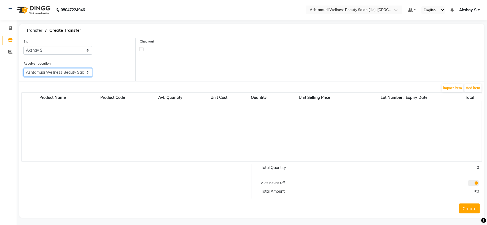
click at [87, 72] on select "Select Ashtamudi Welness Beauty Salon, Chinnakkada Ashtamudi Wellness Beauty Sa…" at bounding box center [57, 72] width 69 height 9
click at [23, 68] on select "Select Ashtamudi Welness Beauty Salon, Chinnakkada Ashtamudi Wellness Beauty Sa…" at bounding box center [57, 72] width 69 height 9
click at [325, 55] on div "Checkout" at bounding box center [310, 59] width 349 height 43
click at [449, 88] on button "Import Item" at bounding box center [452, 88] width 21 height 8
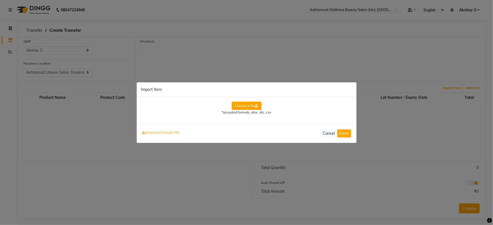
click at [248, 104] on label "Choose a file" at bounding box center [247, 105] width 30 height 8
click at [0, 0] on input "Choose a file" at bounding box center [0, 0] width 0 height 0
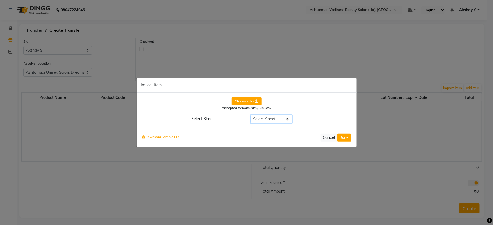
click at [279, 121] on select "Select Sheet DELIVERY NOTE" at bounding box center [271, 119] width 41 height 9
click at [251, 115] on select "Select Sheet DELIVERY NOTE" at bounding box center [271, 119] width 41 height 9
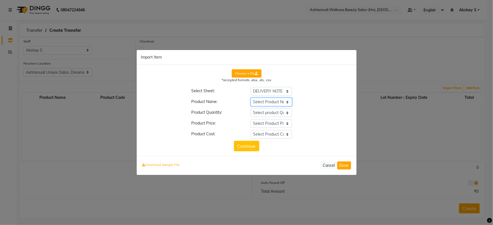
click at [283, 104] on select "Select Product Name Description of Goods __EMPTY __EMPTY_1 __EMPTY_2 __EMPTY_3 …" at bounding box center [271, 102] width 41 height 9
click at [251, 98] on select "Select Product Name Description of Goods __EMPTY __EMPTY_1 __EMPTY_2 __EMPTY_3 …" at bounding box center [271, 102] width 41 height 9
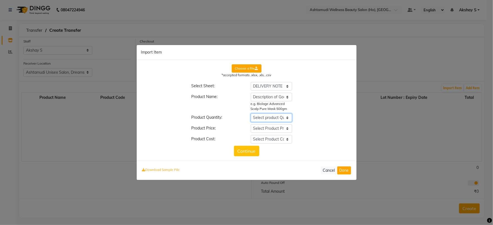
click at [287, 117] on select "Select product Quantity Description of Goods __EMPTY __EMPTY_1 __EMPTY_2 __EMPT…" at bounding box center [271, 117] width 41 height 9
click at [251, 113] on select "Select product Quantity Description of Goods __EMPTY __EMPTY_1 __EMPTY_2 __EMPT…" at bounding box center [271, 117] width 41 height 9
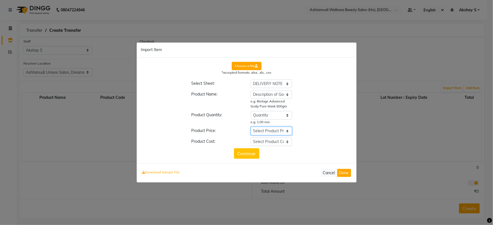
click at [285, 132] on select "Select Product Price Description of Goods __EMPTY __EMPTY_1 __EMPTY_2 __EMPTY_3…" at bounding box center [271, 130] width 41 height 9
click at [251, 126] on select "Select Product Price Description of Goods __EMPTY __EMPTY_1 __EMPTY_2 __EMPTY_3…" at bounding box center [271, 130] width 41 height 9
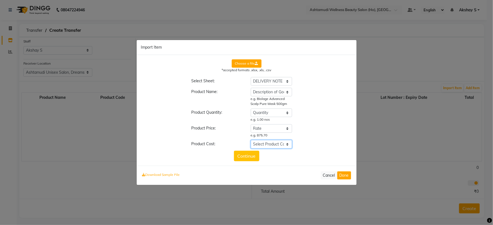
click at [288, 142] on select "Select Product Cost Description of Goods __EMPTY __EMPTY_1 __EMPTY_2 __EMPTY_3 …" at bounding box center [271, 144] width 41 height 9
click at [251, 140] on select "Select Product Cost Description of Goods __EMPTY __EMPTY_1 __EMPTY_2 __EMPTY_3 …" at bounding box center [271, 144] width 41 height 9
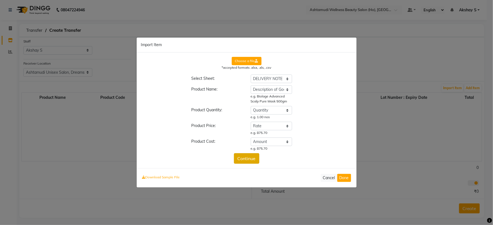
click at [246, 156] on button "Continue" at bounding box center [246, 158] width 25 height 10
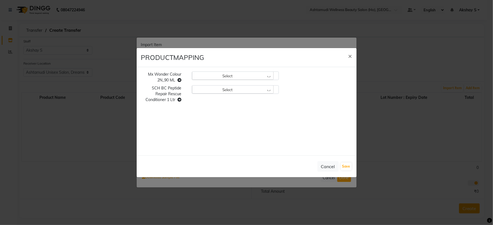
click at [265, 75] on div "Select" at bounding box center [233, 75] width 82 height 8
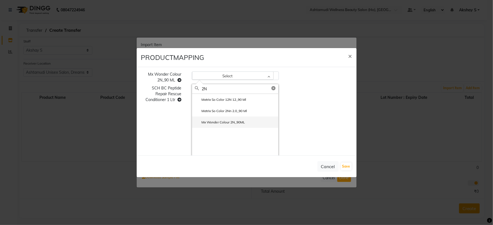
click at [228, 123] on label "Mx Wonder Colour 2N_90ML" at bounding box center [220, 122] width 50 height 5
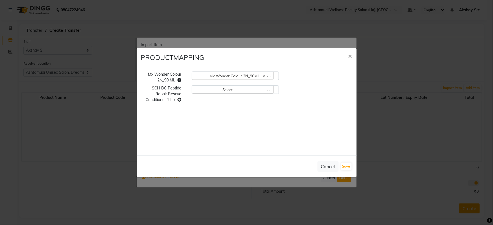
click at [267, 90] on div "Select" at bounding box center [233, 89] width 82 height 8
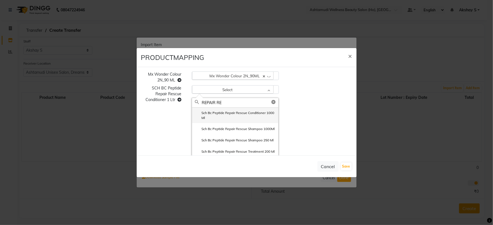
click at [249, 114] on label "Sch Bc Peptide Repair Rescue Conditioner 1000 Ml" at bounding box center [235, 115] width 81 height 10
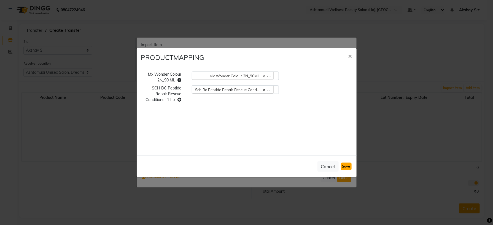
click at [346, 165] on button "Save" at bounding box center [346, 166] width 11 height 8
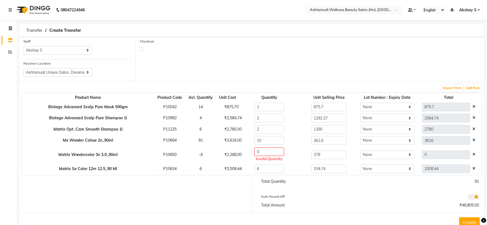
click at [472, 155] on icon at bounding box center [473, 154] width 3 height 4
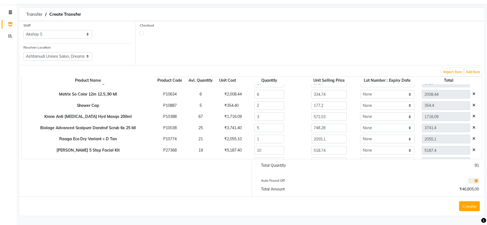
scroll to position [82, 0]
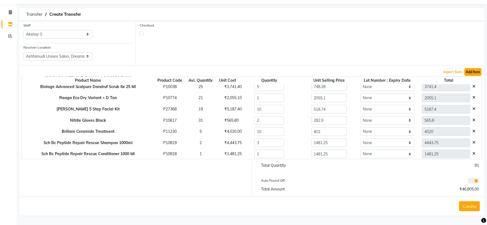
click at [471, 69] on button "Add Item" at bounding box center [472, 72] width 17 height 8
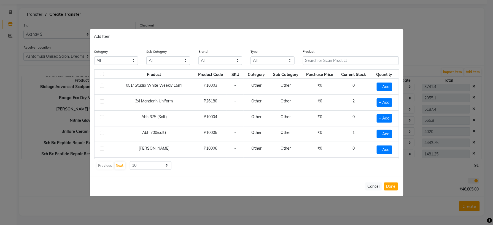
click at [322, 65] on div "Product" at bounding box center [351, 58] width 104 height 21
click at [321, 61] on input "text" at bounding box center [351, 60] width 96 height 9
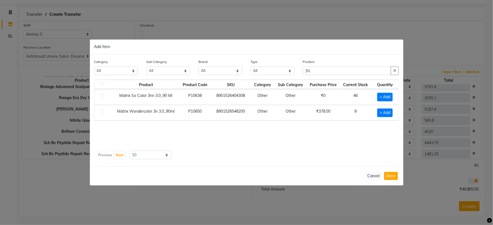
click at [290, 142] on div "Product Product Code SKU Category Sub Category Purchase Price Current Stock Qua…" at bounding box center [246, 113] width 305 height 69
click at [391, 111] on span "+ Add" at bounding box center [384, 112] width 15 height 9
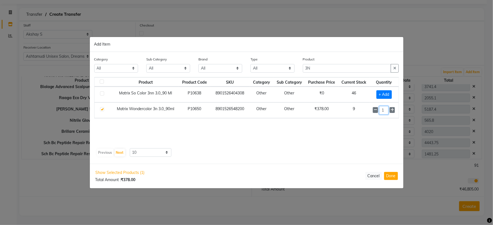
drag, startPoint x: 386, startPoint y: 110, endPoint x: 375, endPoint y: 119, distance: 14.5
click at [376, 117] on td "1" at bounding box center [384, 110] width 29 height 16
click at [394, 176] on button "Done" at bounding box center [391, 176] width 14 height 8
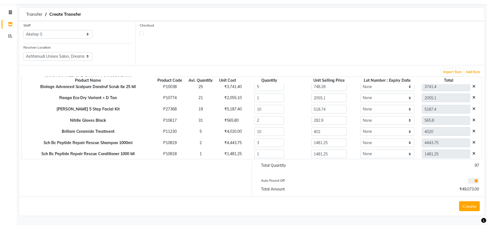
scroll to position [161, 0]
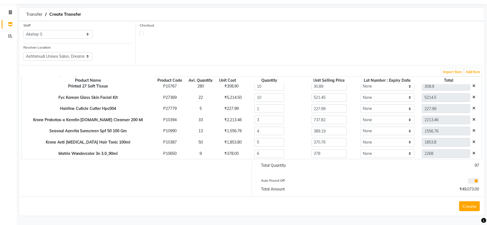
click at [371, 188] on div "₹49,073.00" at bounding box center [426, 189] width 113 height 6
click at [470, 206] on button "Create" at bounding box center [469, 206] width 21 height 10
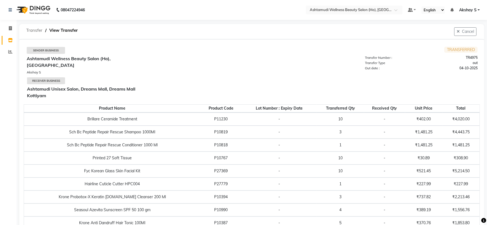
click at [36, 31] on span "Transfer" at bounding box center [34, 30] width 22 height 10
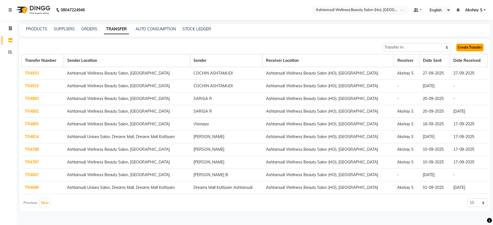
click at [468, 46] on link "Create Transfer" at bounding box center [469, 48] width 27 height 8
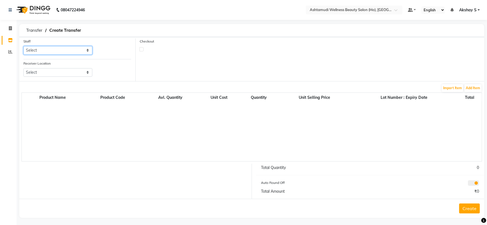
drag, startPoint x: 83, startPoint y: 51, endPoint x: 81, endPoint y: 54, distance: 3.7
click at [83, 51] on select "Select Abhijith ABHINAND Akshay S Ananthu S Dev Anila P Anjana u Asiya ATHIRA A…" at bounding box center [57, 50] width 69 height 9
click at [23, 46] on select "Select Abhijith ABHINAND Akshay S Ananthu S Dev Anila P Anjana u Asiya ATHIRA A…" at bounding box center [57, 50] width 69 height 9
click at [67, 76] on select "Select Ashtamudi Welness Beauty Salon, Chinnakkada Ashtamudi Wellness Beauty Sa…" at bounding box center [57, 72] width 69 height 9
click at [23, 68] on select "Select Ashtamudi Welness Beauty Salon, Chinnakkada Ashtamudi Wellness Beauty Sa…" at bounding box center [57, 72] width 69 height 9
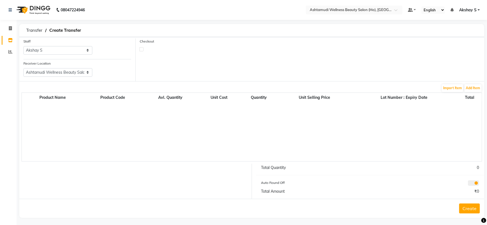
click at [469, 94] on th "Total" at bounding box center [469, 97] width 24 height 7
click at [470, 89] on button "Add Item" at bounding box center [472, 88] width 17 height 8
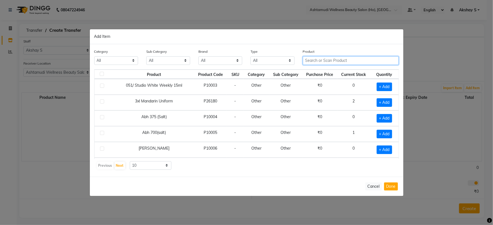
click at [326, 63] on input "text" at bounding box center [351, 60] width 96 height 9
paste input "Floractive Professional Shampoo W1 300ML"
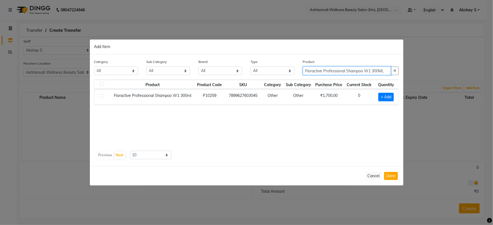
click at [365, 69] on input "Floractive Professional Shampoo W1 300ML" at bounding box center [347, 70] width 88 height 9
paste input "W2 Plex Treatment 10"
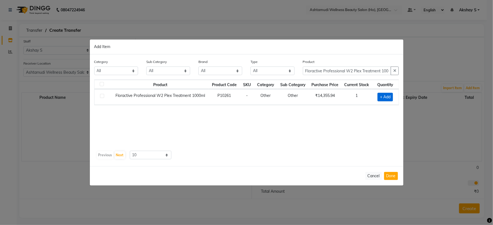
click at [391, 96] on span "+ Add" at bounding box center [385, 97] width 15 height 9
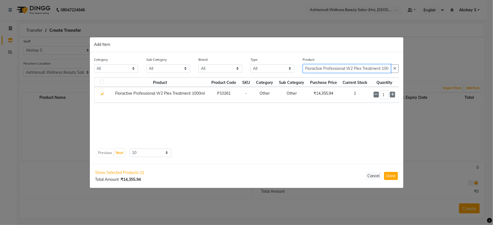
click at [328, 69] on input "Floractive Professional W2 Plex Treatment 1000ML" at bounding box center [347, 68] width 88 height 9
click at [328, 68] on input "Floractive Professional W2 Plex Treatment 1000ML" at bounding box center [347, 68] width 88 height 9
paste input "Krone Proboto-X Keratin Smooth Cream 1Ltr"
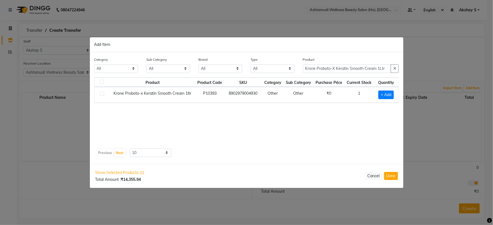
click at [360, 131] on div "Product Product Code SKU Category Sub Category Purchase Price Current Stock Qua…" at bounding box center [246, 111] width 305 height 69
click at [388, 97] on span "+ Add" at bounding box center [385, 94] width 15 height 9
click at [355, 66] on input "Krone Proboto-X Keratin Smooth Cream 1Ltr" at bounding box center [347, 68] width 88 height 9
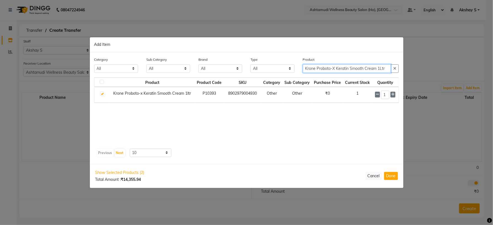
paste input "IKONIC Pro Dryer 2500 (Black)"
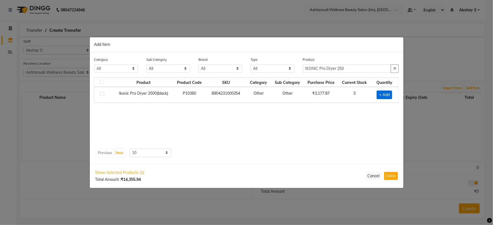
click at [387, 93] on span "+ Add" at bounding box center [384, 94] width 15 height 9
drag, startPoint x: 351, startPoint y: 66, endPoint x: 274, endPoint y: 72, distance: 76.3
click at [274, 72] on div "Category All Hair Skin Makeup Personal Care Appliances [PERSON_NAME] Waxing Dis…" at bounding box center [246, 66] width 313 height 21
paste input "Exeala Surgical Face Mask (Blue)"
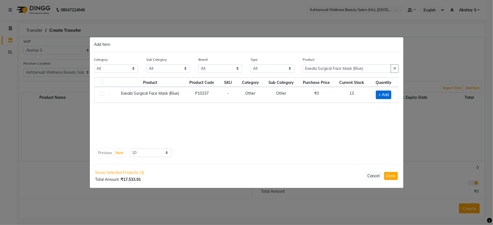
click at [382, 93] on span "+ Add" at bounding box center [383, 94] width 15 height 9
drag, startPoint x: 376, startPoint y: 65, endPoint x: 277, endPoint y: 71, distance: 98.5
click at [279, 71] on div "Category All Hair Skin Makeup Personal Care Appliances [PERSON_NAME] Waxing Dis…" at bounding box center [246, 66] width 313 height 21
paste input "Organica Thread"
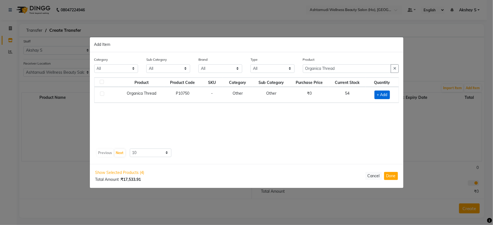
click at [382, 93] on span "+ Add" at bounding box center [381, 94] width 15 height 9
drag, startPoint x: 380, startPoint y: 94, endPoint x: 367, endPoint y: 104, distance: 16.7
click at [367, 104] on div "Product Product Code SKU Category Sub Category Purchase Price Current Stock Qua…" at bounding box center [246, 111] width 305 height 69
drag, startPoint x: 341, startPoint y: 69, endPoint x: 273, endPoint y: 92, distance: 72.4
click at [275, 70] on div "Category All Hair Skin Makeup Personal Care Appliances [PERSON_NAME] Waxing Dis…" at bounding box center [246, 66] width 313 height 21
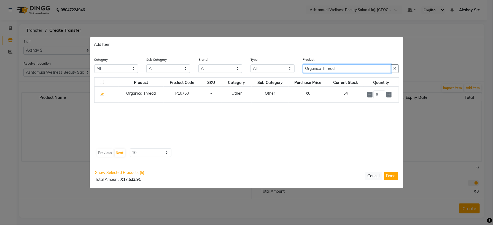
paste input "Streax Vitariche Gloss Hair Serum 115Ml"
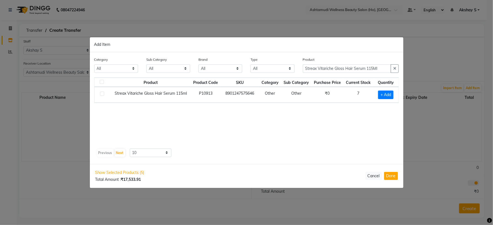
click at [342, 120] on div "Product Product Code SKU Category Sub Category Purchase Price Current Stock Qua…" at bounding box center [246, 111] width 305 height 69
click at [387, 95] on span "+ Add" at bounding box center [385, 94] width 15 height 9
drag, startPoint x: 392, startPoint y: 93, endPoint x: 404, endPoint y: 132, distance: 41.2
click at [393, 93] on icon at bounding box center [393, 94] width 4 height 4
drag, startPoint x: 394, startPoint y: 175, endPoint x: 397, endPoint y: 175, distance: 3.4
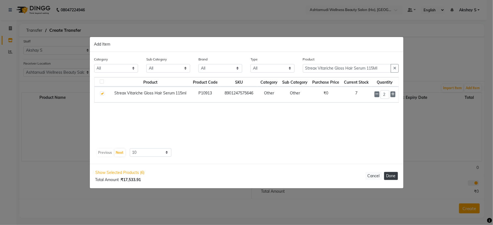
click at [394, 176] on button "Done" at bounding box center [391, 176] width 14 height 8
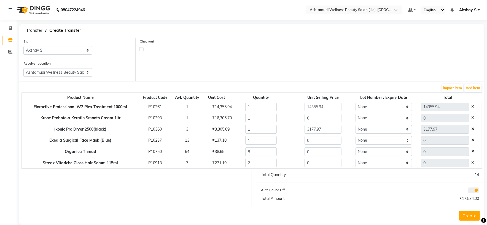
click at [219, 117] on div "₹16,305.70" at bounding box center [216, 118] width 16 height 6
copy div "16,305.70"
drag, startPoint x: 327, startPoint y: 119, endPoint x: 273, endPoint y: 123, distance: 53.9
click at [275, 121] on tr "Krone Proboto-x Keratin Smooth Cream 1ltr P10393 1 ₹16,305.70 1 0 None 0" at bounding box center [252, 117] width 460 height 11
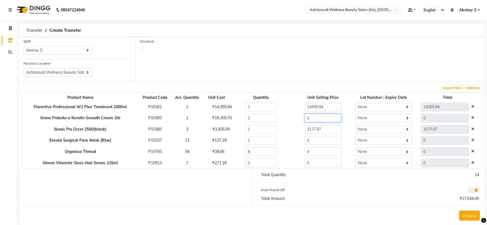
paste input "16305.7"
click at [219, 130] on div "₹3,305.09" at bounding box center [216, 129] width 16 height 6
copy div "3,305.09"
drag, startPoint x: 333, startPoint y: 131, endPoint x: 268, endPoint y: 136, distance: 65.5
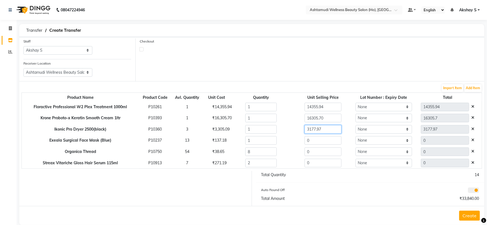
click at [271, 132] on tr "Ikonic Pro Dryer 2500(black) P10360 3 ₹3,305.09 1 3177.97 None 3177.97" at bounding box center [252, 128] width 460 height 11
paste input "305.09"
click at [219, 140] on div "₹137.18" at bounding box center [216, 140] width 16 height 6
drag, startPoint x: 320, startPoint y: 141, endPoint x: 285, endPoint y: 149, distance: 35.8
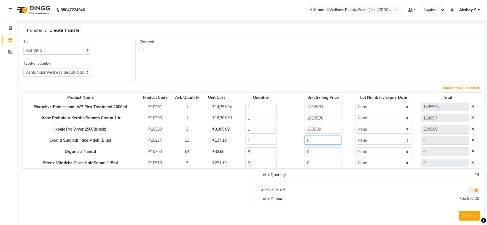
click at [289, 142] on div "0" at bounding box center [323, 140] width 68 height 9
paste input "137.18"
click at [216, 153] on div "₹38.65" at bounding box center [216, 152] width 16 height 6
drag, startPoint x: 315, startPoint y: 151, endPoint x: 282, endPoint y: 155, distance: 32.5
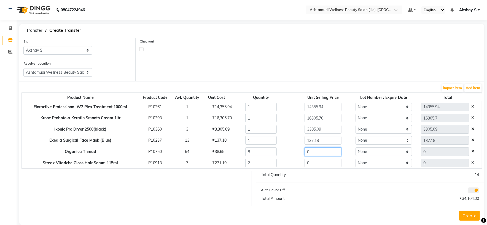
click at [283, 155] on tr "Organica Thread P10750 54 ₹38.65 8 0 None 0" at bounding box center [252, 151] width 460 height 11
paste input "38.65"
click at [318, 181] on div "Total Quantity 14 Auto Round Off Total Amount ₹34,413.00" at bounding box center [370, 188] width 237 height 35
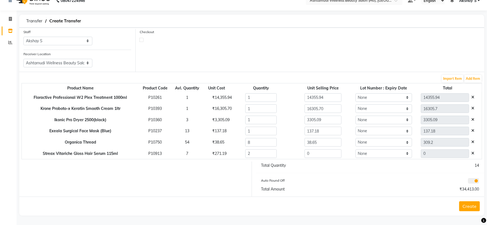
click at [219, 150] on div "₹271.19" at bounding box center [216, 153] width 16 height 6
drag, startPoint x: 317, startPoint y: 152, endPoint x: 292, endPoint y: 157, distance: 25.2
click at [292, 155] on div "0" at bounding box center [323, 153] width 68 height 9
paste input "271.19"
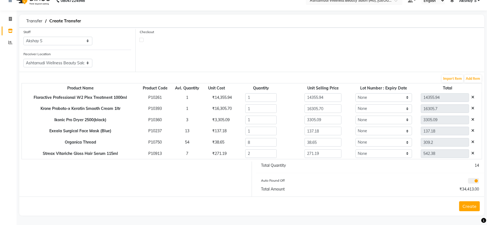
click at [315, 174] on div "Total Quantity 14 Auto Round Off Total Amount ₹34,413.00" at bounding box center [370, 178] width 237 height 35
click at [469, 204] on button "Create" at bounding box center [469, 206] width 21 height 10
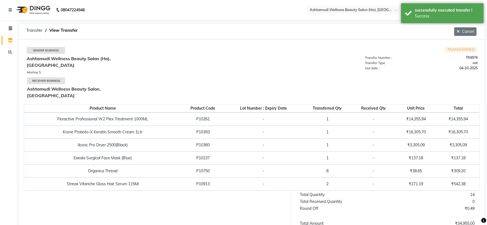
click at [460, 32] on icon "button" at bounding box center [459, 31] width 5 height 4
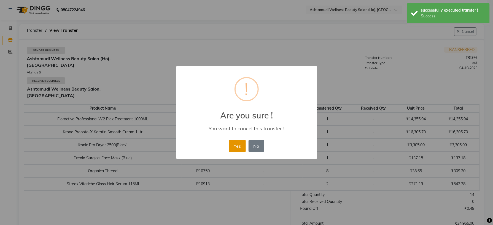
click at [241, 147] on button "Yes" at bounding box center [237, 146] width 17 height 12
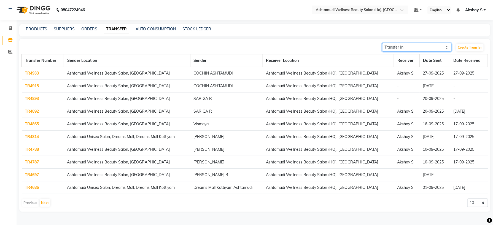
click at [436, 46] on select "Transfer In Transfer Out" at bounding box center [416, 47] width 69 height 9
click at [382, 43] on select "Transfer In Transfer Out" at bounding box center [416, 47] width 69 height 9
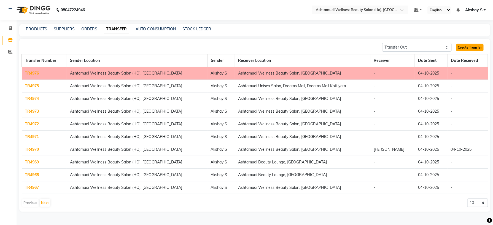
click at [473, 47] on link "Create Transfer" at bounding box center [469, 48] width 27 height 8
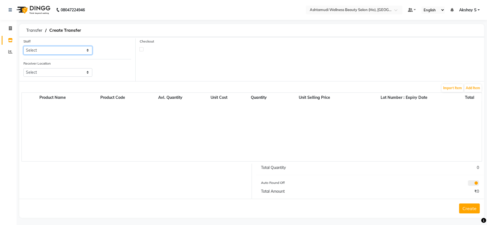
click at [83, 52] on select "Select" at bounding box center [57, 50] width 69 height 9
click at [23, 46] on select "Select Abhijith ABHINAND Akshay S Ananthu S Dev Anila P Anjana u Asiya ATHIRA A…" at bounding box center [57, 50] width 69 height 9
click at [83, 74] on select "Select Ashtamudi Welness Beauty Salon, Chinnakkada Ashtamudi Wellness Beauty Sa…" at bounding box center [57, 72] width 69 height 9
click at [23, 68] on select "Select Ashtamudi Welness Beauty Salon, Chinnakkada Ashtamudi Wellness Beauty Sa…" at bounding box center [57, 72] width 69 height 9
click at [199, 58] on div "Checkout" at bounding box center [310, 59] width 349 height 43
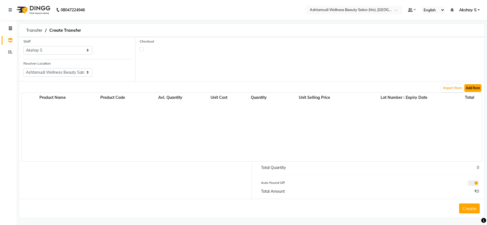
click at [477, 90] on button "Add Item" at bounding box center [472, 88] width 17 height 8
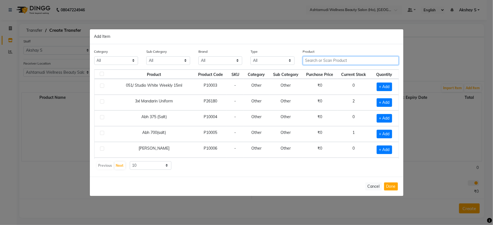
click at [319, 61] on input "text" at bounding box center [351, 60] width 96 height 9
paste input "Floractive Professional W2 Plex Treatment 1000ML"
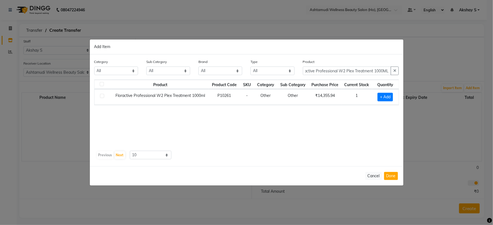
drag, startPoint x: 382, startPoint y: 97, endPoint x: 368, endPoint y: 34, distance: 64.8
click at [382, 97] on span "+ Add" at bounding box center [385, 97] width 15 height 9
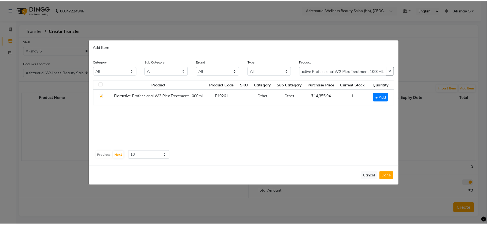
scroll to position [0, 0]
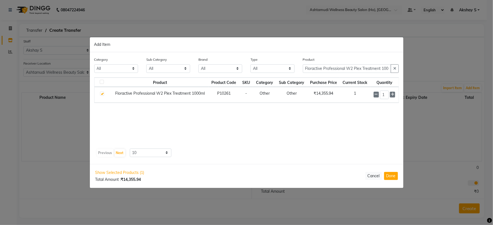
click at [338, 64] on div "Product Floractive Professional W2 Plex Treatment 1000ML" at bounding box center [351, 64] width 96 height 16
click at [338, 66] on input "Floractive Professional W2 Plex Treatment 1000ML" at bounding box center [347, 68] width 88 height 9
paste input "Krone Proboto-X Keratin Smooth Cream 1Ltr"
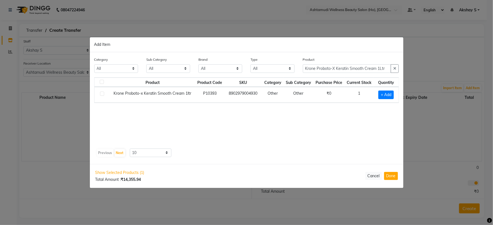
drag, startPoint x: 389, startPoint y: 93, endPoint x: 401, endPoint y: 111, distance: 21.6
click at [389, 93] on span "+ Add" at bounding box center [385, 94] width 15 height 9
click at [357, 73] on div "Product Krone Proboto-X Keratin Smooth Cream 1Ltr" at bounding box center [351, 66] width 104 height 21
click at [356, 73] on div "Product Krone Proboto-X Keratin Smooth Cream 1Ltr" at bounding box center [351, 66] width 104 height 21
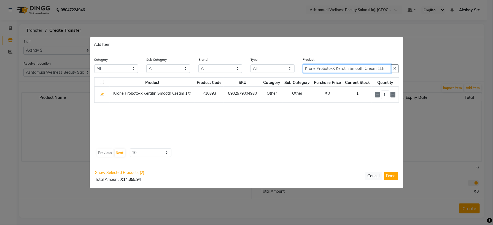
click at [354, 70] on input "Krone Proboto-X Keratin Smooth Cream 1Ltr" at bounding box center [347, 68] width 88 height 9
click at [354, 69] on input "Krone Proboto-X Keratin Smooth Cream 1Ltr" at bounding box center [347, 68] width 88 height 9
paste input "Ikonic Pro Dryer 2500(Black)"
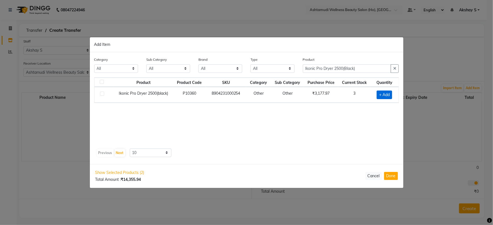
click at [388, 96] on span "+ Add" at bounding box center [384, 94] width 15 height 9
click at [334, 70] on input "Ikonic Pro Dryer 2500(Black)" at bounding box center [347, 68] width 88 height 9
paste input "Exeala Surgical Face Mask (Blue"
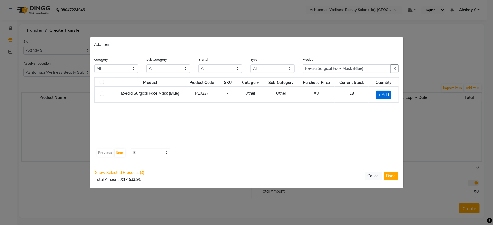
click at [387, 91] on span "+ Add" at bounding box center [383, 94] width 15 height 9
drag, startPoint x: 373, startPoint y: 68, endPoint x: 241, endPoint y: 73, distance: 131.8
click at [242, 72] on div "Category All Hair Skin Makeup Personal Care Appliances [PERSON_NAME] Waxing Dis…" at bounding box center [246, 66] width 313 height 21
paste input "Organica Thread"
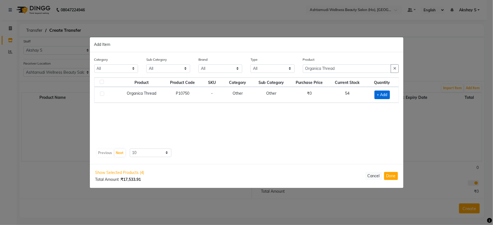
click at [385, 96] on span "+ Add" at bounding box center [381, 94] width 15 height 9
drag, startPoint x: 377, startPoint y: 93, endPoint x: 355, endPoint y: 103, distance: 24.2
click at [357, 101] on tr "Organica Thread P10750 - Other Other ₹0 54 1" at bounding box center [247, 95] width 304 height 16
click at [322, 125] on div "Product Product Code SKU Category Sub Category Purchase Price Current Stock Qua…" at bounding box center [246, 111] width 305 height 69
drag, startPoint x: 359, startPoint y: 72, endPoint x: 273, endPoint y: 71, distance: 86.5
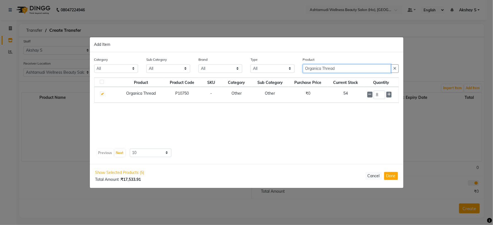
click at [274, 70] on div "Category All Hair Skin Makeup Personal Care Appliances [PERSON_NAME] Waxing Dis…" at bounding box center [246, 66] width 313 height 21
paste input "Streax Vitariche Gloss Hair Serum 115Ml"
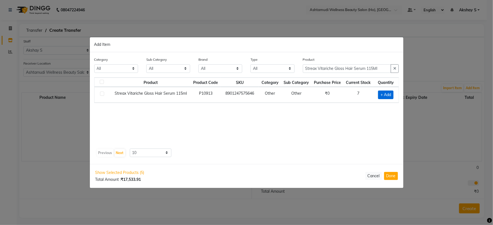
click at [387, 97] on span "+ Add" at bounding box center [385, 94] width 15 height 9
click at [391, 94] on icon at bounding box center [393, 94] width 4 height 4
click at [390, 175] on button "Done" at bounding box center [391, 176] width 14 height 8
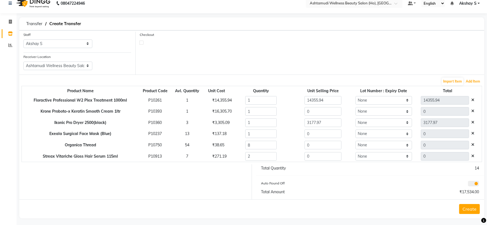
scroll to position [10, 0]
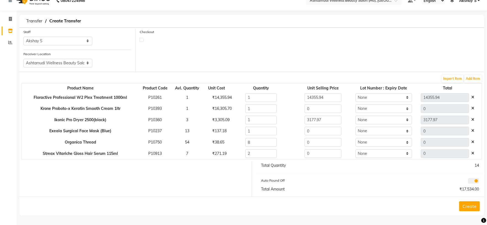
click at [208, 154] on div "₹271.19" at bounding box center [216, 153] width 16 height 6
drag, startPoint x: 314, startPoint y: 152, endPoint x: 250, endPoint y: 153, distance: 63.1
click at [254, 153] on tr "Streax Vitariche Gloss Hair Serum 115ml P10913 7 ₹271.19 2 0 None 0" at bounding box center [252, 153] width 460 height 11
paste input "271.19"
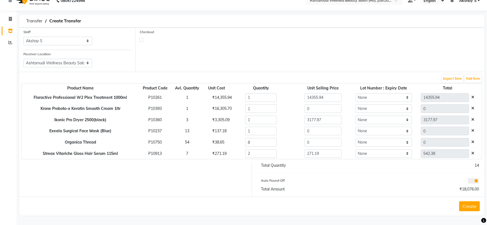
click at [216, 141] on div "₹38.65" at bounding box center [216, 142] width 16 height 6
click at [278, 145] on tr "Organica Thread P10750 54 ₹38.65 8 0 None 0" at bounding box center [252, 141] width 460 height 11
paste input "38.65"
click at [215, 128] on div "₹137.18" at bounding box center [216, 131] width 16 height 6
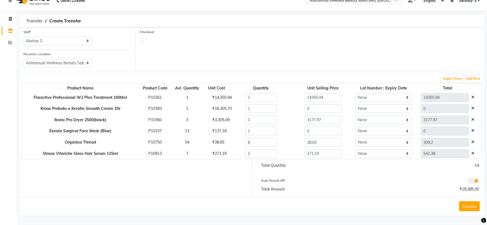
click at [215, 128] on div "₹137.18" at bounding box center [216, 131] width 16 height 6
drag, startPoint x: 308, startPoint y: 132, endPoint x: 267, endPoint y: 134, distance: 40.5
click at [269, 134] on tr "Exeala Surgical Face Mask (Blue) P10237 13 ₹137.18 1 0 None 0" at bounding box center [252, 130] width 460 height 11
paste input "137.18"
click at [218, 119] on div "₹3,305.09" at bounding box center [216, 120] width 16 height 6
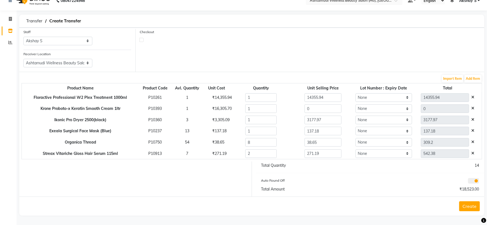
click at [218, 119] on div "₹3,305.09" at bounding box center [216, 120] width 16 height 6
drag, startPoint x: 328, startPoint y: 119, endPoint x: 261, endPoint y: 119, distance: 66.7
click at [264, 119] on tr "Ikonic Pro Dryer 2500(black) P10360 3 ₹3,305.09 1 3177.97 None 3177.97" at bounding box center [252, 119] width 460 height 11
paste input "305.09"
click at [215, 109] on div "₹16,305.70" at bounding box center [216, 109] width 16 height 6
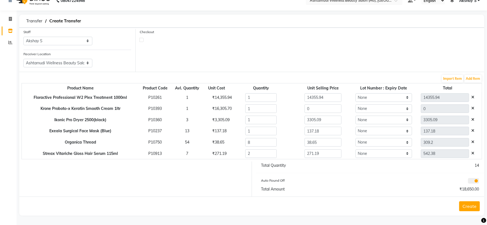
click at [215, 109] on div "₹16,305.70" at bounding box center [216, 109] width 16 height 6
drag, startPoint x: 332, startPoint y: 108, endPoint x: 246, endPoint y: 117, distance: 86.5
click at [246, 117] on tbody "Floractive Professional W2 Plex Treatment 1000ml P10261 1 ₹14,355.94 1 14355.94…" at bounding box center [252, 125] width 460 height 67
paste input "16305.7"
click at [339, 184] on div "Auto Round Off" at bounding box center [313, 181] width 113 height 8
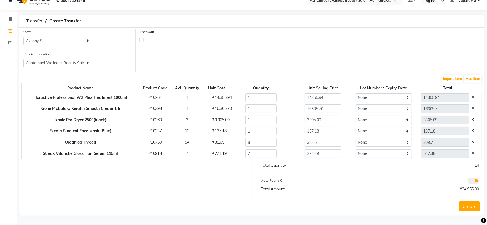
click at [474, 208] on button "Create" at bounding box center [469, 206] width 21 height 10
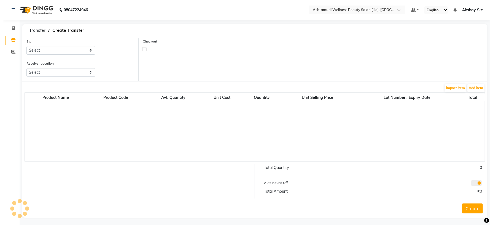
scroll to position [3, 0]
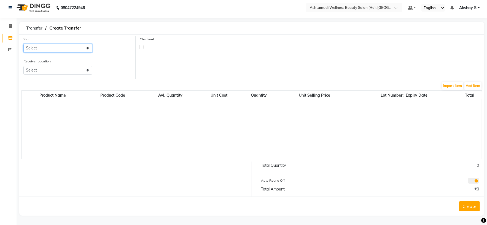
click at [85, 48] on select "Select Abhijith ABHINAND Akshay S Ananthu S Dev Anila P Anjana u Asiya ATHIRA A…" at bounding box center [57, 48] width 69 height 9
click at [23, 44] on select "Select Abhijith ABHINAND Akshay S Ananthu S Dev Anila P Anjana u Asiya ATHIRA A…" at bounding box center [57, 48] width 69 height 9
click at [77, 64] on div "Receiver Location Select Ashtamudi Welness Beauty Salon, Chinnakkada Ashtamudi …" at bounding box center [57, 66] width 69 height 16
drag, startPoint x: 76, startPoint y: 69, endPoint x: 81, endPoint y: 72, distance: 5.7
click at [76, 69] on select "Select Ashtamudi Welness Beauty Salon, Chinnakkada Ashtamudi Wellness Beauty Sa…" at bounding box center [57, 70] width 69 height 9
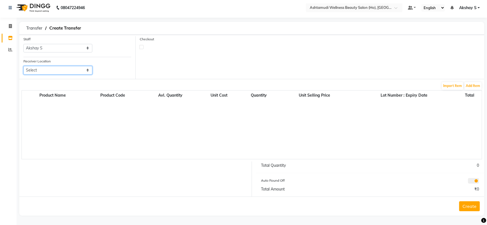
click at [84, 72] on select "Select Ashtamudi Welness Beauty Salon, Chinnakkada Ashtamudi Wellness Beauty Sa…" at bounding box center [57, 70] width 69 height 9
click at [23, 66] on select "Select Ashtamudi Welness Beauty Salon, Chinnakkada Ashtamudi Wellness Beauty Sa…" at bounding box center [57, 70] width 69 height 9
click at [471, 84] on button "Add Item" at bounding box center [472, 86] width 17 height 8
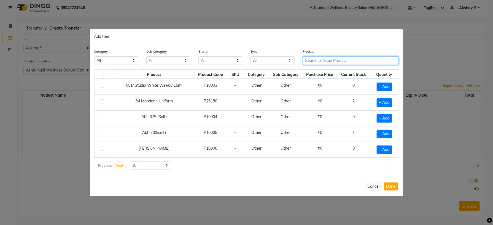
drag, startPoint x: 336, startPoint y: 64, endPoint x: 332, endPoint y: 64, distance: 4.4
click at [336, 64] on input "text" at bounding box center [351, 60] width 96 height 9
click at [322, 59] on input "text" at bounding box center [351, 60] width 96 height 9
paste input "Sch Igora Royal 6-88 60 Ml"
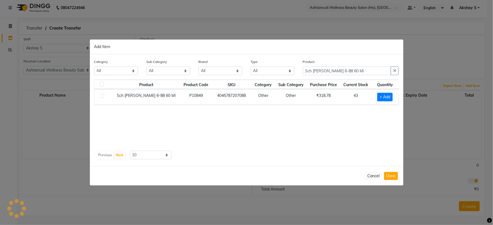
click at [306, 140] on div "Product Product Code SKU Category Sub Category Purchase Price Current Stock Qua…" at bounding box center [246, 113] width 305 height 69
click at [388, 96] on span "+ Add" at bounding box center [384, 97] width 15 height 9
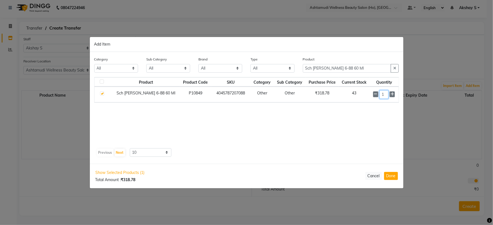
drag, startPoint x: 379, startPoint y: 95, endPoint x: 371, endPoint y: 94, distance: 8.8
click at [376, 97] on div "1" at bounding box center [384, 94] width 22 height 9
click at [345, 131] on div "Product Product Code SKU Category Sub Category Purchase Price Current Stock Qua…" at bounding box center [246, 111] width 305 height 69
drag, startPoint x: 364, startPoint y: 68, endPoint x: 264, endPoint y: 80, distance: 100.9
click at [269, 72] on div "Category All Hair Skin Makeup Personal Care Appliances [PERSON_NAME] Waxing Dis…" at bounding box center [246, 66] width 313 height 21
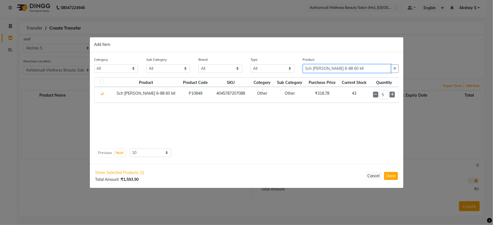
paste input "[PERSON_NAME] 5 Step Facial Kit"
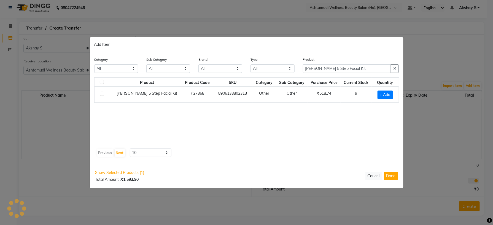
click at [295, 132] on div "Product Product Code SKU Category Sub Category Purchase Price Current Stock Qua…" at bounding box center [246, 111] width 305 height 69
drag, startPoint x: 389, startPoint y: 97, endPoint x: 350, endPoint y: 124, distance: 47.7
click at [389, 97] on span "+ Add" at bounding box center [385, 94] width 15 height 9
click at [388, 94] on input "1" at bounding box center [383, 94] width 9 height 9
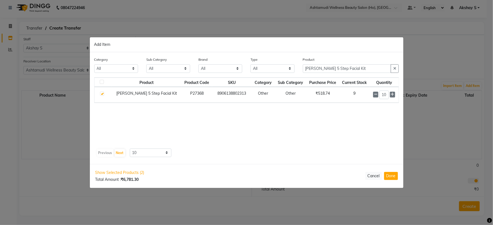
drag, startPoint x: 317, startPoint y: 125, endPoint x: 325, endPoint y: 134, distance: 12.7
click at [315, 129] on div "Product Product Code SKU Category Sub Category Purchase Price Current Stock Qua…" at bounding box center [246, 111] width 305 height 69
click at [334, 66] on input "[PERSON_NAME] 5 Step Facial Kit" at bounding box center [347, 68] width 88 height 9
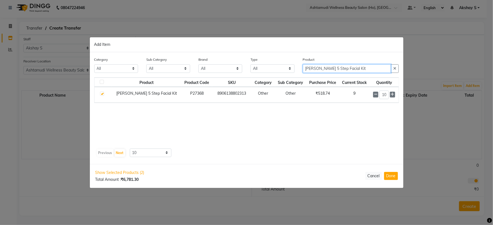
click at [334, 66] on input "[PERSON_NAME] 5 Step Facial Kit" at bounding box center [347, 68] width 88 height 9
paste input "Banjaras Soft & Young Premium Rose Water 1 Ltr"
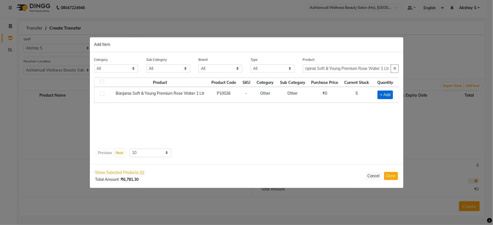
click at [388, 95] on span "+ Add" at bounding box center [385, 94] width 15 height 9
click at [344, 70] on input "Banjaras Soft & Young Premium Rose Water 1 Ltr" at bounding box center [347, 68] width 88 height 9
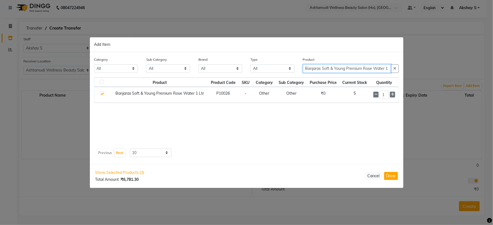
paste input "rillare Ceramide Treatment"
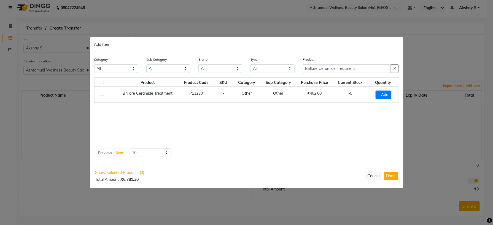
drag, startPoint x: 382, startPoint y: 96, endPoint x: 371, endPoint y: 104, distance: 14.0
click at [381, 95] on span "+ Add" at bounding box center [383, 94] width 15 height 9
drag, startPoint x: 381, startPoint y: 95, endPoint x: 367, endPoint y: 103, distance: 15.3
click at [367, 103] on td "1" at bounding box center [382, 95] width 33 height 16
click at [335, 136] on div "Product Product Code SKU Category Sub Category Purchase Price Current Stock Qua…" at bounding box center [246, 111] width 305 height 69
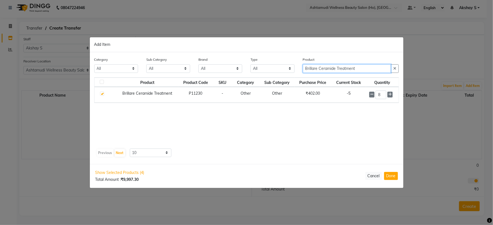
drag, startPoint x: 365, startPoint y: 65, endPoint x: 262, endPoint y: 72, distance: 103.0
click at [279, 71] on div "Category All Hair Skin Makeup Personal Care Appliances [PERSON_NAME] Waxing Dis…" at bounding box center [246, 66] width 313 height 21
paste input "Floractive Professional W2 Plex Treatment 1000ML"
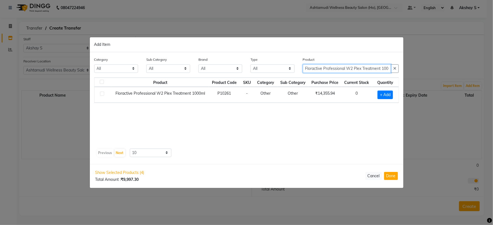
click at [341, 69] on input "Floractive Professional W2 Plex Treatment 1000ML" at bounding box center [347, 68] width 88 height 9
paste input "Printed 27 Soft Tissue"
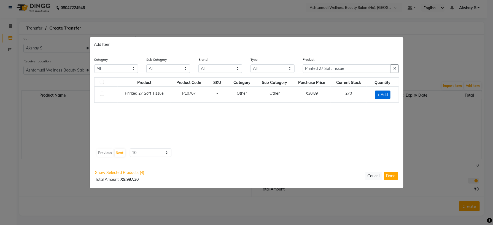
click at [386, 94] on span "+ Add" at bounding box center [382, 94] width 15 height 9
click at [383, 93] on input "1" at bounding box center [379, 94] width 11 height 9
click at [268, 133] on div "Product Product Code SKU Category Sub Category Purchase Price Current Stock Qua…" at bounding box center [246, 111] width 305 height 69
drag, startPoint x: 355, startPoint y: 71, endPoint x: 262, endPoint y: 76, distance: 93.0
click at [271, 70] on div "Category All Hair Skin Makeup Personal Care Appliances [PERSON_NAME] Waxing Dis…" at bounding box center [246, 66] width 313 height 21
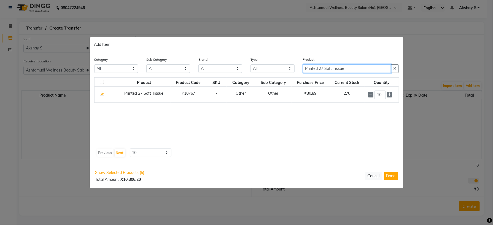
paste input "Floractive Professional W1 Shampoo 1L"
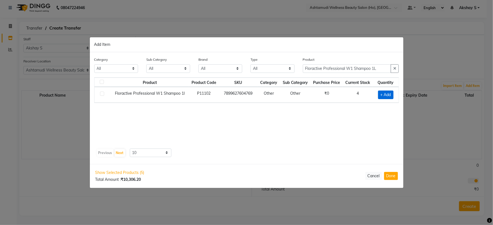
click at [387, 95] on span "+ Add" at bounding box center [385, 94] width 15 height 9
drag, startPoint x: 390, startPoint y: 173, endPoint x: 344, endPoint y: 168, distance: 46.6
click at [390, 174] on button "Done" at bounding box center [391, 176] width 14 height 8
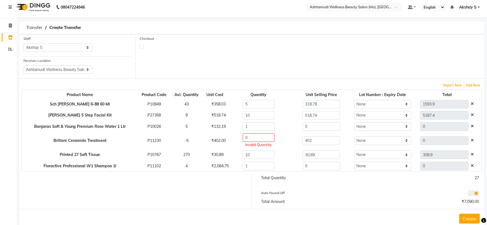
scroll to position [16, 0]
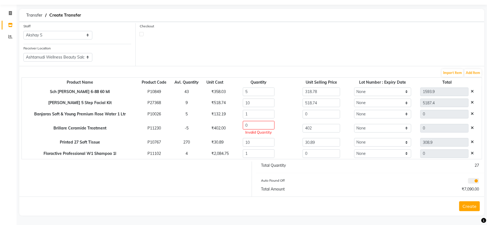
click at [473, 128] on icon at bounding box center [472, 128] width 3 height 4
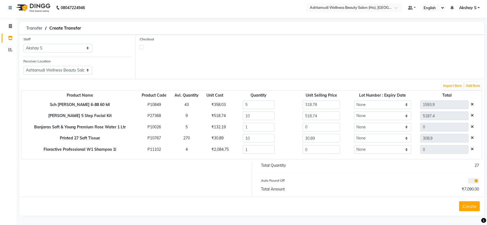
scroll to position [0, 0]
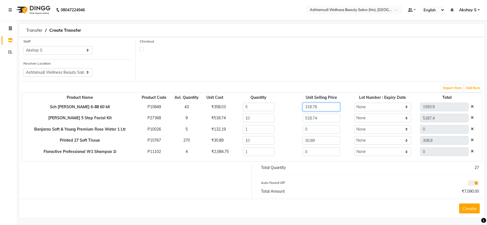
drag, startPoint x: 328, startPoint y: 104, endPoint x: 281, endPoint y: 108, distance: 46.5
click at [283, 108] on tr "Sch Igora Royal 6-88 60 Ml P10849 43 ₹358.03 5 318.78 None 1593.9" at bounding box center [252, 106] width 460 height 11
click at [325, 188] on div "Total Quantity 27 Auto Round Off Total Amount ₹7,297.00" at bounding box center [370, 180] width 237 height 35
click at [217, 132] on div "₹132.19" at bounding box center [214, 129] width 15 height 6
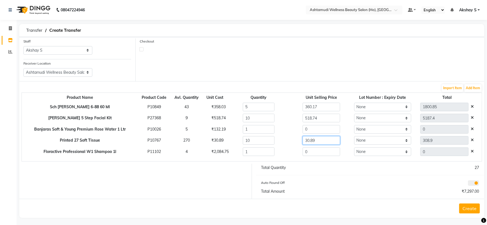
drag, startPoint x: 309, startPoint y: 134, endPoint x: 312, endPoint y: 132, distance: 4.0
click at [290, 132] on tbody "Sch Igora Royal 6-88 60 Ml P10849 43 ₹358.03 5 360.17 None 1800.85 Kanpeki Kouy…" at bounding box center [252, 129] width 460 height 56
drag, startPoint x: 312, startPoint y: 128, endPoint x: 267, endPoint y: 134, distance: 45.6
click at [269, 131] on tr "Banjaras Soft & Young Premium Rose Water 1 Ltr P10026 5 ₹132.19 1 0 None 0" at bounding box center [252, 128] width 460 height 11
paste input "132.19"
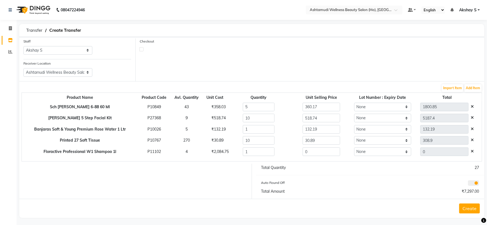
click at [323, 182] on div "Auto Round Off" at bounding box center [313, 183] width 113 height 8
click at [215, 149] on div "₹2,084.75" at bounding box center [214, 152] width 15 height 6
drag, startPoint x: 314, startPoint y: 152, endPoint x: 274, endPoint y: 155, distance: 39.8
click at [276, 154] on tr "Floractive Professional W1 Shampoo 1l P11102 4 ₹2,084.75 1 0 None 0" at bounding box center [252, 151] width 460 height 11
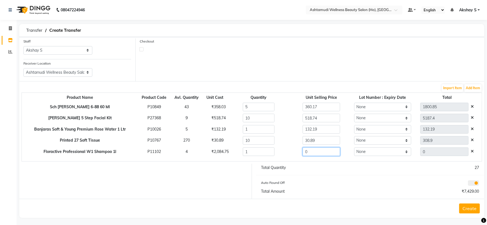
paste input "2084.75"
drag, startPoint x: 323, startPoint y: 175, endPoint x: 325, endPoint y: 182, distance: 7.4
click at [325, 175] on div "Total Quantity 27 Auto Round Off Total Amount ₹9,514.00" at bounding box center [370, 180] width 237 height 35
click at [84, 72] on select "Select Ashtamudi Welness Beauty Salon, Chinnakkada Ashtamudi Wellness Beauty Sa…" at bounding box center [57, 72] width 69 height 9
click at [168, 61] on div "Checkout" at bounding box center [310, 59] width 349 height 43
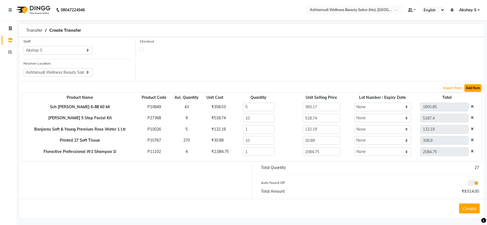
click at [475, 90] on button "Add Item" at bounding box center [472, 88] width 17 height 8
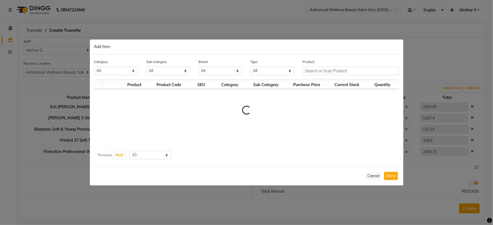
click at [322, 66] on div "Product" at bounding box center [351, 67] width 96 height 16
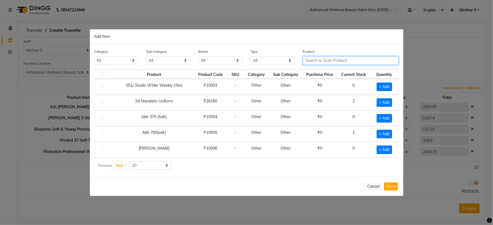
click at [317, 62] on input "text" at bounding box center [351, 60] width 96 height 9
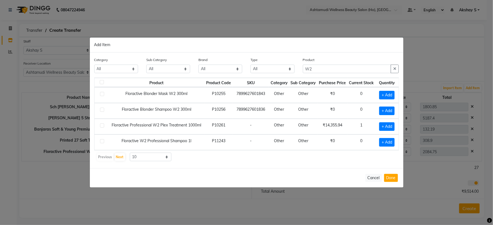
drag, startPoint x: 299, startPoint y: 175, endPoint x: 295, endPoint y: 169, distance: 7.4
click at [298, 174] on div "Cancel Done" at bounding box center [247, 177] width 314 height 19
click at [389, 124] on span "+ Add" at bounding box center [386, 126] width 15 height 9
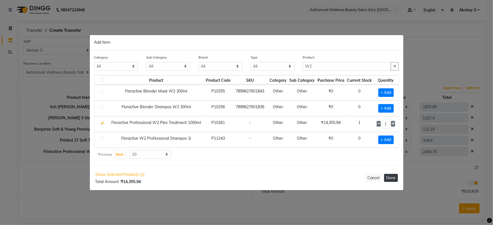
click at [391, 179] on button "Done" at bounding box center [391, 178] width 14 height 8
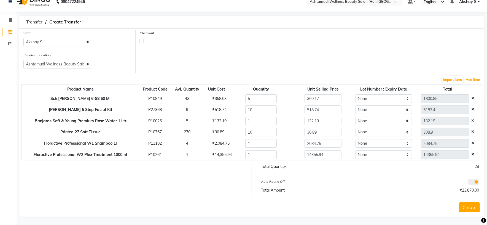
scroll to position [10, 0]
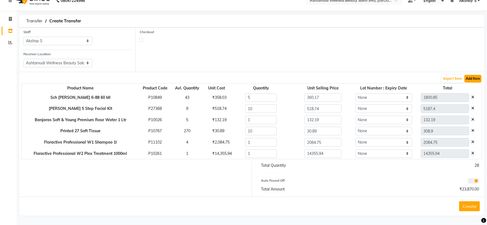
click at [469, 77] on button "Add Item" at bounding box center [472, 79] width 17 height 8
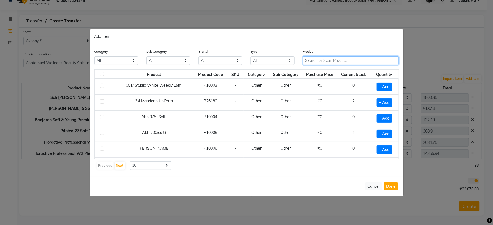
click at [316, 61] on input "text" at bounding box center [351, 60] width 96 height 9
paste input "Brillare Ceramide Treatment"
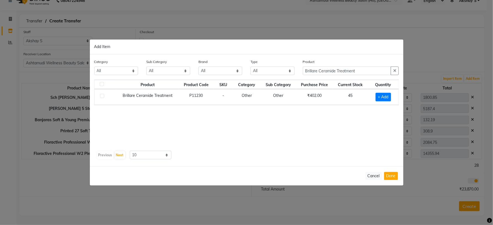
click at [329, 130] on div "Product Product Code SKU Category Sub Category Purchase Price Current Stock Qua…" at bounding box center [246, 113] width 305 height 69
drag, startPoint x: 384, startPoint y: 92, endPoint x: 386, endPoint y: 96, distance: 3.8
click at [385, 93] on td "+ Add" at bounding box center [383, 97] width 31 height 16
click at [386, 96] on span "+ Add" at bounding box center [383, 97] width 15 height 9
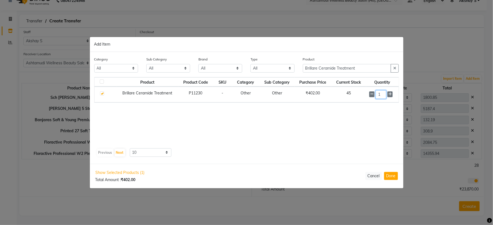
drag, startPoint x: 382, startPoint y: 94, endPoint x: 371, endPoint y: 98, distance: 11.1
click at [371, 98] on div "1" at bounding box center [382, 94] width 26 height 9
click at [329, 139] on div "Product Product Code SKU Category Sub Category Purchase Price Current Stock Qua…" at bounding box center [246, 111] width 305 height 69
click at [395, 177] on button "Done" at bounding box center [391, 176] width 14 height 8
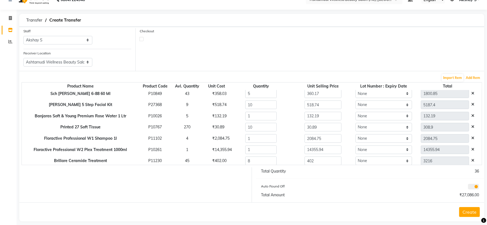
scroll to position [5, 0]
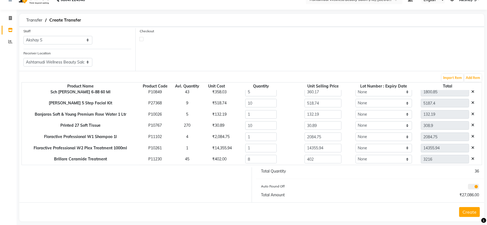
click at [468, 210] on button "Create" at bounding box center [469, 212] width 21 height 10
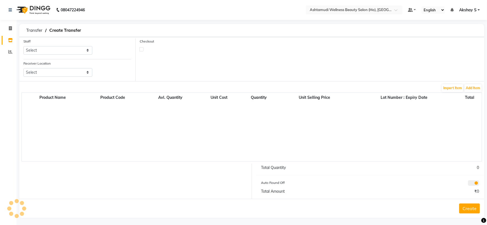
scroll to position [3, 0]
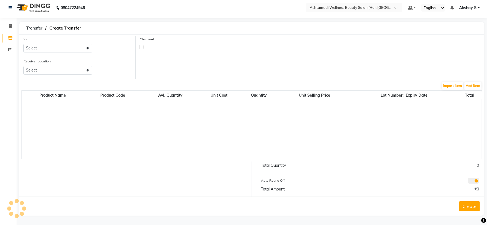
click at [77, 54] on div "Staff Select" at bounding box center [57, 46] width 77 height 21
click at [73, 49] on select "Select Abhijith ABHINAND Akshay S Ananthu S Dev Anila P Anjana u Asiya ATHIRA A…" at bounding box center [57, 48] width 69 height 9
click at [23, 44] on select "Select Abhijith ABHINAND Akshay S Ananthu S Dev Anila P Anjana u Asiya ATHIRA A…" at bounding box center [57, 48] width 69 height 9
drag, startPoint x: 83, startPoint y: 70, endPoint x: 86, endPoint y: 72, distance: 3.9
click at [83, 70] on select "Select Ashtamudi Welness Beauty Salon, Chinnakkada Ashtamudi Wellness Beauty Sa…" at bounding box center [57, 70] width 69 height 9
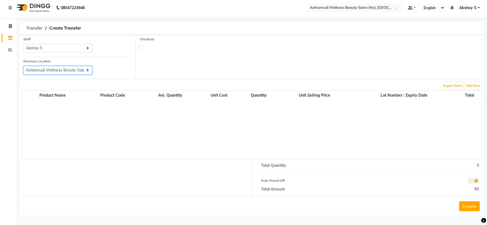
click at [23, 66] on select "Select Ashtamudi Welness Beauty Salon, Chinnakkada Ashtamudi Wellness Beauty Sa…" at bounding box center [57, 70] width 69 height 9
click at [469, 84] on button "Add Item" at bounding box center [472, 86] width 17 height 8
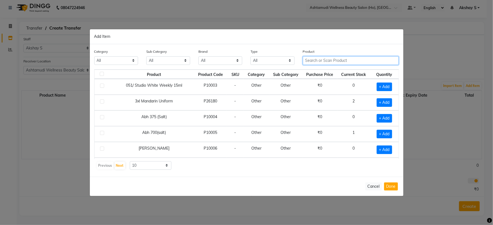
drag, startPoint x: 337, startPoint y: 63, endPoint x: 336, endPoint y: 60, distance: 3.1
click at [337, 63] on input "text" at bounding box center [351, 60] width 96 height 9
paste input "Floractive Professional Shampoo W1 300ML"
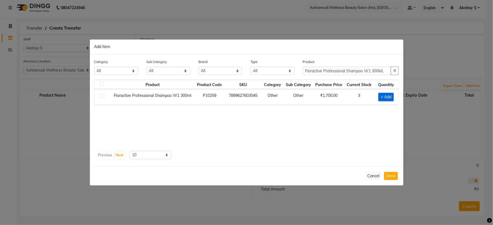
click at [385, 97] on span "+ Add" at bounding box center [385, 97] width 15 height 9
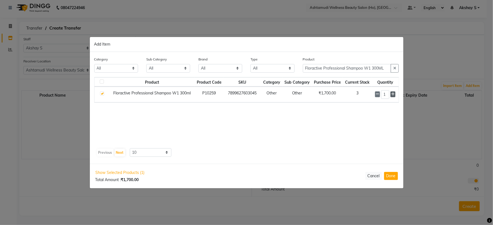
click at [392, 92] on icon at bounding box center [393, 94] width 4 height 4
click at [385, 175] on button "Done" at bounding box center [391, 176] width 14 height 8
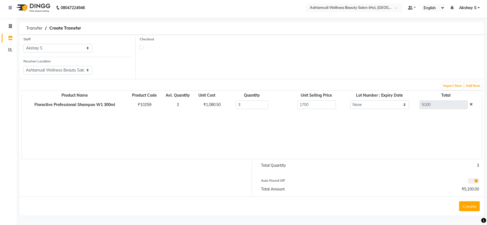
click at [212, 104] on div "₹1,080.50" at bounding box center [206, 105] width 15 height 6
drag, startPoint x: 314, startPoint y: 103, endPoint x: 253, endPoint y: 104, distance: 60.9
click at [254, 103] on tr "Floractive Professional Shampoo W1 300ml P10259 3 ₹1,080.50 3 1700 None 5100" at bounding box center [252, 104] width 460 height 11
paste input "080.5"
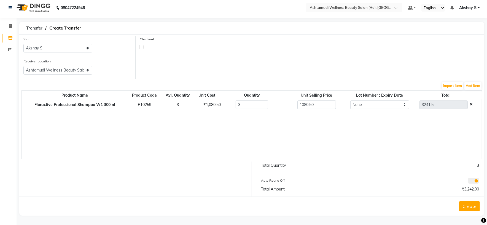
drag, startPoint x: 278, startPoint y: 125, endPoint x: 461, endPoint y: 186, distance: 192.8
click at [289, 130] on div "Product Name Product Code Avl. Quantity Unit Cost Quantity Unit Selling Price L…" at bounding box center [251, 124] width 460 height 69
click at [472, 209] on button "Create" at bounding box center [469, 206] width 21 height 10
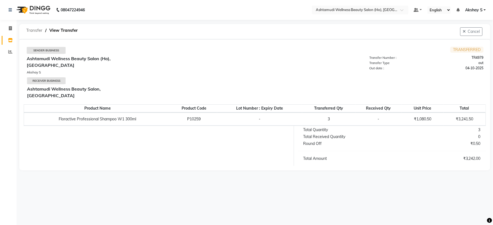
click at [25, 31] on span "Transfer" at bounding box center [34, 30] width 22 height 10
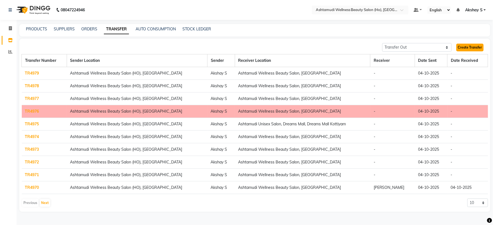
click at [473, 47] on link "Create Transfer" at bounding box center [469, 48] width 27 height 8
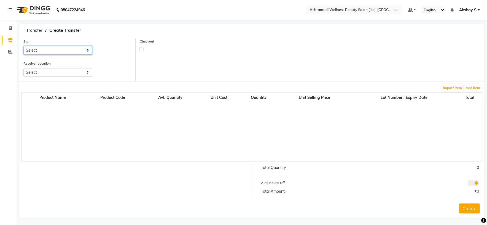
drag, startPoint x: 85, startPoint y: 49, endPoint x: 79, endPoint y: 54, distance: 7.4
click at [84, 49] on select "Select Abhijith ABHINAND Akshay S Ananthu S Dev Anila P Anjana u Asiya ATHIRA A…" at bounding box center [57, 50] width 69 height 9
click at [23, 46] on select "Select Abhijith ABHINAND Akshay S Ananthu S Dev Anila P Anjana u Asiya ATHIRA A…" at bounding box center [57, 50] width 69 height 9
drag, startPoint x: 82, startPoint y: 71, endPoint x: 84, endPoint y: 76, distance: 5.5
click at [81, 71] on select "Select Ashtamudi Welness Beauty Salon, Chinnakkada Ashtamudi Wellness Beauty Sa…" at bounding box center [57, 72] width 69 height 9
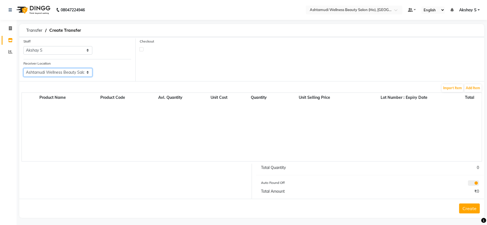
click at [23, 68] on select "Select Ashtamudi Welness Beauty Salon, Chinnakkada Ashtamudi Wellness Beauty Sa…" at bounding box center [57, 72] width 69 height 9
click at [475, 89] on button "Add Item" at bounding box center [472, 88] width 17 height 8
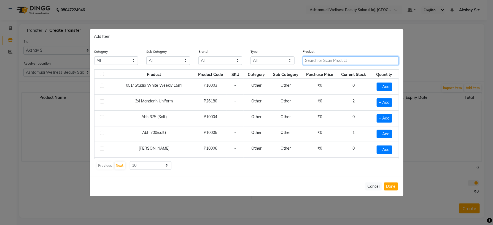
click at [325, 61] on input "text" at bounding box center [351, 60] width 96 height 9
paste input "KRONE Probotox-X Keratin Sul.Free Cleanser 200 ML"
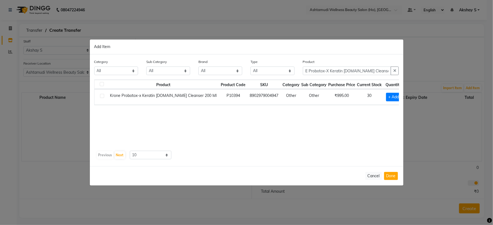
click at [297, 152] on div "Previous Next 10 50 100" at bounding box center [246, 154] width 300 height 9
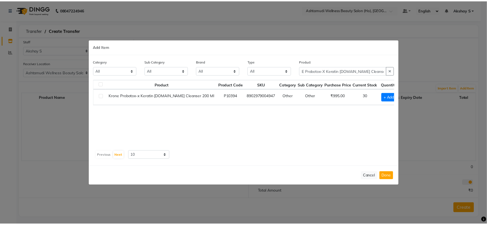
scroll to position [0, 0]
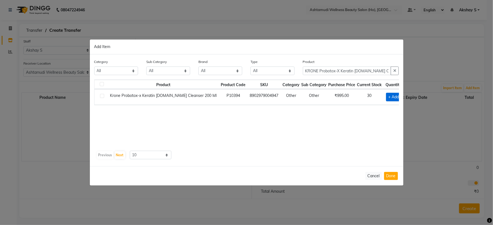
click at [388, 98] on span "+ Add" at bounding box center [393, 97] width 15 height 9
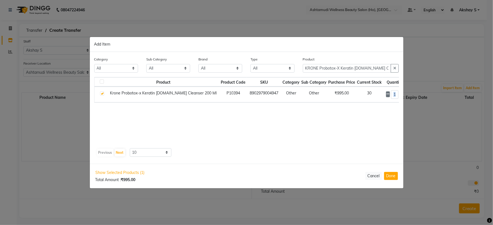
drag, startPoint x: 390, startPoint y: 90, endPoint x: 386, endPoint y: 93, distance: 5.8
click at [386, 93] on div "1" at bounding box center [395, 94] width 18 height 9
click at [375, 175] on button "Cancel" at bounding box center [373, 176] width 17 height 8
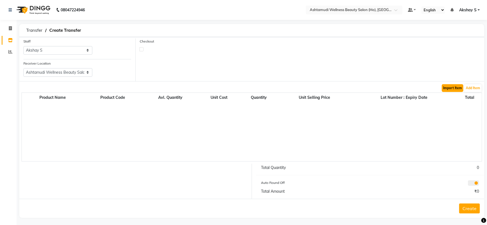
click at [452, 89] on button "Import Item" at bounding box center [452, 88] width 21 height 8
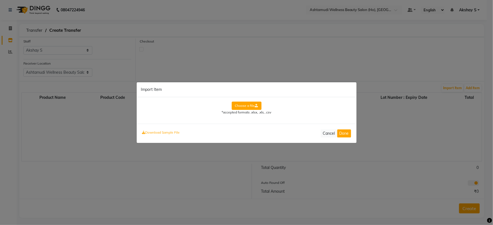
click at [249, 102] on label "Choose a file" at bounding box center [247, 105] width 30 height 8
click at [0, 0] on input "Choose a file" at bounding box center [0, 0] width 0 height 0
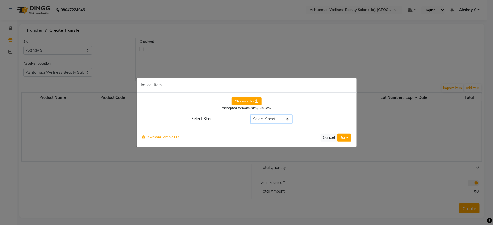
click at [287, 118] on select "Select Sheet DELIVERY NOTE" at bounding box center [271, 119] width 41 height 9
click at [251, 115] on select "Select Sheet DELIVERY NOTE" at bounding box center [271, 119] width 41 height 9
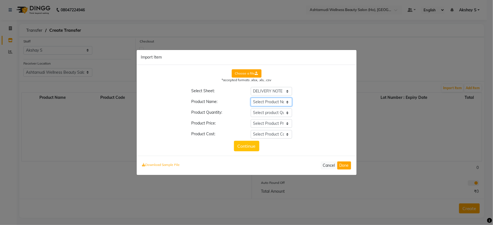
click at [280, 103] on select "Select Product Name Description of Goods __EMPTY __EMPTY_1 __EMPTY_2 __EMPTY_3 …" at bounding box center [271, 102] width 41 height 9
click at [251, 98] on select "Select Product Name Description of Goods __EMPTY __EMPTY_1 __EMPTY_2 __EMPTY_3 …" at bounding box center [271, 102] width 41 height 9
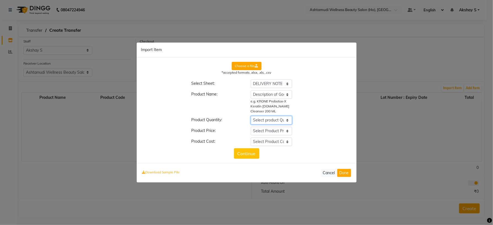
click at [280, 118] on select "Select product Quantity Description of Goods __EMPTY __EMPTY_1 __EMPTY_2 __EMPT…" at bounding box center [271, 120] width 41 height 9
click at [251, 116] on select "Select product Quantity Description of Goods __EMPTY __EMPTY_1 __EMPTY_2 __EMPT…" at bounding box center [271, 120] width 41 height 9
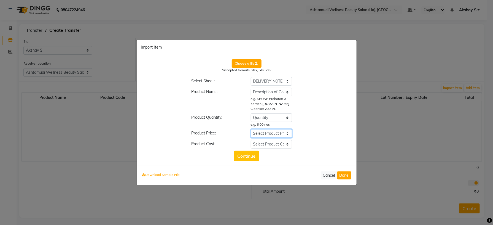
click at [285, 134] on select "Select Product Price Description of Goods __EMPTY __EMPTY_1 __EMPTY_2 __EMPTY_3…" at bounding box center [271, 133] width 41 height 9
click at [251, 129] on select "Select Product Price Description of Goods __EMPTY __EMPTY_1 __EMPTY_2 __EMPTY_3…" at bounding box center [271, 133] width 41 height 9
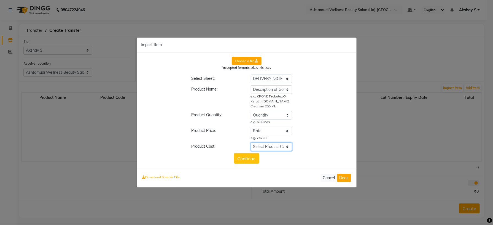
drag, startPoint x: 281, startPoint y: 144, endPoint x: 276, endPoint y: 144, distance: 4.7
click at [280, 144] on select "Select Product Cost Description of Goods __EMPTY __EMPTY_1 __EMPTY_2 __EMPTY_3 …" at bounding box center [271, 146] width 41 height 9
click at [251, 142] on select "Select Product Cost Description of Goods __EMPTY __EMPTY_1 __EMPTY_2 __EMPTY_3 …" at bounding box center [271, 146] width 41 height 9
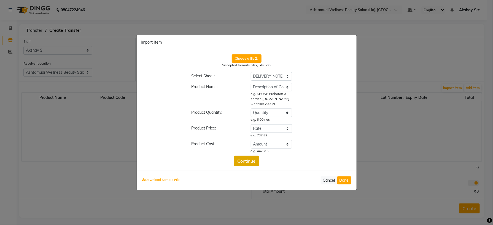
click at [250, 160] on button "Continue" at bounding box center [246, 160] width 25 height 10
click at [343, 180] on button "Done" at bounding box center [344, 180] width 14 height 8
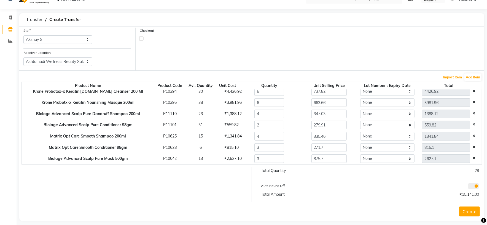
scroll to position [17, 0]
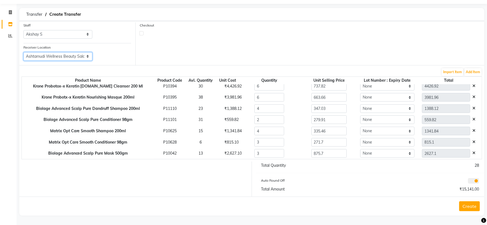
click at [83, 55] on select "Select Ashtamudi Welness Beauty Salon, Chinnakkada Ashtamudi Wellness Beauty Sa…" at bounding box center [57, 56] width 69 height 9
click at [187, 49] on div "Checkout" at bounding box center [310, 43] width 349 height 43
click at [473, 204] on button "Create" at bounding box center [469, 206] width 21 height 10
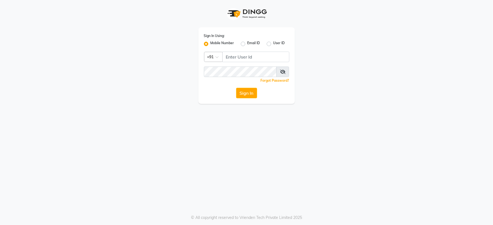
select select "service"
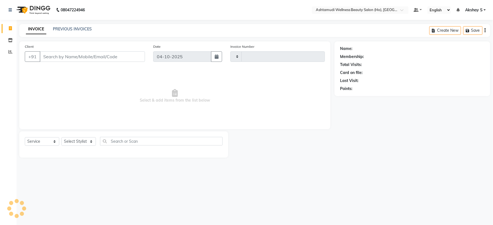
type input "0008"
select select "8958"
click at [12, 42] on span at bounding box center [11, 40] width 10 height 6
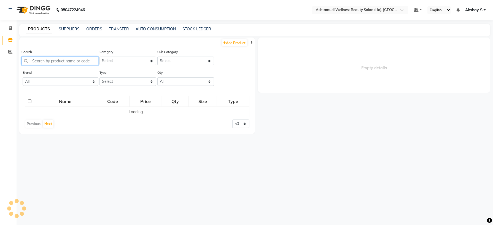
click at [55, 60] on input "text" at bounding box center [59, 60] width 77 height 9
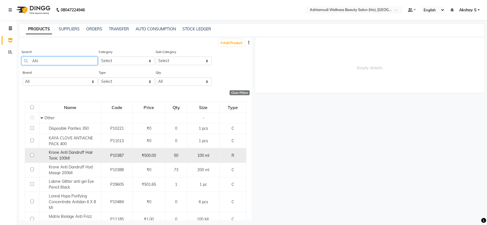
type input "A"
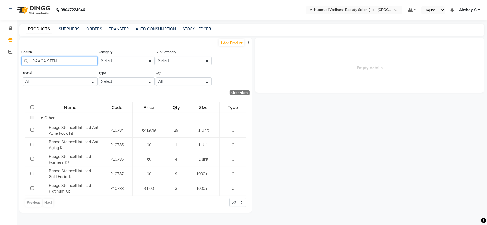
type input "RAAGA STEM"
click at [93, 29] on link "ORDERS" at bounding box center [94, 28] width 16 height 5
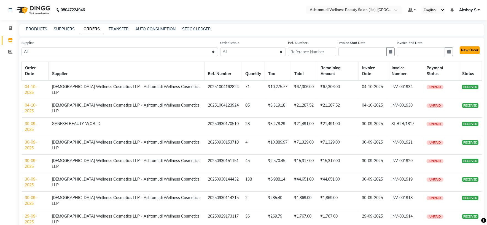
click at [471, 52] on button "New Order" at bounding box center [470, 50] width 20 height 8
select select "true"
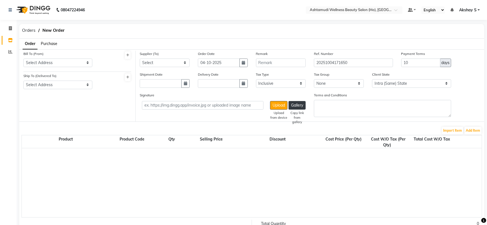
select select "1735"
click at [61, 44] on div "Order Purchase" at bounding box center [251, 44] width 473 height 11
click at [52, 44] on span "Purchase" at bounding box center [49, 43] width 17 height 5
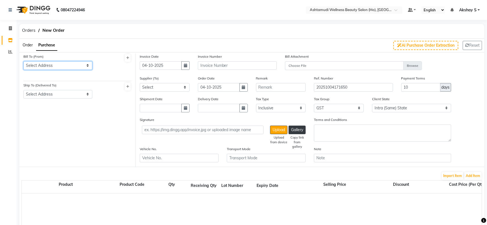
click at [88, 69] on select "Select Address ASHTAMUDI WELLNESS BEAUTY SALON ,[STREET_ADDRESS] -32AAZFA4437C1…" at bounding box center [57, 65] width 69 height 9
select select "467"
click at [23, 61] on select "Select Address ASHTAMUDI WELLNESS BEAUTY SALON ,[STREET_ADDRESS] -32AAZFA4437C1…" at bounding box center [57, 65] width 69 height 9
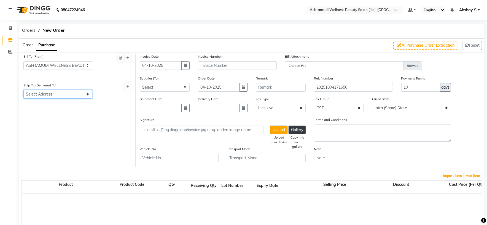
click at [81, 97] on select "Select Address [GEOGRAPHIC_DATA] ,NEAR [GEOGRAPHIC_DATA] ,[GEOGRAPHIC_DATA] -[G…" at bounding box center [57, 94] width 69 height 9
select select "468"
click at [23, 90] on select "Select Address [GEOGRAPHIC_DATA] ,NEAR [GEOGRAPHIC_DATA] ,[GEOGRAPHIC_DATA] -[G…" at bounding box center [57, 94] width 69 height 9
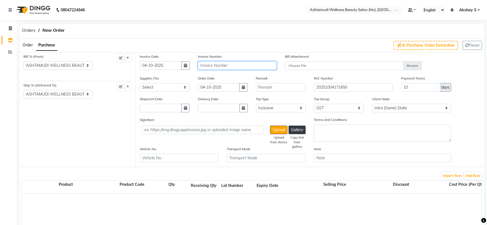
click at [221, 64] on input "text" at bounding box center [237, 65] width 79 height 9
paste input "INV-001937"
type input "INV-001937"
click at [180, 91] on select "Select AROMA BEAUTY GALLERY ASPIRE ENTERPRISES CITY COLLECTION DENTAL POINT GAN…" at bounding box center [165, 87] width 50 height 9
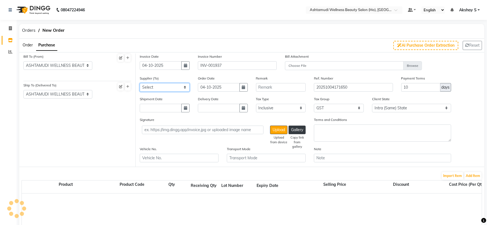
select select "2548"
click at [140, 83] on select "Select AROMA BEAUTY GALLERY ASPIRE ENTERPRISES CITY COLLECTION DENTAL POINT GAN…" at bounding box center [165, 87] width 50 height 9
click at [299, 111] on select "Select Inclusive Exclusive" at bounding box center [281, 108] width 50 height 9
select select "false"
click at [256, 104] on select "Select Inclusive Exclusive" at bounding box center [281, 108] width 50 height 9
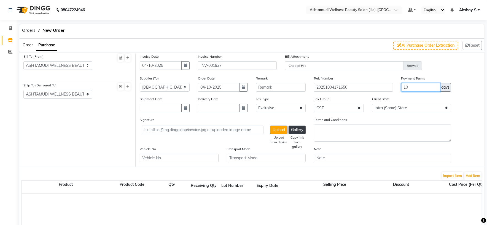
drag, startPoint x: 404, startPoint y: 86, endPoint x: 401, endPoint y: 87, distance: 3.4
click at [401, 86] on input "10" at bounding box center [420, 87] width 39 height 9
type input "30"
click at [464, 75] on div "Supplier (To) Select AROMA BEAUTY GALLERY ASPIRE ENTERPRISES CITY COLLECTION DE…" at bounding box center [310, 85] width 349 height 21
click at [471, 174] on button "Add Item" at bounding box center [472, 176] width 17 height 8
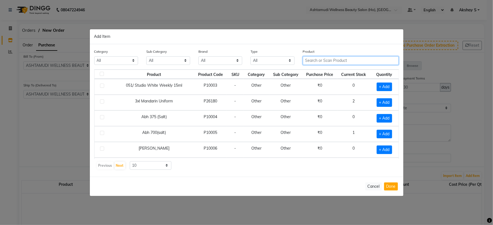
click at [320, 63] on input "text" at bounding box center [351, 60] width 96 height 9
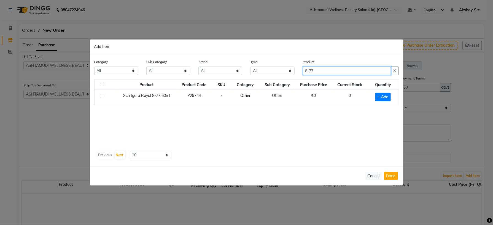
type input "8-77"
click at [316, 116] on div "Product Product Code SKU Category Sub Category Purchase Price Current Stock Qua…" at bounding box center [246, 113] width 305 height 69
click at [378, 96] on span "+ Add" at bounding box center [382, 97] width 15 height 9
checkbox input "true"
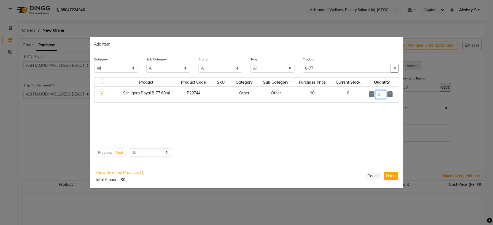
drag, startPoint x: 382, startPoint y: 95, endPoint x: 377, endPoint y: 94, distance: 5.0
click at [377, 94] on input "1" at bounding box center [380, 94] width 11 height 9
type input "20"
click at [292, 129] on div "Product Product Code SKU Category Sub Category Purchase Price Current Stock Qua…" at bounding box center [246, 111] width 305 height 69
drag, startPoint x: 303, startPoint y: 67, endPoint x: 289, endPoint y: 66, distance: 14.1
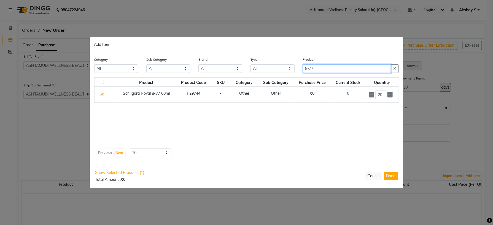
click at [292, 67] on div "Category All Hair Skin Makeup Personal Care Appliances [PERSON_NAME] Waxing Dis…" at bounding box center [246, 66] width 313 height 21
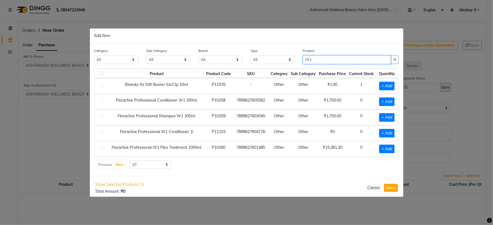
type input "W1"
click at [267, 178] on div "Show Selected Products (1) Total Amount : ₹0 Cancel Done" at bounding box center [247, 188] width 314 height 24
click at [383, 134] on span "+ Add" at bounding box center [386, 133] width 15 height 9
checkbox input "true"
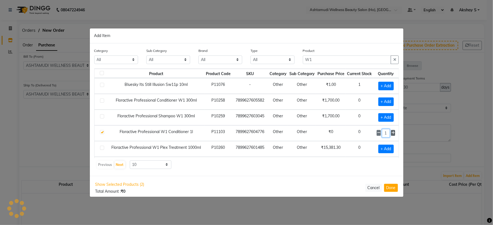
click at [385, 136] on div "1" at bounding box center [386, 133] width 19 height 9
type input "5"
click at [304, 168] on div "Previous Next 10 50 100" at bounding box center [246, 164] width 300 height 9
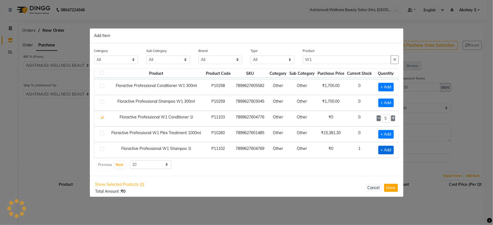
click at [378, 150] on span "+ Add" at bounding box center [385, 149] width 15 height 9
checkbox input "true"
click at [391, 149] on icon at bounding box center [393, 149] width 4 height 4
type input "3"
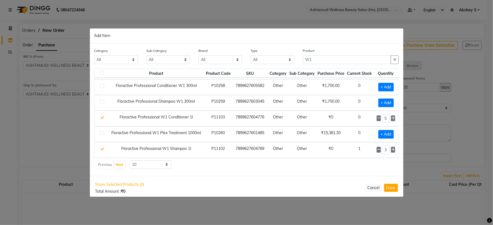
drag, startPoint x: 321, startPoint y: 63, endPoint x: 302, endPoint y: 61, distance: 18.9
click at [302, 61] on div "Product W1" at bounding box center [351, 58] width 104 height 21
drag, startPoint x: 314, startPoint y: 58, endPoint x: 285, endPoint y: 63, distance: 29.6
click at [285, 63] on div "Category All Hair Skin Makeup Personal Care Appliances [PERSON_NAME] Waxing Dis…" at bounding box center [246, 58] width 313 height 21
paste input "Biosoft Rose Titanium Wa"
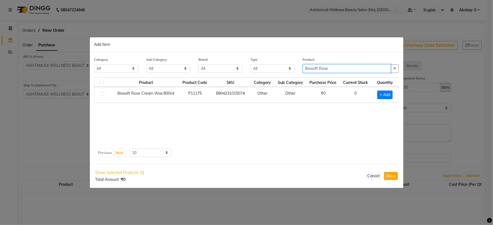
scroll to position [0, 0]
type input "Biosoft Rose"
click at [292, 121] on div "Product Product Code SKU Category Sub Category Purchase Price Current Stock Qua…" at bounding box center [246, 111] width 305 height 69
click at [390, 91] on span "+ Add" at bounding box center [384, 94] width 15 height 9
checkbox input "true"
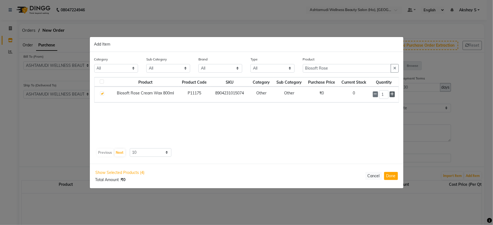
click at [393, 92] on icon at bounding box center [392, 94] width 4 height 4
type input "2"
drag, startPoint x: 330, startPoint y: 70, endPoint x: 284, endPoint y: 67, distance: 46.1
click at [284, 67] on div "Category All Hair Skin Makeup Personal Care Appliances [PERSON_NAME] Waxing Dis…" at bounding box center [246, 66] width 313 height 21
paste input "Azulene L"
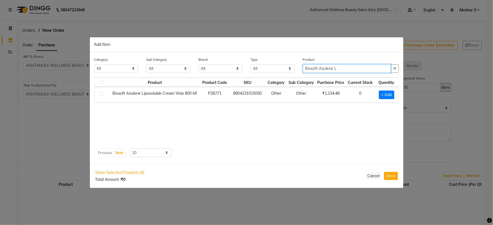
type input "Biosoft Azulene L"
click at [387, 97] on span "+ Add" at bounding box center [386, 94] width 15 height 9
checkbox input "true"
drag, startPoint x: 346, startPoint y: 70, endPoint x: 266, endPoint y: 76, distance: 80.1
click at [266, 76] on div "Category All Hair Skin Makeup Personal Care Appliances [PERSON_NAME] Waxing Dis…" at bounding box center [246, 66] width 313 height 21
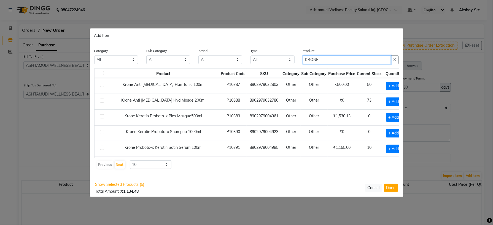
type input "KRONE"
click at [223, 174] on div "Category All Hair Skin Makeup Personal Care Appliances [PERSON_NAME] Waxing Dis…" at bounding box center [247, 109] width 314 height 132
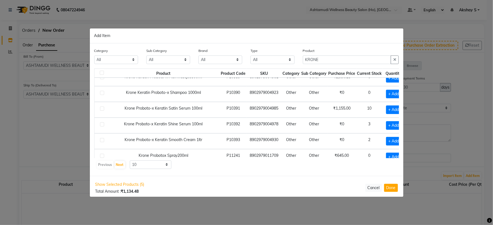
scroll to position [80, 0]
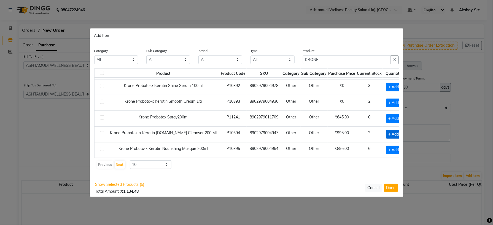
click at [386, 133] on span "+ Add" at bounding box center [393, 134] width 15 height 9
checkbox input "true"
drag, startPoint x: 382, startPoint y: 133, endPoint x: 385, endPoint y: 134, distance: 3.1
click at [386, 134] on div "1" at bounding box center [395, 134] width 18 height 9
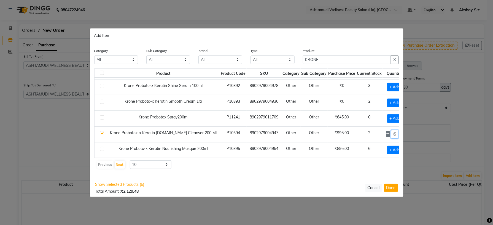
type input "35"
drag, startPoint x: 277, startPoint y: 167, endPoint x: 383, endPoint y: 153, distance: 107.3
click at [284, 167] on div "Previous Next 10 50 100" at bounding box center [246, 164] width 300 height 9
click at [387, 150] on span "+ Add" at bounding box center [394, 149] width 15 height 9
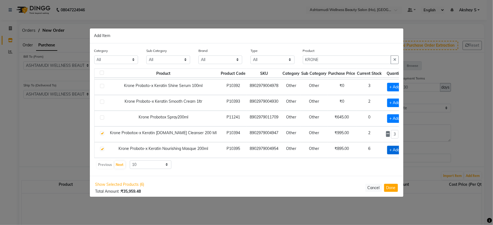
checkbox input "true"
click at [391, 148] on input "1" at bounding box center [394, 149] width 7 height 9
type input "35"
click at [393, 189] on button "Done" at bounding box center [391, 188] width 14 height 8
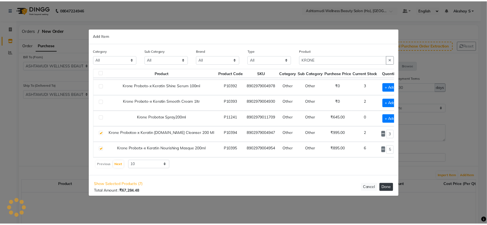
scroll to position [0, 0]
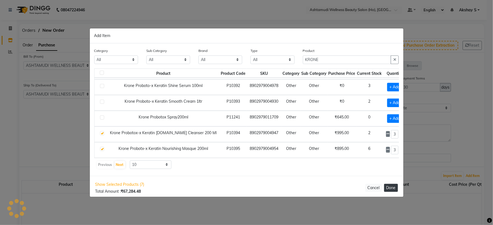
select select "1735"
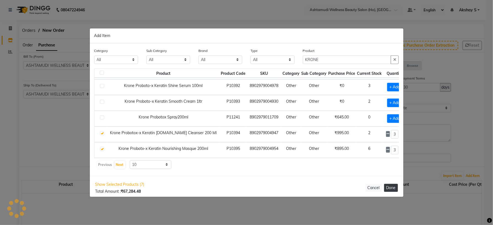
select select "1735"
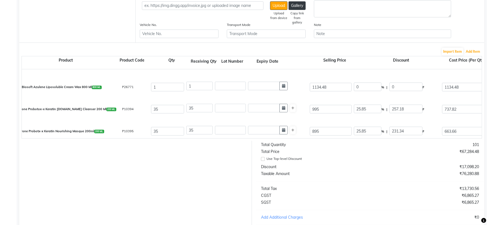
scroll to position [85, 0]
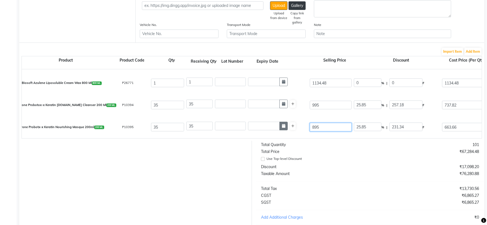
drag, startPoint x: 302, startPoint y: 129, endPoint x: 283, endPoint y: 129, distance: 19.0
click at [283, 129] on div "Krone Probotx-x Keratin Nourishing Masque 200ml 200 ML P10395 35 35 Add multipl…" at bounding box center [482, 127] width 928 height 22
type input "0"
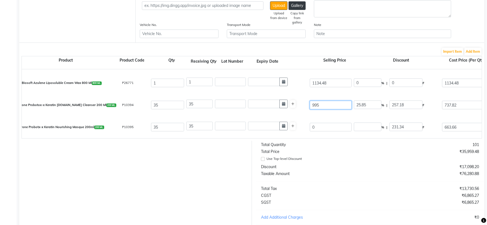
type input "0"
drag, startPoint x: 300, startPoint y: 107, endPoint x: 292, endPoint y: 112, distance: 9.1
click at [292, 112] on div "Krone Probotox-x Keratin [DOMAIN_NAME] Cleanser 200 Ml 200 ML P10394 35 35 995 …" at bounding box center [482, 105] width 928 height 22
type input "0"
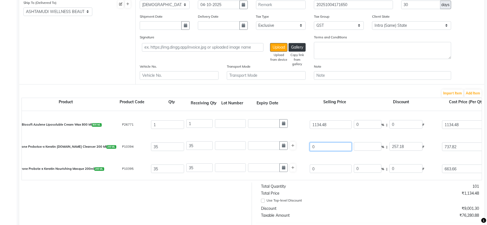
type input "0"
click at [335, 137] on div "Krone Probotox-x Keratin [DOMAIN_NAME] Cleanser 200 Ml 200 ML P10394 35 35 0 0 …" at bounding box center [482, 147] width 928 height 22
drag, startPoint x: 334, startPoint y: 125, endPoint x: 283, endPoint y: 127, distance: 51.6
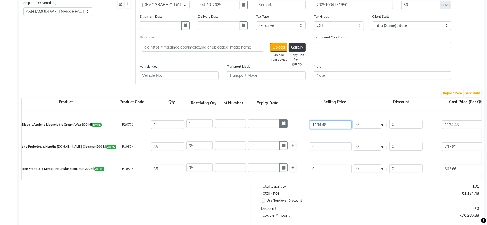
click at [283, 127] on div "Biosoft Azulene Liposoluble Cream Wax 800 Ml 800 ML P26771 1 1 1134.48 0 % | 0 …" at bounding box center [482, 125] width 928 height 22
type input "0"
click at [338, 196] on div "Total Price" at bounding box center [313, 193] width 113 height 6
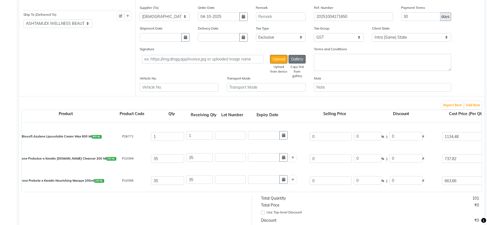
scroll to position [65, 0]
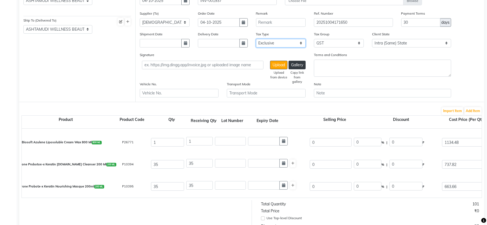
click at [293, 43] on select "Select Inclusive Exclusive" at bounding box center [281, 43] width 50 height 9
click at [256, 39] on select "Select Inclusive Exclusive" at bounding box center [281, 43] width 50 height 9
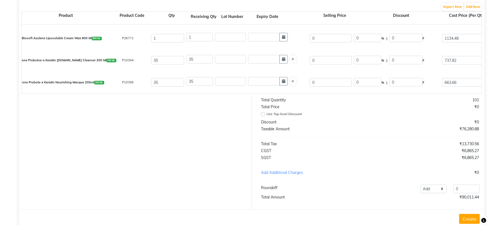
scroll to position [189, 0]
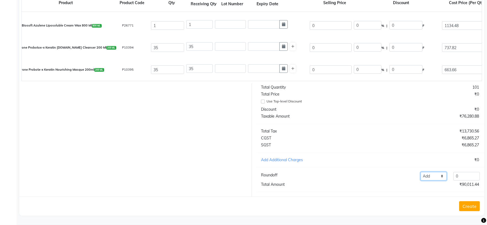
drag, startPoint x: 443, startPoint y: 176, endPoint x: 443, endPoint y: 179, distance: 3.3
click at [443, 176] on select "Add Reduce" at bounding box center [433, 176] width 26 height 9
select select "reduce"
click at [420, 172] on select "Add Reduce" at bounding box center [433, 176] width 26 height 9
drag, startPoint x: 434, startPoint y: 174, endPoint x: 419, endPoint y: 174, distance: 15.2
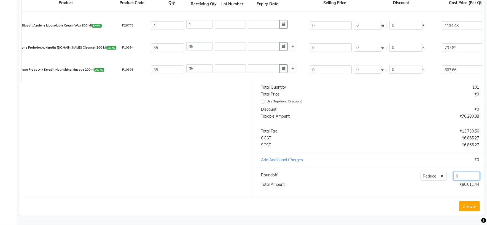
click at [419, 174] on div "Add Reduce 0" at bounding box center [417, 176] width 132 height 9
type input "7"
type input "3433.44"
click at [412, 191] on div "Total Quantity 101 Total Price ₹0 Use Top-level Discount Discount ₹0 Taxable Am…" at bounding box center [370, 139] width 237 height 113
click at [473, 206] on button "Create" at bounding box center [469, 206] width 21 height 10
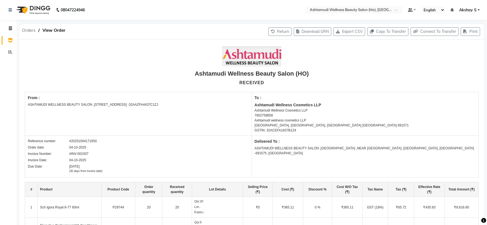
click at [35, 28] on span "Orders" at bounding box center [28, 30] width 19 height 10
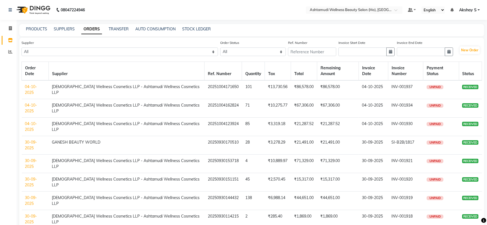
click at [39, 26] on div "PRODUCTS SUPPLIERS ORDERS TRANSFER AUTO CONSUMPTION STOCK LEDGER" at bounding box center [251, 30] width 465 height 12
click at [41, 30] on link "PRODUCTS" at bounding box center [36, 28] width 21 height 5
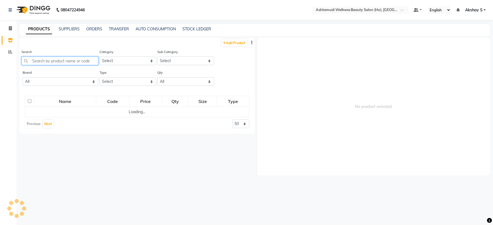
click at [52, 58] on input "text" at bounding box center [59, 60] width 77 height 9
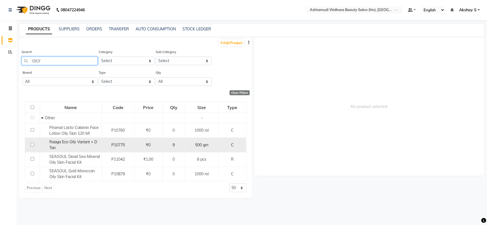
type input "OILY"
click at [77, 145] on span "Raaga Eco Oily Variant + D Tan" at bounding box center [73, 144] width 48 height 11
select select
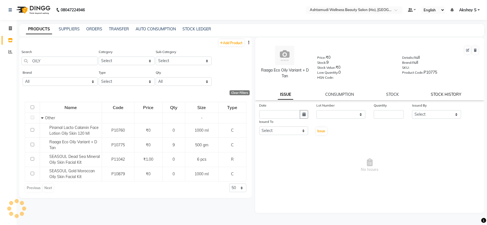
click at [444, 97] on link "STOCK HISTORY" at bounding box center [446, 94] width 31 height 5
select select "all"
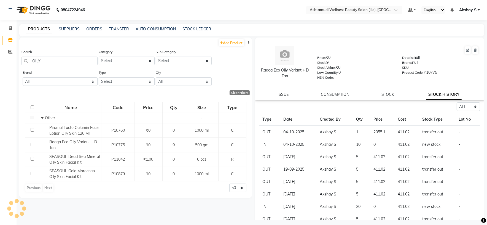
click at [396, 182] on td "411.02" at bounding box center [407, 181] width 24 height 12
copy td "411.02"
drag, startPoint x: 76, startPoint y: 58, endPoint x: 21, endPoint y: 71, distance: 55.4
click at [21, 71] on div "Add Product Search OILY Category Select Hair Skin Makeup Personal Care Applianc…" at bounding box center [135, 117] width 233 height 160
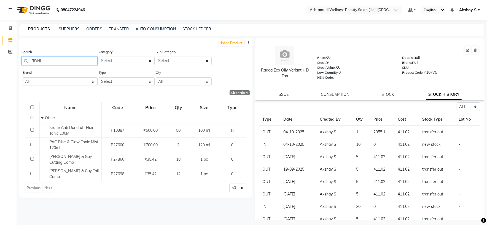
type input "TONI"
drag, startPoint x: 96, startPoint y: 29, endPoint x: 131, endPoint y: 33, distance: 34.9
click at [96, 29] on link "ORDERS" at bounding box center [94, 28] width 16 height 5
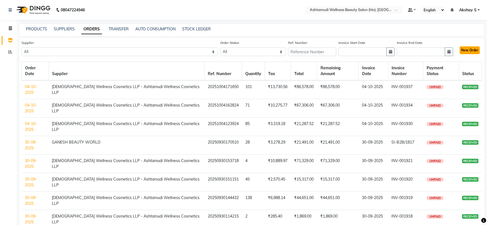
click at [469, 47] on button "New Order" at bounding box center [470, 50] width 20 height 8
select select "true"
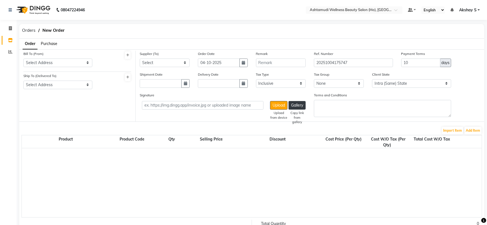
select select "1735"
click at [52, 42] on span "Purchase" at bounding box center [49, 43] width 17 height 5
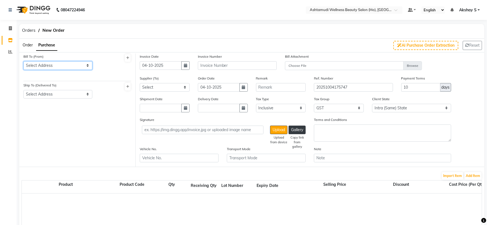
click at [78, 66] on select "Select Address ASHTAMUDI WELLNESS BEAUTY SALON ,[STREET_ADDRESS] -32AAZFA4437C1…" at bounding box center [57, 65] width 69 height 9
select select "467"
click at [23, 61] on select "Select Address ASHTAMUDI WELLNESS BEAUTY SALON ,[STREET_ADDRESS] -32AAZFA4437C1…" at bounding box center [57, 65] width 69 height 9
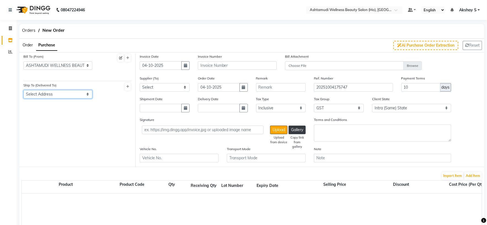
click at [82, 93] on select "Select Address [GEOGRAPHIC_DATA] ,NEAR [GEOGRAPHIC_DATA] ,[GEOGRAPHIC_DATA] -[G…" at bounding box center [57, 94] width 69 height 9
select select "468"
click at [23, 90] on select "Select Address [GEOGRAPHIC_DATA] ,NEAR [GEOGRAPHIC_DATA] ,[GEOGRAPHIC_DATA] -[G…" at bounding box center [57, 94] width 69 height 9
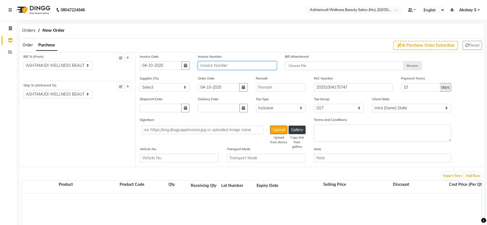
click at [206, 63] on input "text" at bounding box center [237, 65] width 79 height 9
paste input "INV-001938"
type input "INV-001938"
drag, startPoint x: 181, startPoint y: 85, endPoint x: 184, endPoint y: 90, distance: 5.1
click at [181, 85] on select "Select AROMA BEAUTY GALLERY ASPIRE ENTERPRISES CITY COLLECTION DENTAL POINT GAN…" at bounding box center [165, 87] width 50 height 9
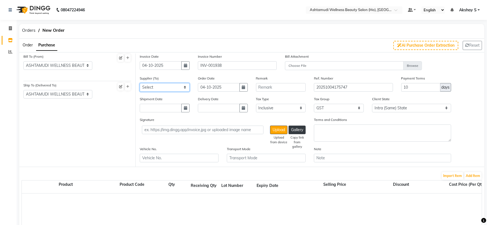
select select "2548"
click at [140, 83] on select "Select AROMA BEAUTY GALLERY ASPIRE ENTERPRISES CITY COLLECTION DENTAL POINT GAN…" at bounding box center [165, 87] width 50 height 9
click at [297, 109] on select "Select Inclusive Exclusive" at bounding box center [281, 108] width 50 height 9
select select "false"
click at [256, 104] on select "Select Inclusive Exclusive" at bounding box center [281, 108] width 50 height 9
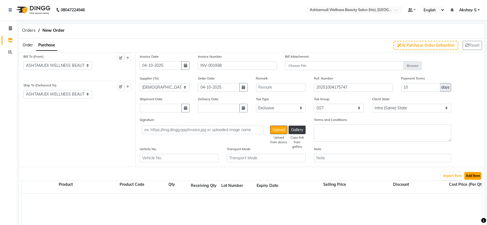
click at [467, 176] on button "Add Item" at bounding box center [472, 176] width 17 height 8
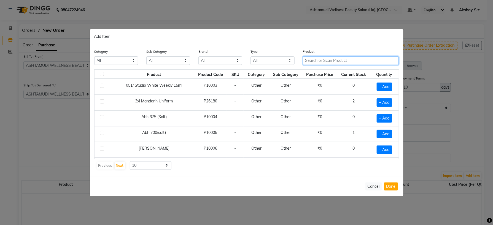
click at [324, 60] on input "text" at bounding box center [351, 60] width 96 height 9
paste input "[PERSON_NAME] Blad"
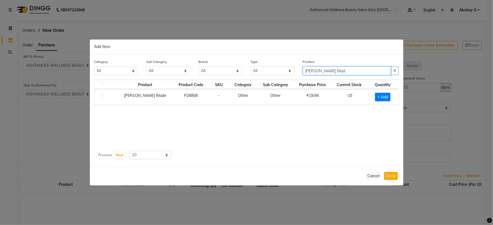
type input "[PERSON_NAME] Blad"
drag, startPoint x: 335, startPoint y: 121, endPoint x: 335, endPoint y: 125, distance: 3.9
click at [335, 123] on div "Product Product Code SKU Category Sub Category Purchase Price Current Stock Qua…" at bounding box center [246, 113] width 305 height 69
click at [380, 99] on span "+ Add" at bounding box center [382, 97] width 15 height 9
checkbox input "true"
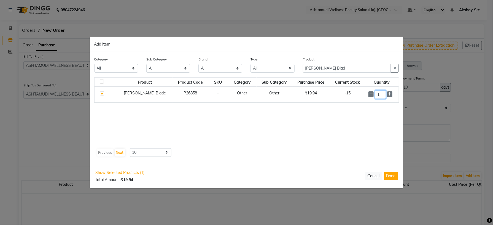
drag, startPoint x: 370, startPoint y: 93, endPoint x: 365, endPoint y: 95, distance: 5.9
click at [369, 96] on div "1" at bounding box center [381, 94] width 27 height 9
type input "80"
click at [305, 131] on div "Product Product Code SKU Category Sub Category Purchase Price Current Stock Qua…" at bounding box center [246, 111] width 305 height 69
drag, startPoint x: 363, startPoint y: 67, endPoint x: 290, endPoint y: 67, distance: 72.5
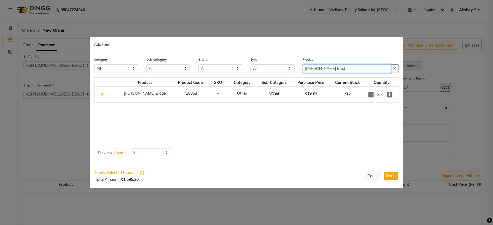
click at [290, 67] on div "Category All Hair Skin Makeup Personal Care Appliances [PERSON_NAME] Waxing Dis…" at bounding box center [246, 66] width 313 height 21
paste input "Rubaaz Body Spa Salt 1000 gm"
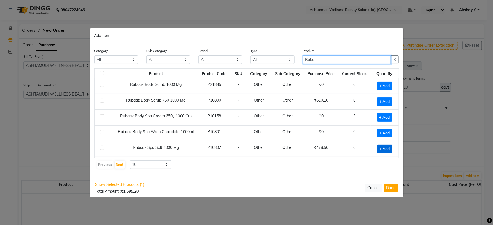
type input "Ruba"
click at [382, 150] on span "+ Add" at bounding box center [384, 148] width 15 height 9
checkbox input "true"
drag, startPoint x: 321, startPoint y: 62, endPoint x: 276, endPoint y: 60, distance: 44.9
click at [276, 60] on div "Category All Hair Skin Makeup Personal Care Appliances [PERSON_NAME] Waxing Dis…" at bounding box center [246, 58] width 313 height 21
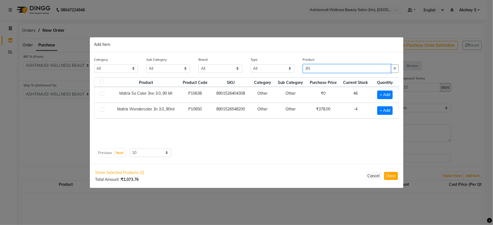
type input "3N"
click at [269, 134] on div "Product Product Code SKU Category Sub Category Purchase Price Current Stock Qua…" at bounding box center [246, 111] width 305 height 69
click at [386, 112] on span "+ Add" at bounding box center [384, 110] width 15 height 9
checkbox input "true"
click at [386, 110] on input "1" at bounding box center [383, 110] width 9 height 9
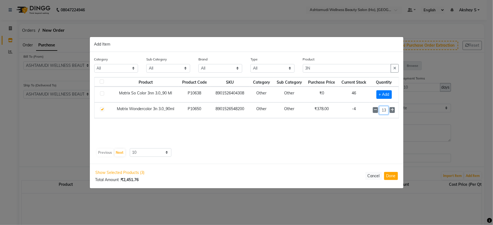
scroll to position [0, 0]
type input "13"
click at [338, 150] on div "Product Product Code SKU Category Sub Category Purchase Price Current Stock Qua…" at bounding box center [246, 117] width 305 height 80
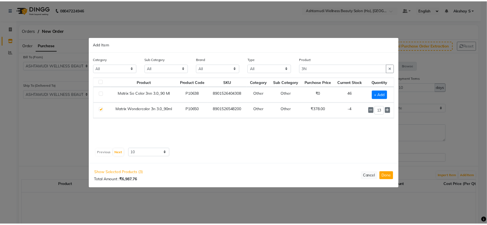
scroll to position [0, 0]
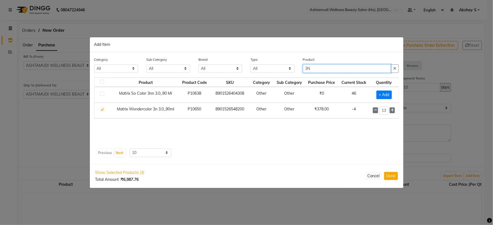
drag, startPoint x: 314, startPoint y: 71, endPoint x: 295, endPoint y: 70, distance: 19.3
click at [295, 70] on div "Category All Hair Skin Makeup Personal Care Appliances [PERSON_NAME] Waxing Dis…" at bounding box center [246, 66] width 313 height 21
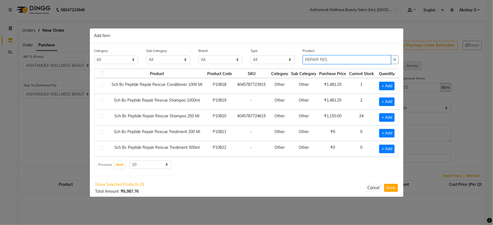
type input "REPAIR RES"
click at [267, 168] on div "Previous Next 10 50 100" at bounding box center [246, 164] width 300 height 9
click at [379, 102] on span "+ Add" at bounding box center [386, 101] width 15 height 9
checkbox input "true"
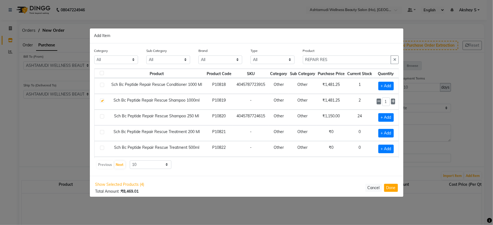
drag, startPoint x: 388, startPoint y: 101, endPoint x: 405, endPoint y: 175, distance: 76.3
click at [391, 103] on icon at bounding box center [393, 101] width 4 height 4
type input "2"
click at [391, 190] on button "Done" at bounding box center [391, 188] width 14 height 8
select select "1735"
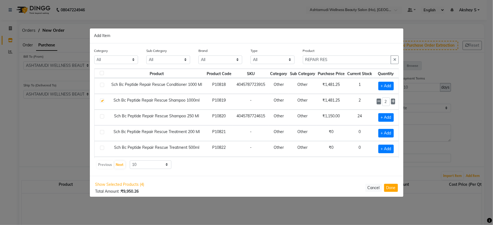
select select "1735"
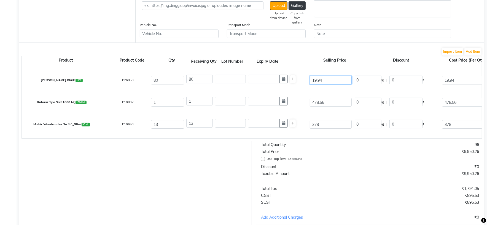
drag, startPoint x: 320, startPoint y: 84, endPoint x: 291, endPoint y: 87, distance: 29.9
click at [292, 87] on div "[PERSON_NAME] Blade 1 PC P26858 80 80 19.94 0 % | 0 F 19.94 19.94 1595.2 None G…" at bounding box center [482, 80] width 928 height 22
type input "0"
drag, startPoint x: 323, startPoint y: 104, endPoint x: 301, endPoint y: 105, distance: 21.5
click at [301, 105] on div "Rubaaz Spa Salt 1000 Mg 1000 ML P10802 1 1 478.56 0 % | 0 F 478.56 478.56 478.5…" at bounding box center [482, 102] width 928 height 22
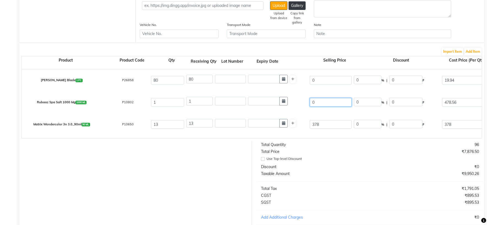
type input "0"
drag, startPoint x: 326, startPoint y: 125, endPoint x: 292, endPoint y: 126, distance: 34.2
click at [291, 126] on div "Matrix Wondercolor 3n 3.0_90ml 90 ML P10650 13 13 378 0 % | 0 F [PHONE_NUMBER] …" at bounding box center [482, 124] width 928 height 22
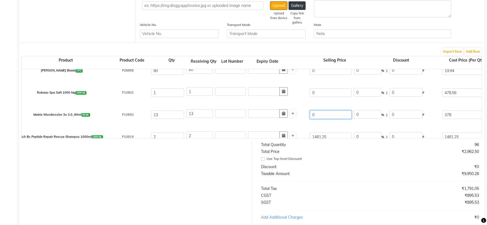
scroll to position [19, 0]
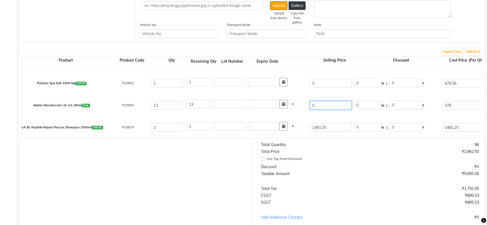
type input "0"
drag, startPoint x: 336, startPoint y: 128, endPoint x: 291, endPoint y: 134, distance: 45.4
click at [292, 134] on div "Sch Bc Peptide Repair Rescue Shampoo 1000ml 1000 ML P10819 2 2 1481.25 0 % | 0 …" at bounding box center [482, 127] width 928 height 22
type input "0"
click at [344, 162] on div "Use Top-level Discount" at bounding box center [368, 158] width 214 height 7
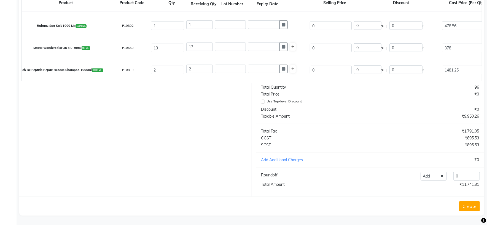
scroll to position [189, 0]
drag, startPoint x: 443, startPoint y: 176, endPoint x: 448, endPoint y: 185, distance: 11.0
click at [444, 176] on select "Add Reduce" at bounding box center [433, 176] width 26 height 9
select select "reduce"
click at [420, 172] on select "Add Reduce" at bounding box center [433, 176] width 26 height 9
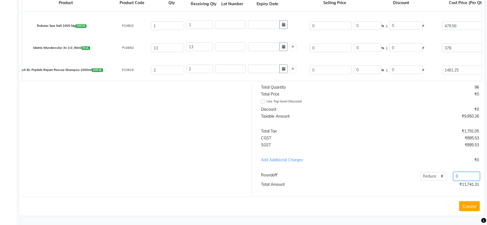
drag, startPoint x: 465, startPoint y: 177, endPoint x: 444, endPoint y: 177, distance: 20.9
click at [445, 177] on div "Add Reduce 0" at bounding box center [417, 176] width 132 height 9
type input "9"
type input "10.31"
click at [362, 153] on div "Total Quantity 96 Total Price ₹0 Use Top-level Discount Discount ₹0 Taxable Amo…" at bounding box center [370, 139] width 237 height 113
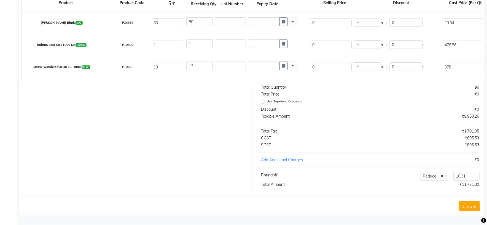
click at [473, 204] on button "Create" at bounding box center [469, 206] width 21 height 10
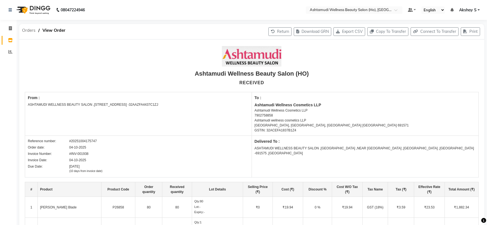
click at [29, 32] on span "Orders" at bounding box center [28, 30] width 19 height 10
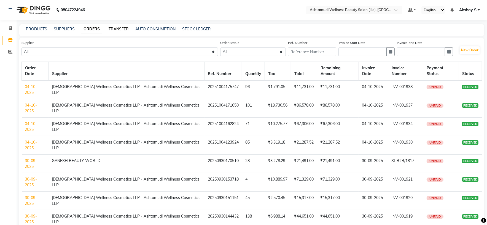
click at [118, 28] on link "TRANSFER" at bounding box center [119, 28] width 20 height 5
select select "sender"
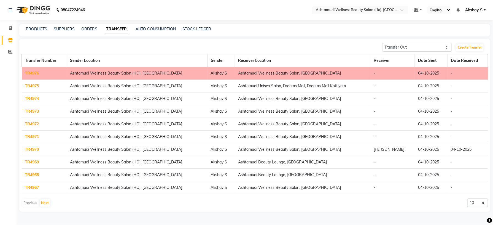
click at [33, 72] on link "TR4976" at bounding box center [32, 73] width 14 height 5
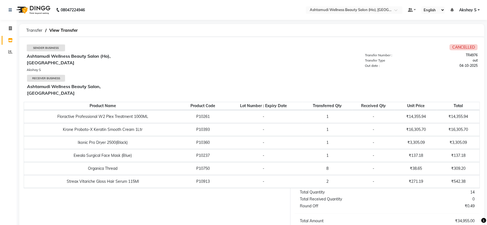
click at [111, 110] on td "Floractive Professional W2 Plex Treatment 1000ML" at bounding box center [103, 116] width 158 height 13
copy td "Floractive Professional W2 Plex Treatment 1000ML"
click at [92, 123] on td "Krone Proboto-X Keratin Smooth Cream 1Ltr" at bounding box center [103, 129] width 158 height 13
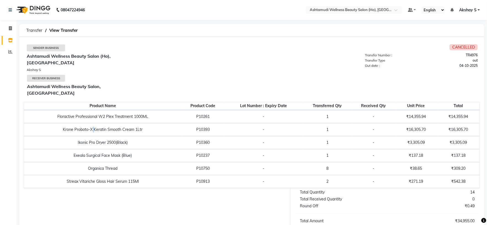
click at [92, 123] on td "Krone Proboto-X Keratin Smooth Cream 1Ltr" at bounding box center [103, 129] width 158 height 13
copy td "Krone Proboto-X Keratin Smooth Cream 1Ltr"
click at [96, 136] on td "Ikonic Pro Dryer 2500(Black)" at bounding box center [103, 142] width 158 height 13
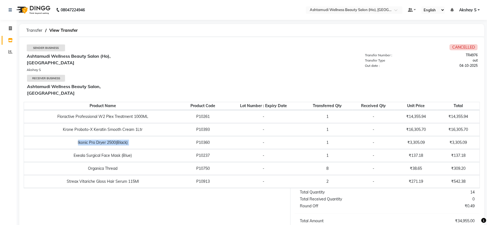
click at [96, 136] on td "Ikonic Pro Dryer 2500(Black)" at bounding box center [103, 142] width 158 height 13
copy td "Ikonic Pro Dryer 2500(Black)"
click at [98, 149] on td "Exeala Surgical Face Mask (Blue)" at bounding box center [103, 155] width 158 height 13
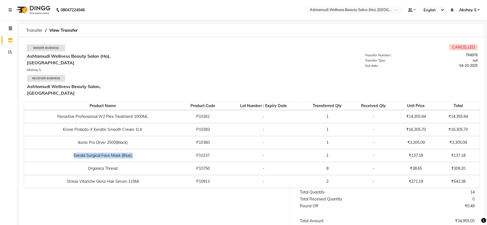
copy td "Exeala Surgical Face Mask (Blue)"
click at [100, 162] on td "Organica Thread" at bounding box center [103, 168] width 158 height 13
copy td "Organica Thread"
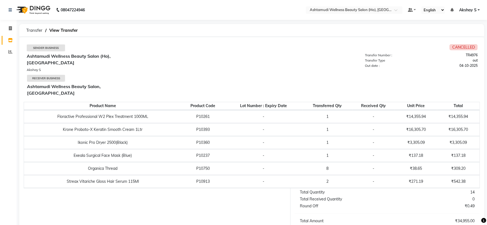
click at [101, 175] on td "Streax Vitariche Gloss Hair Serum 115Ml" at bounding box center [103, 181] width 158 height 13
copy td "Streax Vitariche Gloss Hair Serum 115Ml"
click at [29, 29] on span "Transfer" at bounding box center [34, 30] width 22 height 10
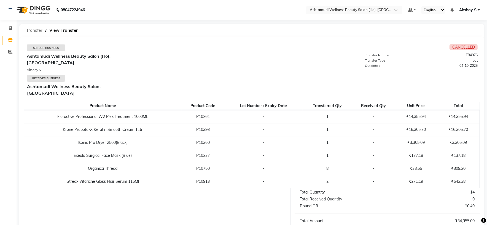
select select "sender"
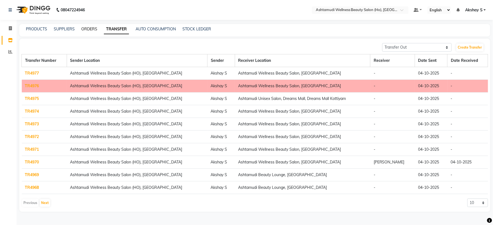
click at [91, 28] on link "ORDERS" at bounding box center [89, 28] width 16 height 5
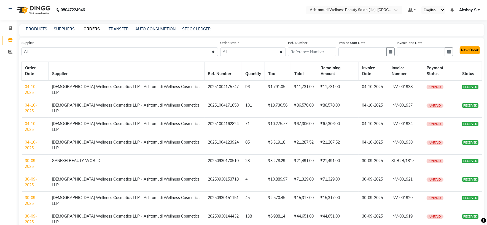
click at [472, 50] on button "New Order" at bounding box center [470, 50] width 20 height 8
select select "true"
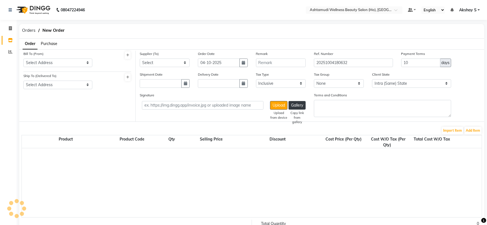
select select "1735"
click at [48, 44] on span "Purchase" at bounding box center [49, 43] width 17 height 5
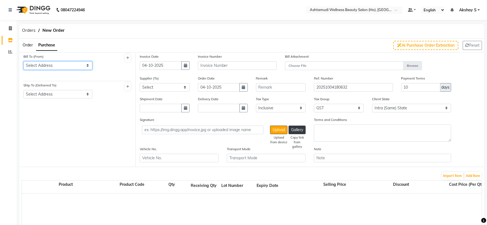
click at [88, 65] on select "Select Address ASHTAMUDI WELLNESS BEAUTY SALON ,[STREET_ADDRESS] -32AAZFA4437C1…" at bounding box center [57, 65] width 69 height 9
select select "467"
click at [23, 61] on select "Select Address ASHTAMUDI WELLNESS BEAUTY SALON ,[STREET_ADDRESS] -32AAZFA4437C1…" at bounding box center [57, 65] width 69 height 9
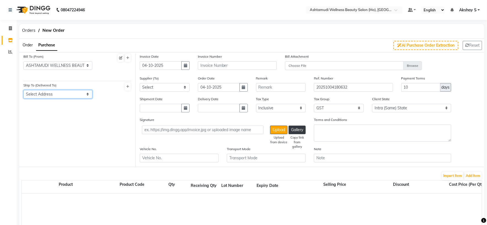
click at [85, 97] on select "Select Address [GEOGRAPHIC_DATA] ,NEAR [GEOGRAPHIC_DATA] ,[GEOGRAPHIC_DATA] -[G…" at bounding box center [57, 94] width 69 height 9
select select "468"
click at [23, 90] on select "Select Address [GEOGRAPHIC_DATA] ,NEAR [GEOGRAPHIC_DATA] ,[GEOGRAPHIC_DATA] -[G…" at bounding box center [57, 94] width 69 height 9
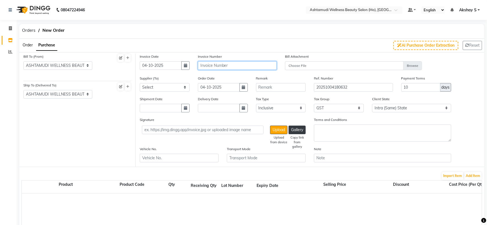
click at [219, 67] on input "text" at bounding box center [237, 65] width 79 height 9
paste input ": INV-001939"
click at [203, 64] on input ": INV-001939" at bounding box center [237, 65] width 79 height 9
type input "INV-001939"
drag, startPoint x: 185, startPoint y: 85, endPoint x: 184, endPoint y: 90, distance: 4.4
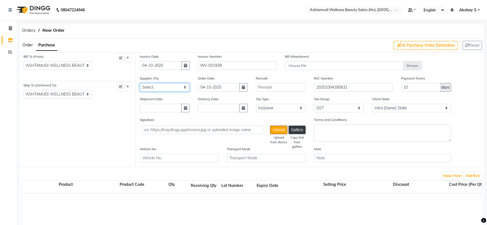
click at [185, 85] on select "Select AROMA BEAUTY GALLERY ASPIRE ENTERPRISES CITY COLLECTION DENTAL POINT GAN…" at bounding box center [165, 87] width 50 height 9
select select "2548"
click at [140, 83] on select "Select AROMA BEAUTY GALLERY ASPIRE ENTERPRISES CITY COLLECTION DENTAL POINT GAN…" at bounding box center [165, 87] width 50 height 9
click at [300, 105] on select "Select Inclusive Exclusive" at bounding box center [281, 108] width 50 height 9
select select "false"
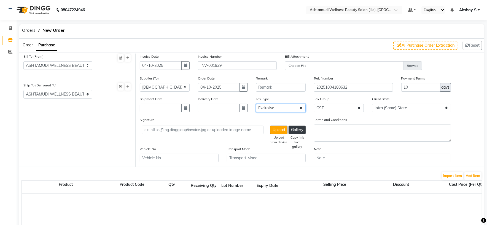
click at [256, 104] on select "Select Inclusive Exclusive" at bounding box center [281, 108] width 50 height 9
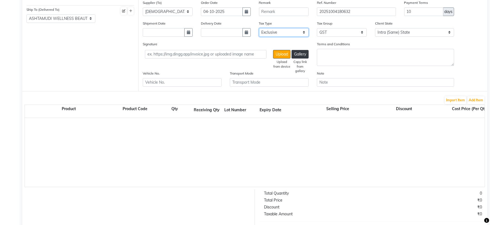
scroll to position [165, 0]
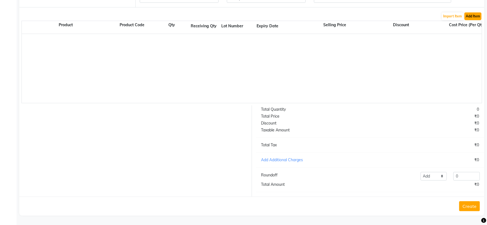
click at [469, 14] on button "Add Item" at bounding box center [472, 16] width 17 height 8
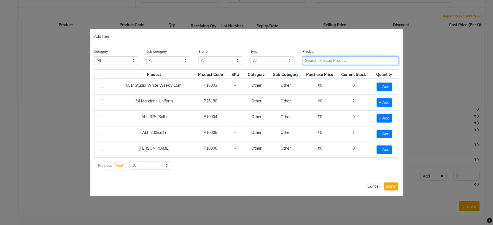
click at [311, 63] on input "text" at bounding box center [351, 60] width 96 height 9
paste input "[PERSON_NAME] 5 step Facial"
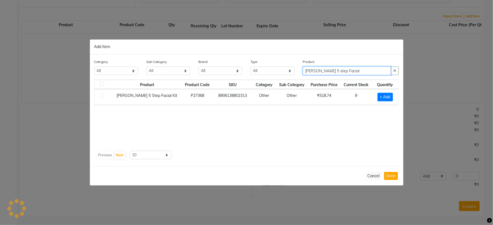
type input "[PERSON_NAME] 5 step Facial"
click at [331, 147] on div "Product Product Code SKU Category Sub Category Purchase Price Current Stock Qua…" at bounding box center [246, 113] width 305 height 69
click at [382, 97] on span "+ Add" at bounding box center [385, 97] width 15 height 9
checkbox input "true"
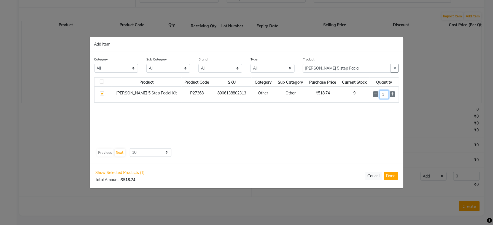
click at [384, 95] on input "1" at bounding box center [383, 94] width 9 height 9
type input "10"
click at [335, 126] on div "Product Product Code SKU Category Sub Category Purchase Price Current Stock Qua…" at bounding box center [246, 111] width 305 height 69
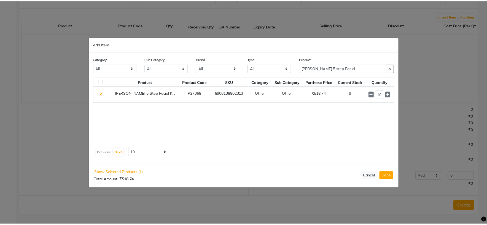
scroll to position [0, 0]
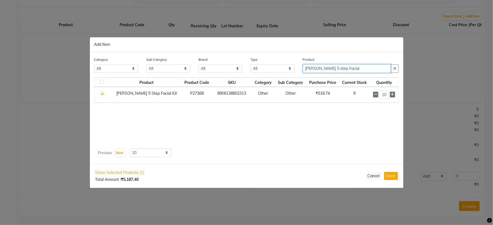
drag, startPoint x: 371, startPoint y: 66, endPoint x: 250, endPoint y: 93, distance: 123.3
click at [249, 83] on div "Category All Hair Skin Makeup Personal Care Appliances [PERSON_NAME] Waxing Dis…" at bounding box center [247, 108] width 314 height 112
paste input "Brillare Ceramide Treatment"
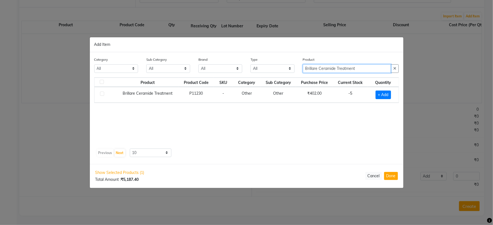
type input "Brillare Ceramide Treatment"
click at [285, 145] on div "Product Product Code SKU Category Sub Category Purchase Price Current Stock Qua…" at bounding box center [246, 111] width 305 height 69
click at [384, 93] on span "+ Add" at bounding box center [383, 94] width 15 height 9
checkbox input "true"
drag, startPoint x: 384, startPoint y: 92, endPoint x: 371, endPoint y: 95, distance: 13.2
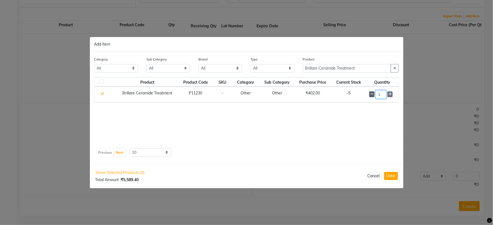
click at [371, 95] on div "1" at bounding box center [382, 94] width 26 height 9
type input "50"
click at [318, 142] on div "Product Product Code SKU Category Sub Category Purchase Price Current Stock Qua…" at bounding box center [246, 111] width 305 height 69
drag, startPoint x: 363, startPoint y: 71, endPoint x: 306, endPoint y: 70, distance: 56.8
click at [306, 70] on div "Product Brillare Ceramide Treatment" at bounding box center [351, 66] width 104 height 21
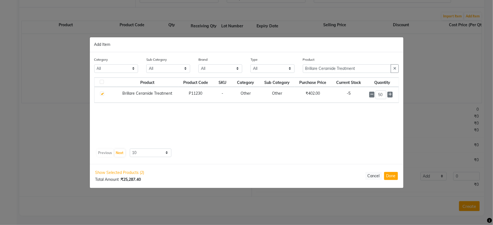
click at [330, 70] on input "Brillare Ceramide Treatment" at bounding box center [347, 68] width 88 height 9
type input "Q"
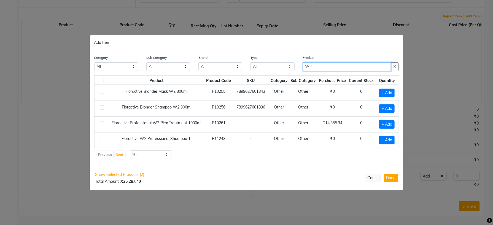
type input "W2"
click at [246, 157] on div "Previous Next 10 50 100" at bounding box center [246, 154] width 300 height 9
click at [388, 125] on span "+ Add" at bounding box center [386, 124] width 15 height 9
checkbox input "true"
drag, startPoint x: 319, startPoint y: 67, endPoint x: 281, endPoint y: 68, distance: 38.3
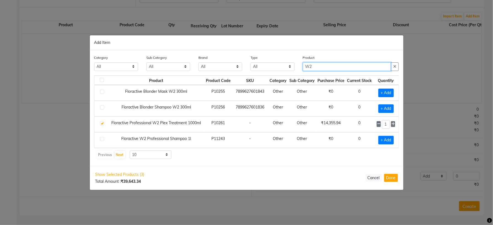
click at [282, 68] on div "Category All Hair Skin Makeup Personal Care Appliances [PERSON_NAME] Waxing Dis…" at bounding box center [246, 65] width 313 height 21
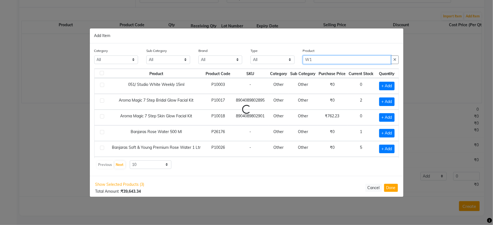
type input "W1"
click at [263, 165] on div "Previous Next 10 50 100" at bounding box center [246, 164] width 300 height 9
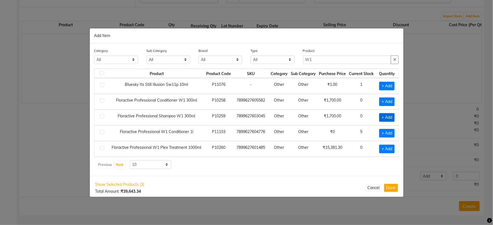
click at [379, 115] on span "+ Add" at bounding box center [386, 117] width 15 height 9
checkbox input "true"
click at [391, 117] on icon at bounding box center [393, 117] width 4 height 4
type input "3"
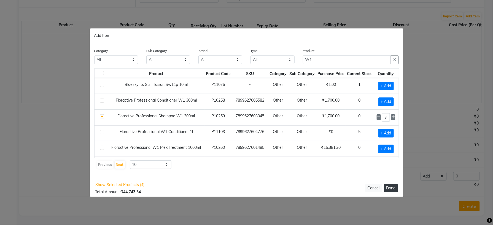
click at [395, 186] on button "Done" at bounding box center [391, 188] width 14 height 8
select select "1735"
select select "5747"
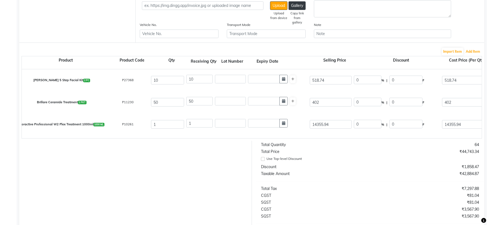
scroll to position [19, 0]
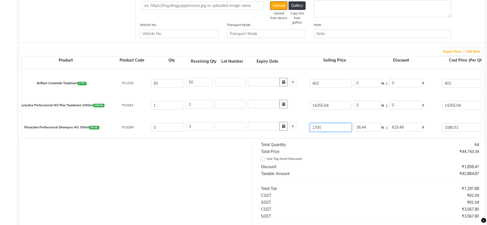
drag, startPoint x: 312, startPoint y: 130, endPoint x: 302, endPoint y: 129, distance: 10.8
click at [302, 129] on div "Floractive Professional Shampoo W1 300ml 300 ML P10259 [DATE] 36.44 % | 619.49 …" at bounding box center [482, 127] width 928 height 22
type input "0"
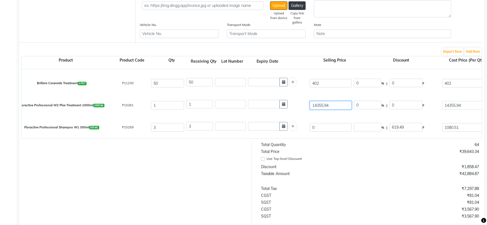
type input "0"
drag, startPoint x: 341, startPoint y: 102, endPoint x: 306, endPoint y: 107, distance: 35.7
click at [309, 108] on div "14355.94" at bounding box center [331, 105] width 44 height 11
type input "0"
drag, startPoint x: 322, startPoint y: 84, endPoint x: 296, endPoint y: 95, distance: 27.9
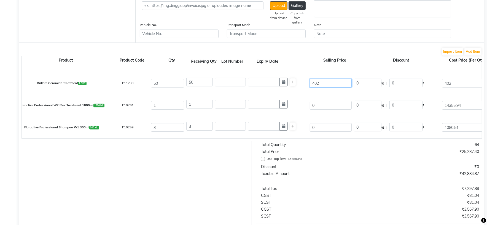
click at [295, 90] on div "Brillare Ceramide Treatment 1 PKT P11230 50 50 402 0 % | 0 F 402 402 20100 None…" at bounding box center [482, 83] width 928 height 22
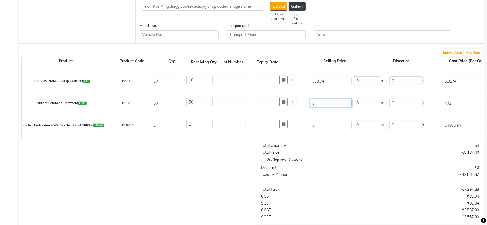
scroll to position [82, 0]
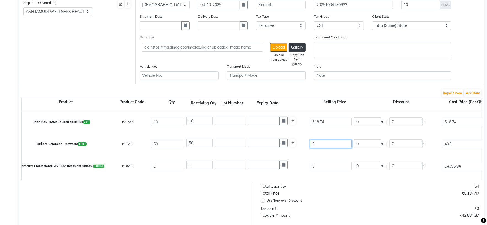
type input "0"
drag, startPoint x: 332, startPoint y: 125, endPoint x: 303, endPoint y: 123, distance: 29.3
click at [303, 123] on div "[PERSON_NAME] 5 Step Facial Kit 2 PC P27368 10 10 518.74 0 % | 0 F 518.74 518.7…" at bounding box center [482, 122] width 928 height 22
type input "0"
drag, startPoint x: 363, startPoint y: 190, endPoint x: 435, endPoint y: 173, distance: 73.7
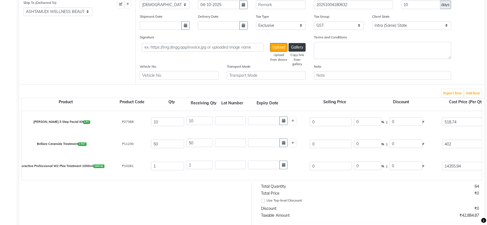
click at [363, 189] on div "Total Quantity" at bounding box center [313, 186] width 113 height 6
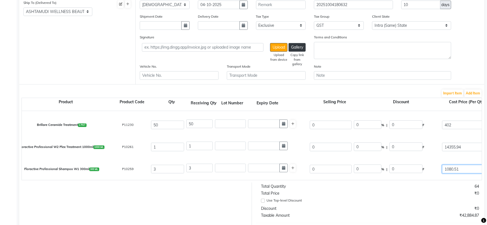
click at [467, 168] on input "1080.51" at bounding box center [463, 169] width 42 height 9
type input "1080.5"
type input "3241.5"
type input "3403.58"
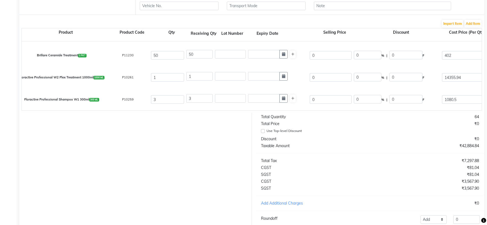
scroll to position [203, 0]
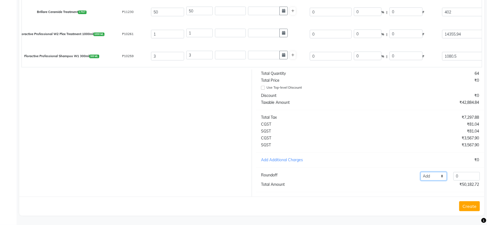
click at [441, 175] on select "Add Reduce" at bounding box center [433, 176] width 26 height 9
select select "reduce"
click at [420, 172] on select "Add Reduce" at bounding box center [433, 176] width 26 height 9
drag, startPoint x: 459, startPoint y: 175, endPoint x: 424, endPoint y: 172, distance: 35.6
click at [440, 174] on div "Add Reduce 0" at bounding box center [417, 176] width 132 height 9
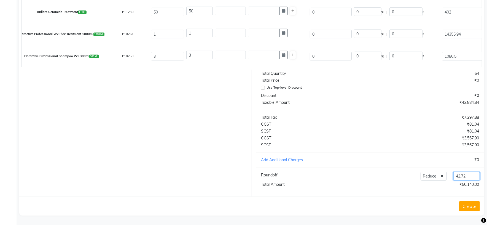
type input "42.72"
click at [339, 207] on div "Create" at bounding box center [251, 205] width 465 height 19
click at [470, 200] on div "Create" at bounding box center [251, 205] width 465 height 19
click at [473, 205] on button "Create" at bounding box center [469, 206] width 21 height 10
